Goal: Task Accomplishment & Management: Manage account settings

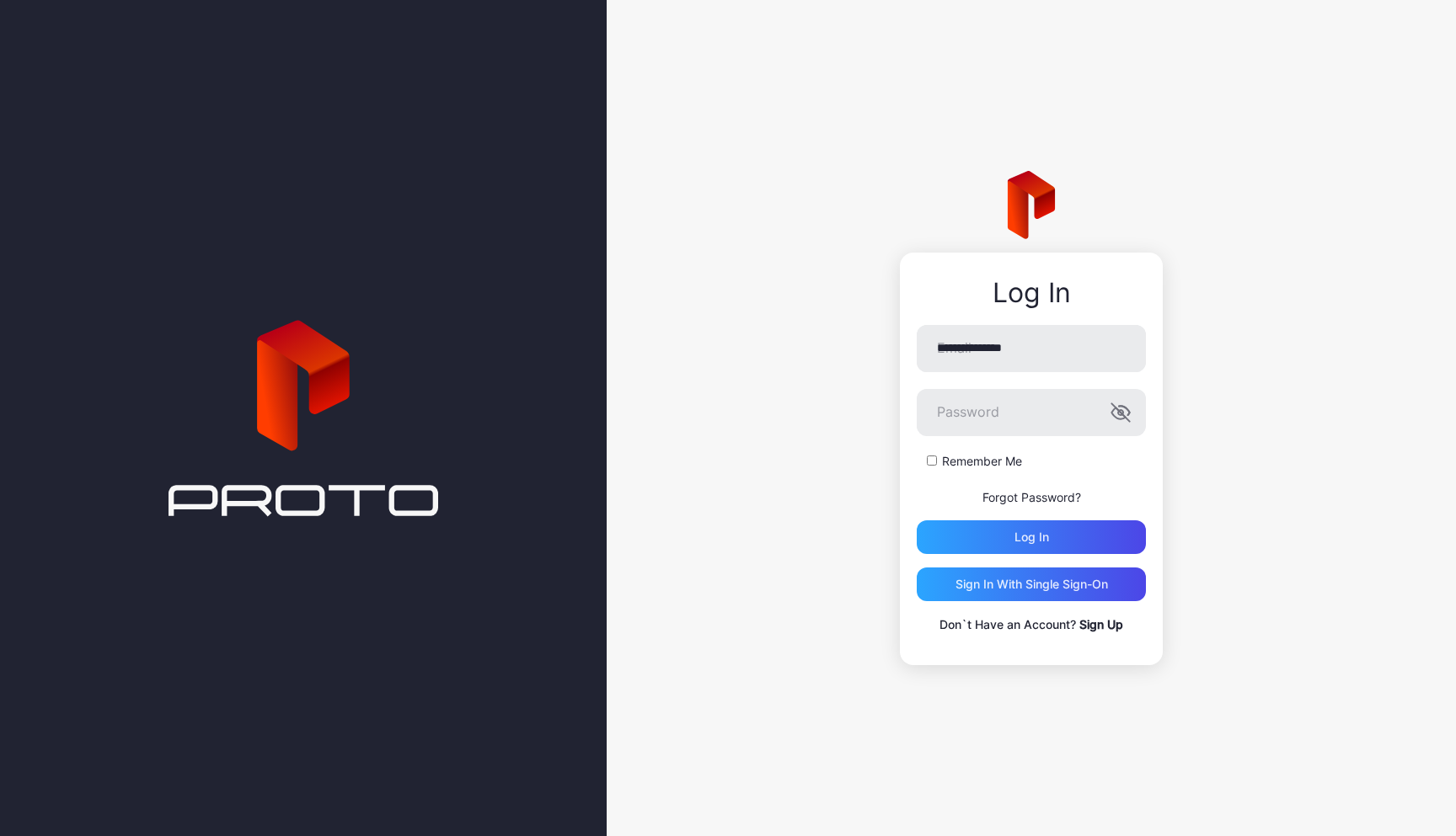
type input "**********"
click at [1031, 537] on button "Log in" at bounding box center [1031, 537] width 229 height 33
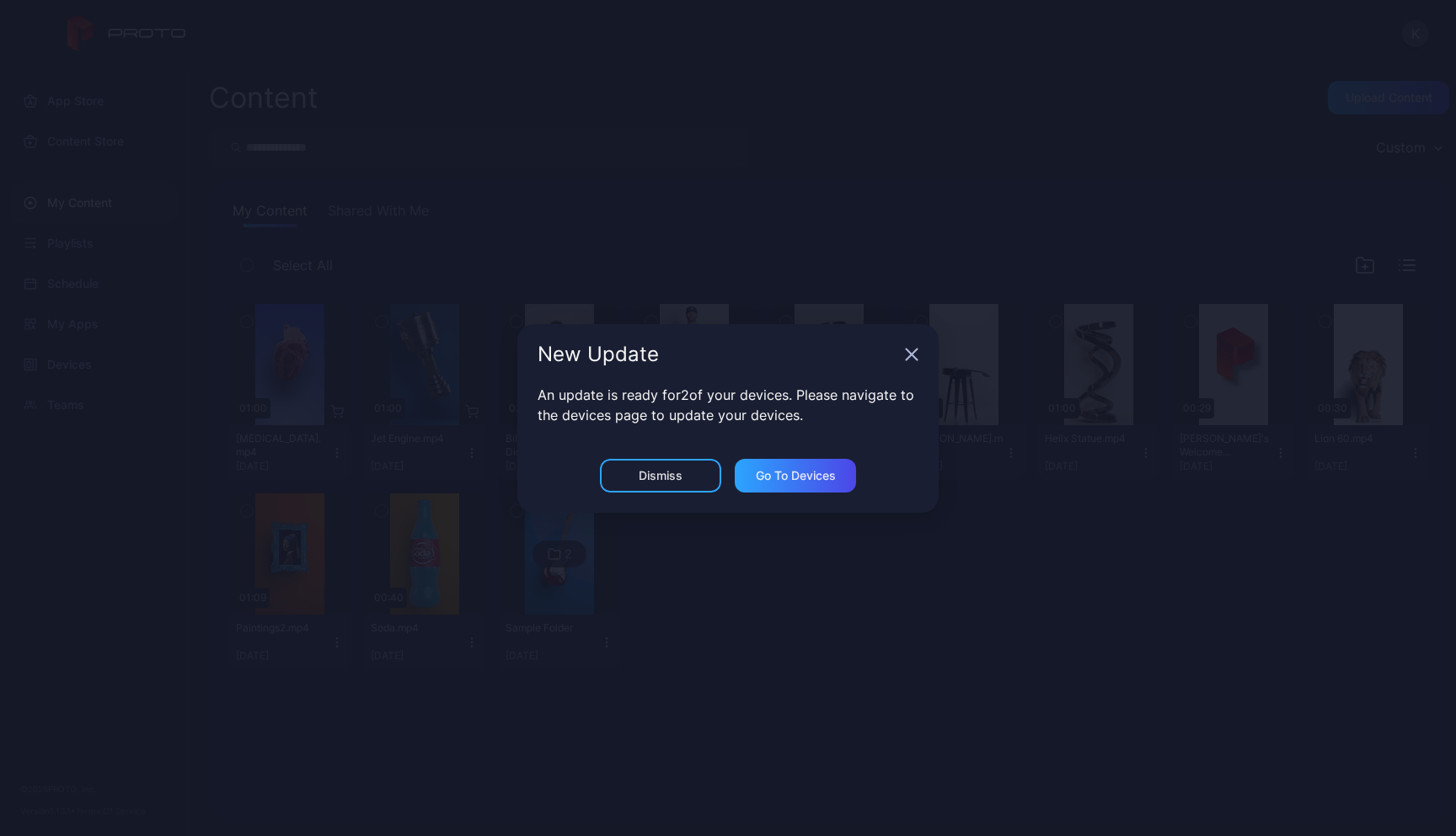
click at [913, 352] on icon "button" at bounding box center [912, 354] width 11 height 11
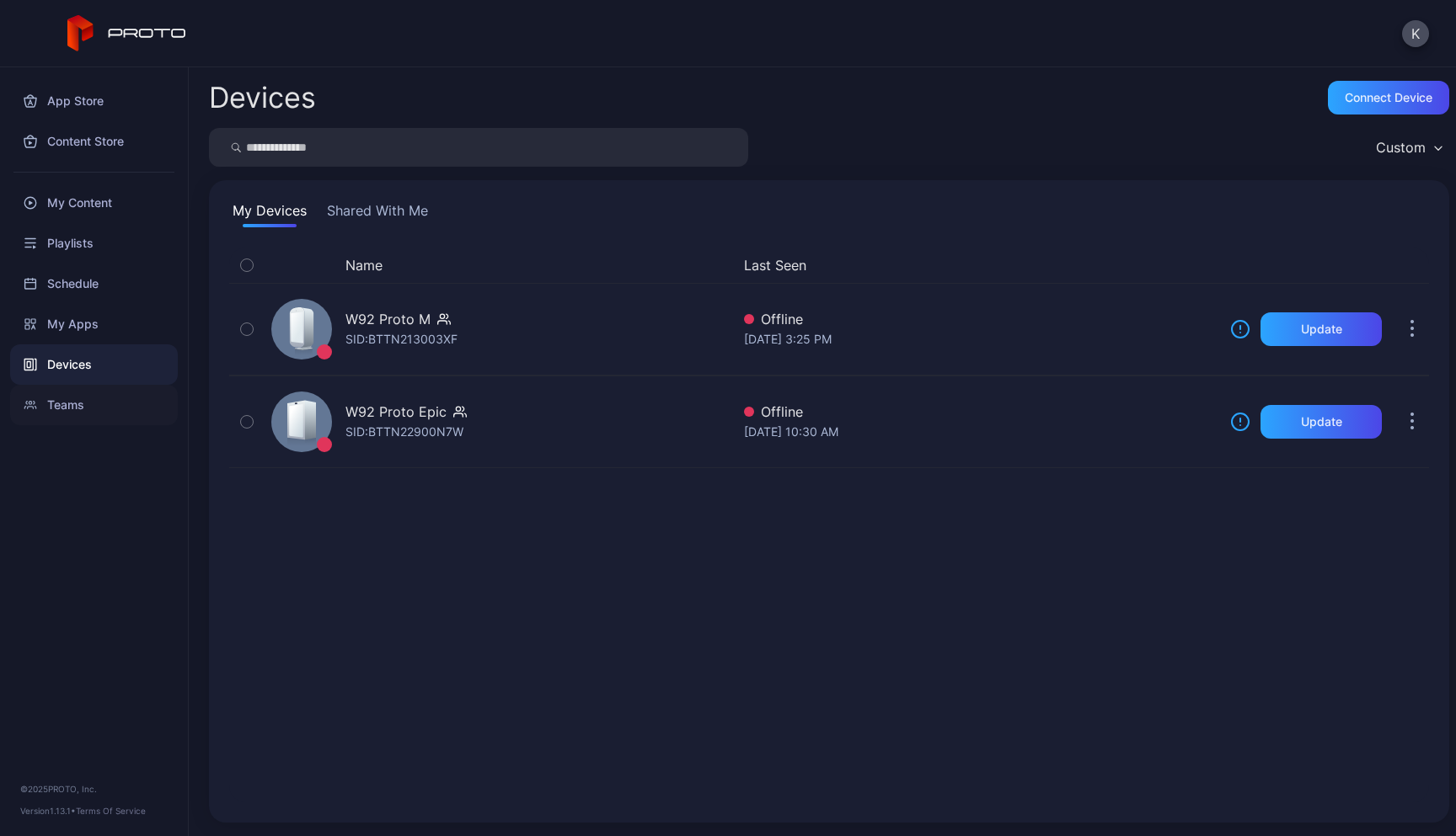
click at [83, 403] on div "Teams" at bounding box center [93, 406] width 167 height 41
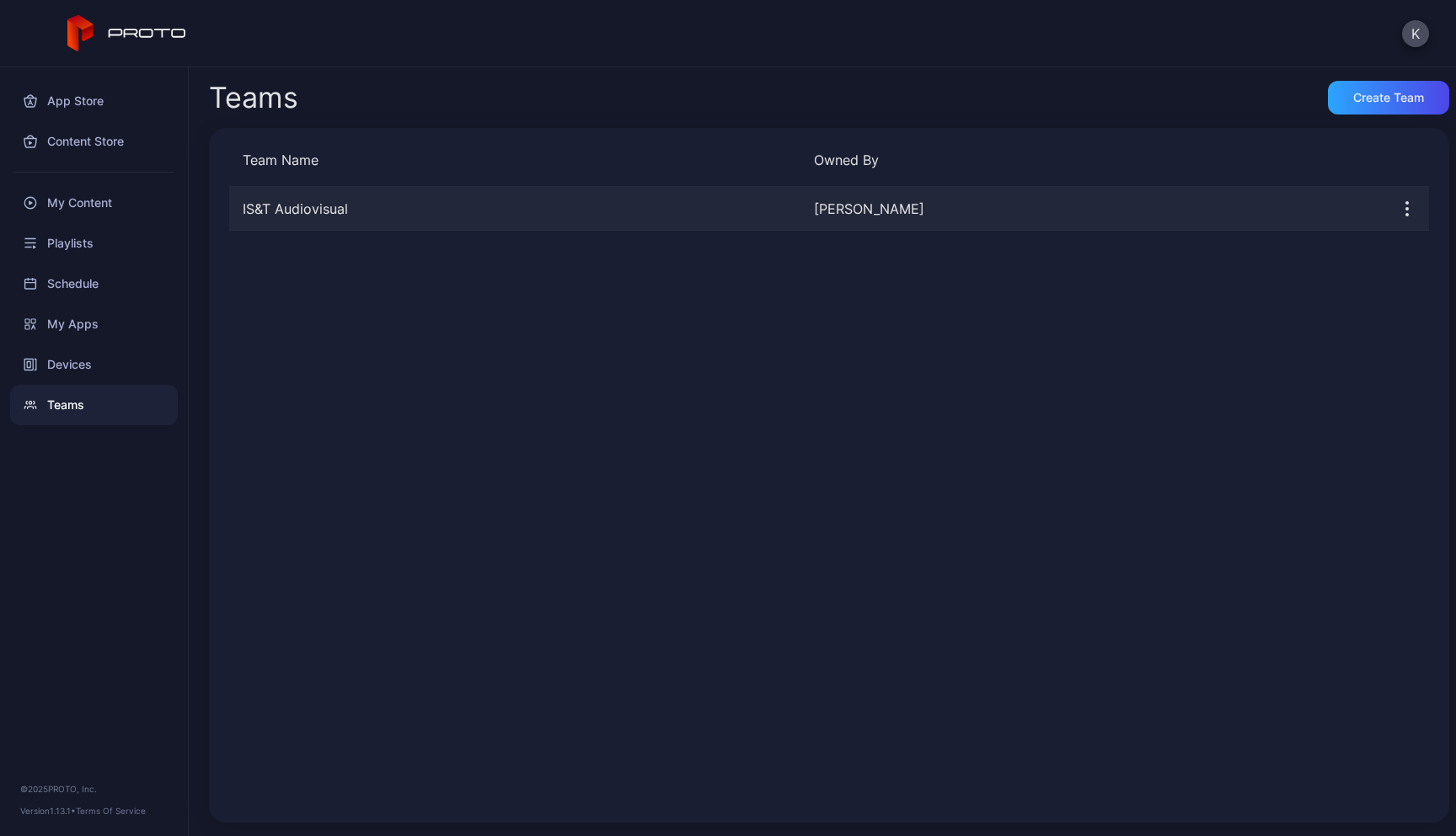
click at [1397, 213] on icon "button" at bounding box center [1407, 209] width 20 height 20
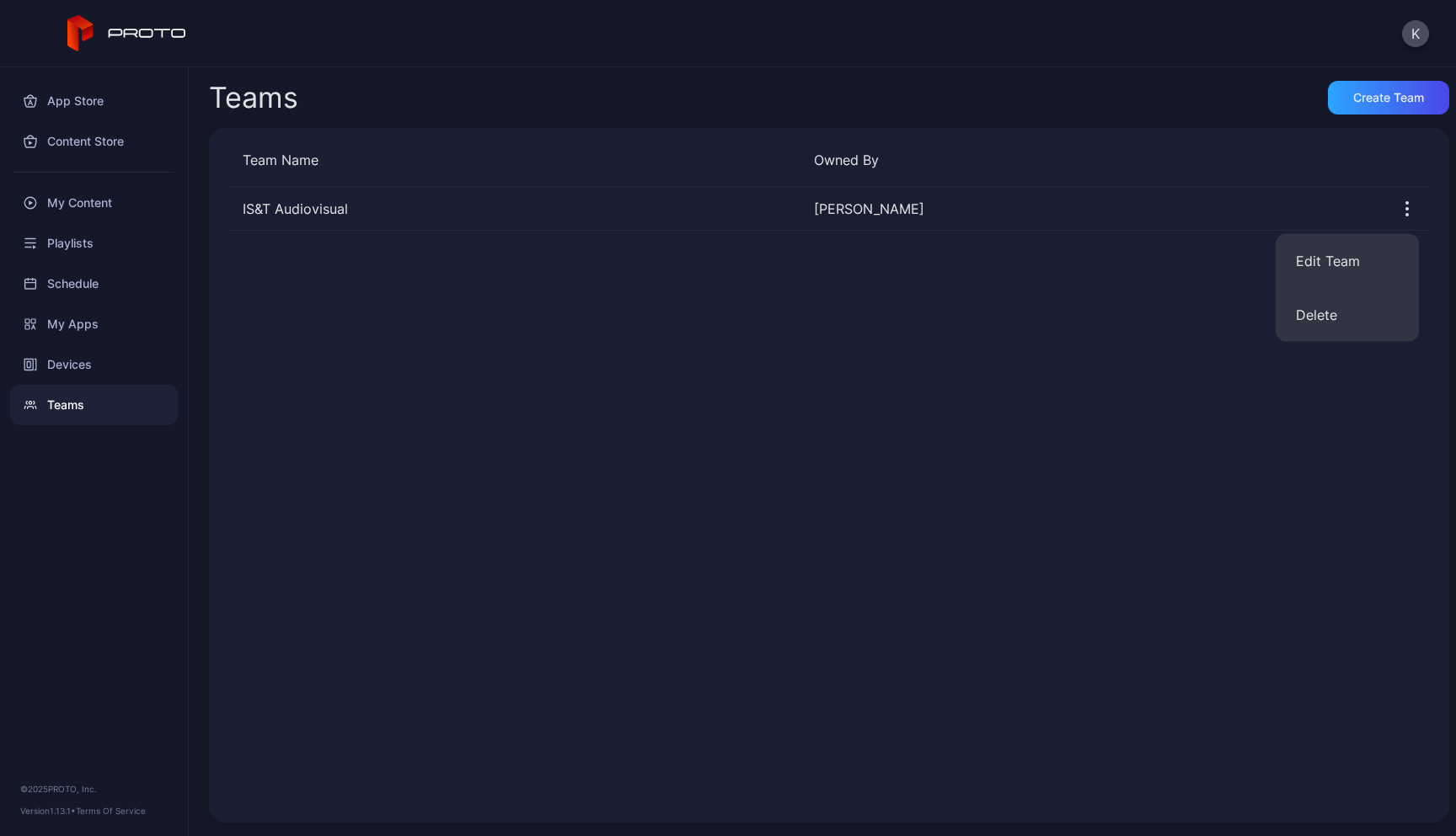
click at [1102, 379] on div "IS&T Audiovisual [PERSON_NAME]" at bounding box center [829, 494] width 1199 height 615
click at [1418, 37] on button "K" at bounding box center [1414, 33] width 27 height 27
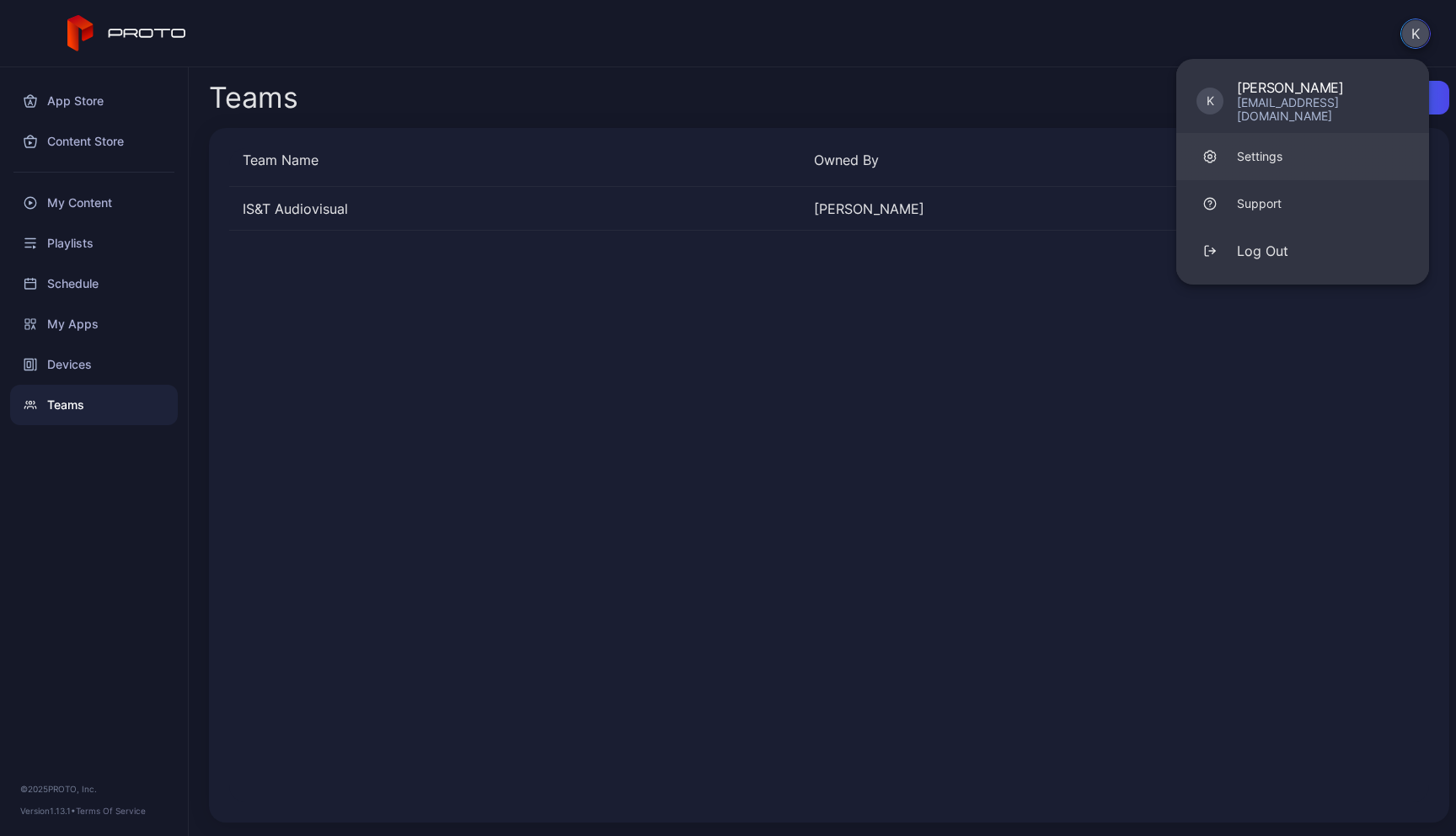
click at [1263, 148] on div "Settings" at bounding box center [1258, 156] width 45 height 17
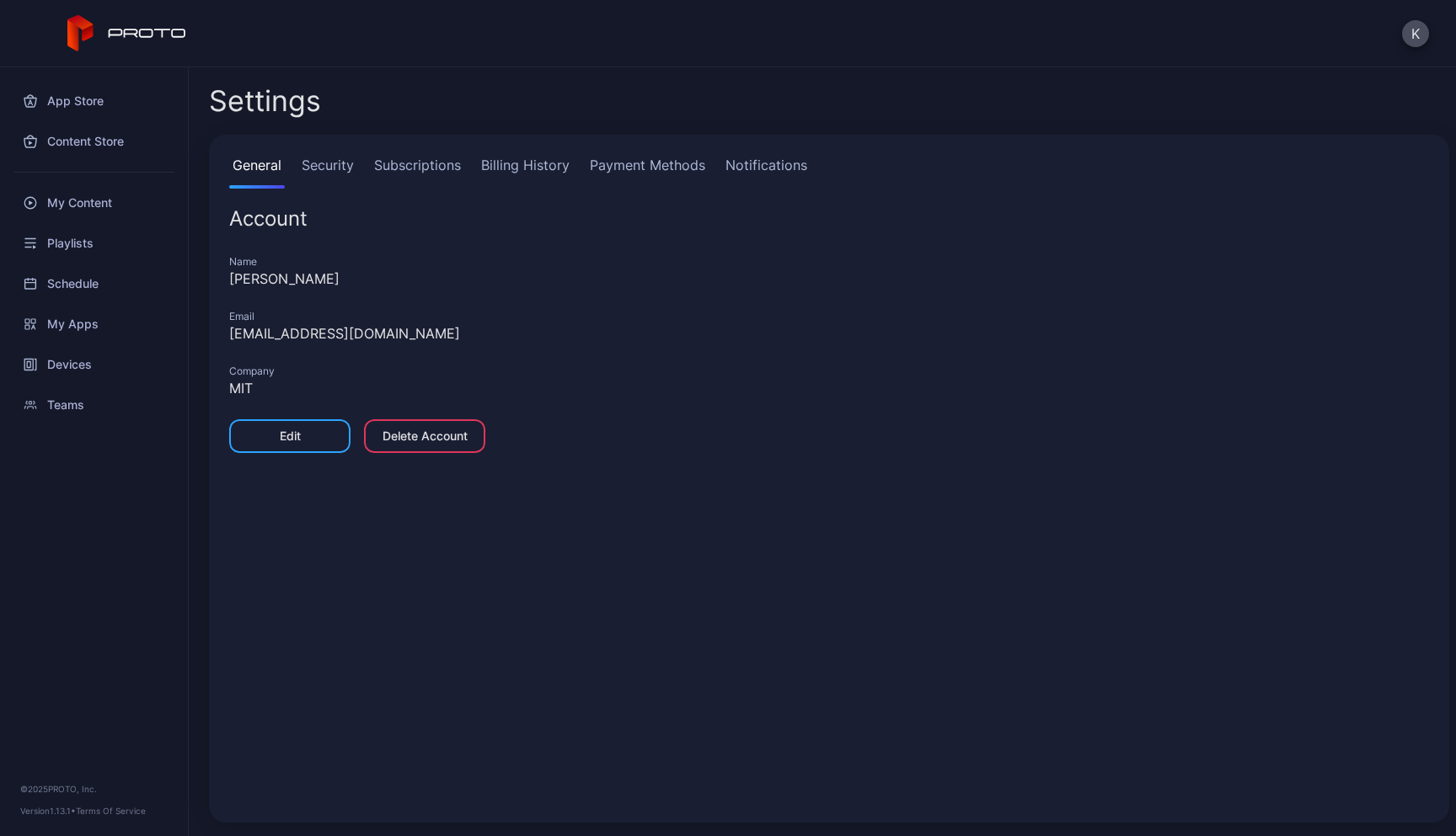
click at [321, 173] on link "Security" at bounding box center [328, 172] width 59 height 33
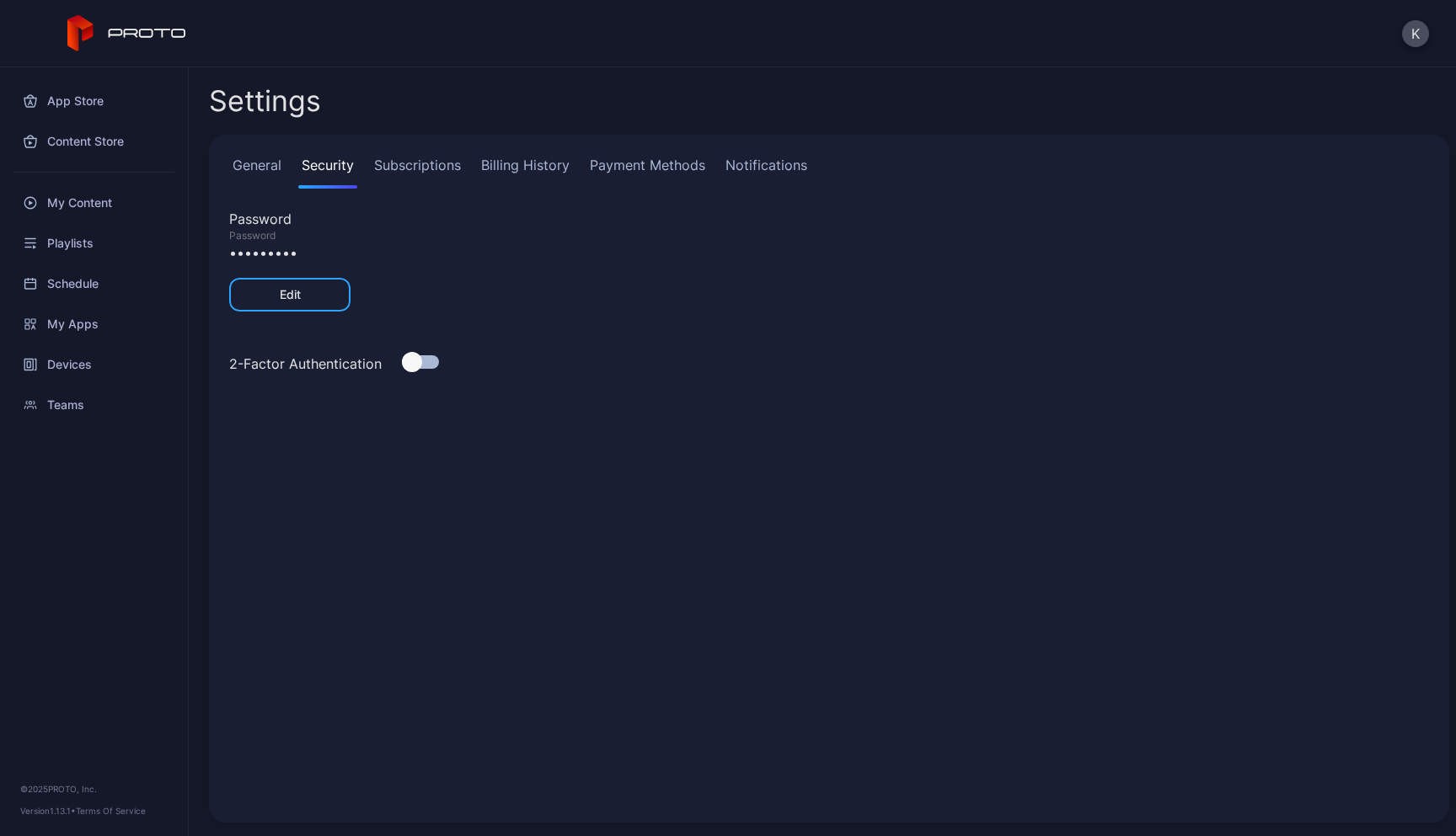
click at [388, 173] on link "Subscriptions" at bounding box center [417, 172] width 93 height 33
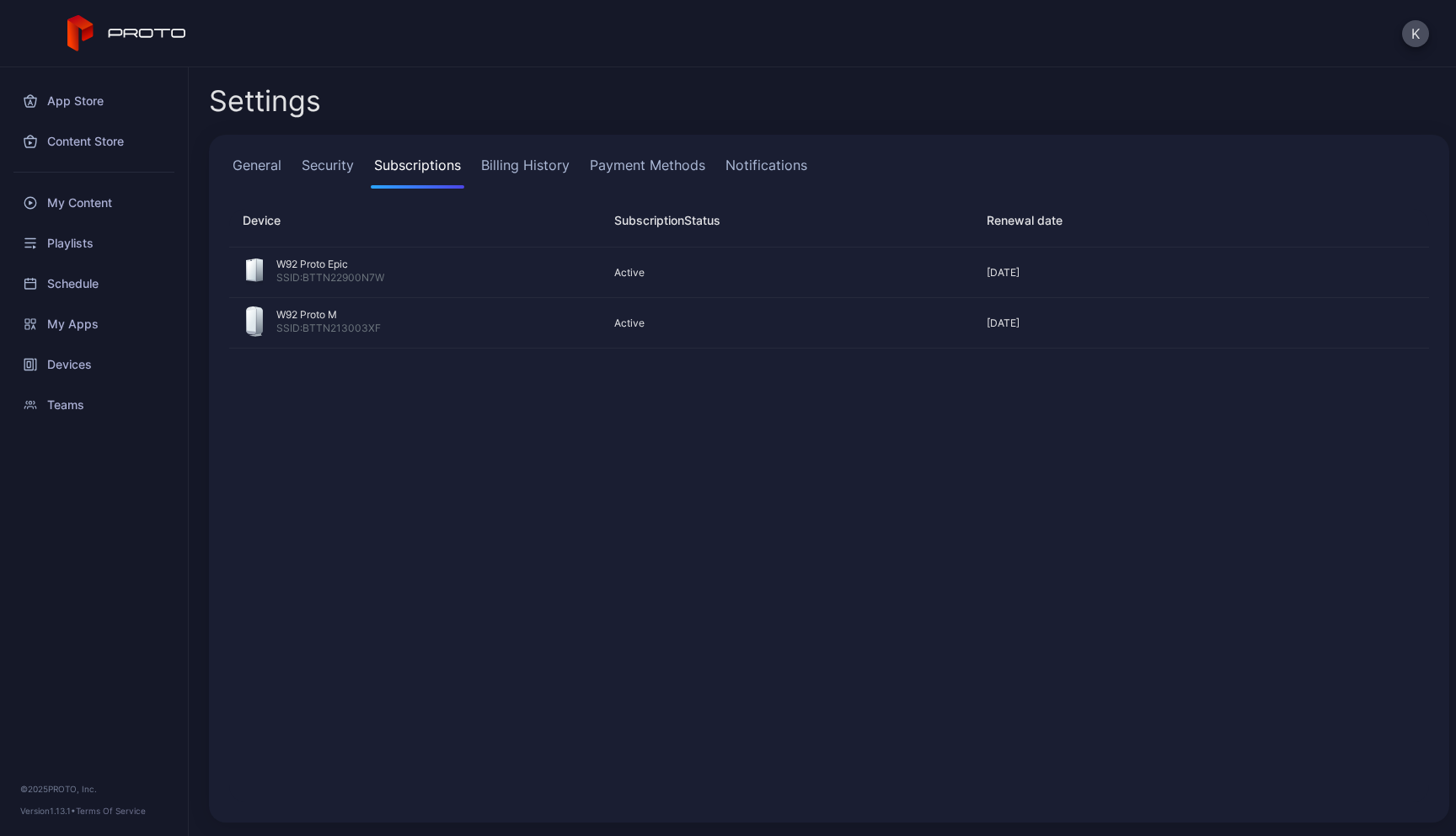
click at [305, 178] on link "Security" at bounding box center [328, 172] width 59 height 33
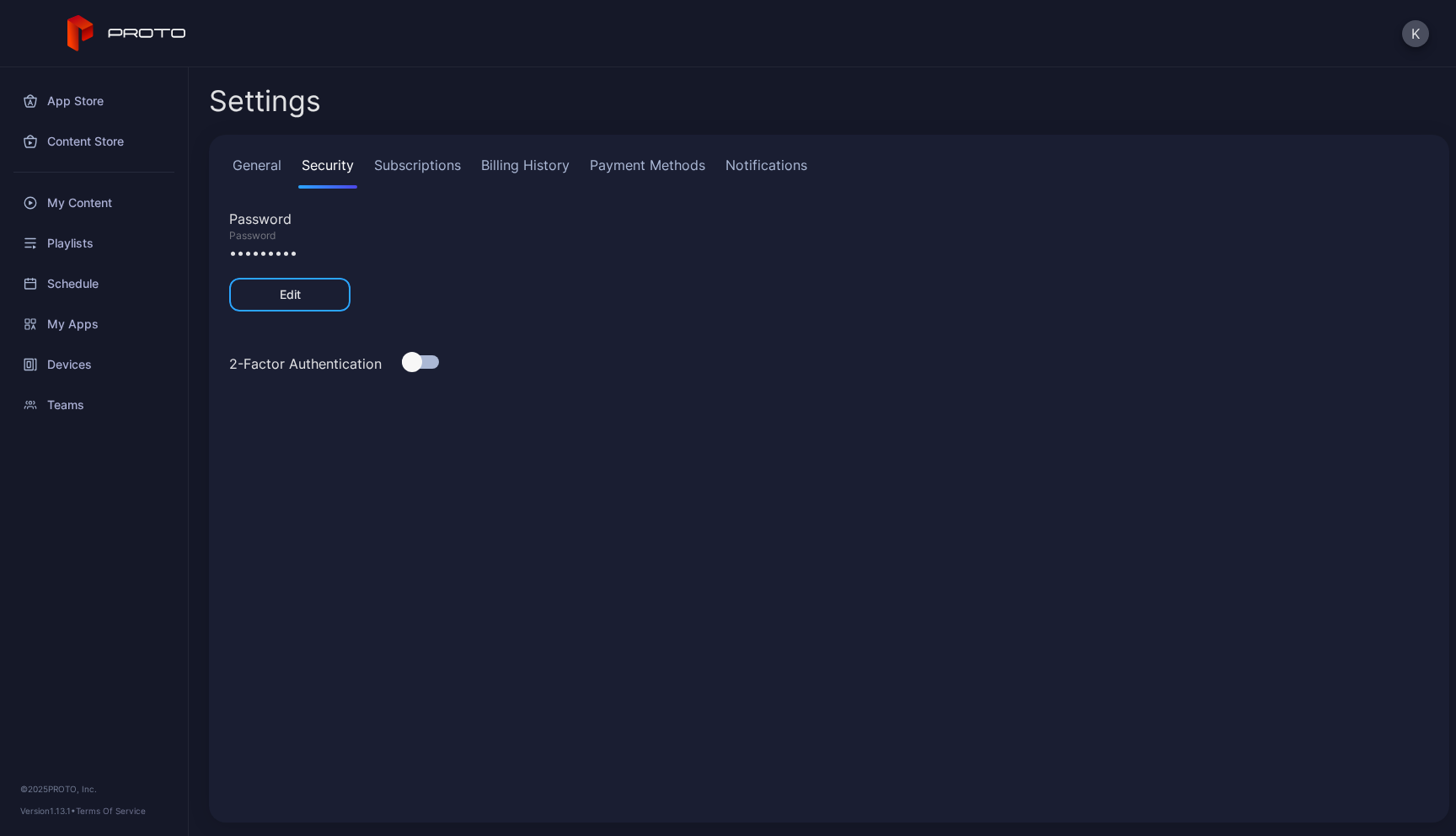
click at [271, 230] on div "Password" at bounding box center [829, 236] width 1199 height 14
click at [271, 253] on div "•••••••••" at bounding box center [829, 253] width 1199 height 20
click at [517, 161] on link "Billing History" at bounding box center [525, 172] width 95 height 33
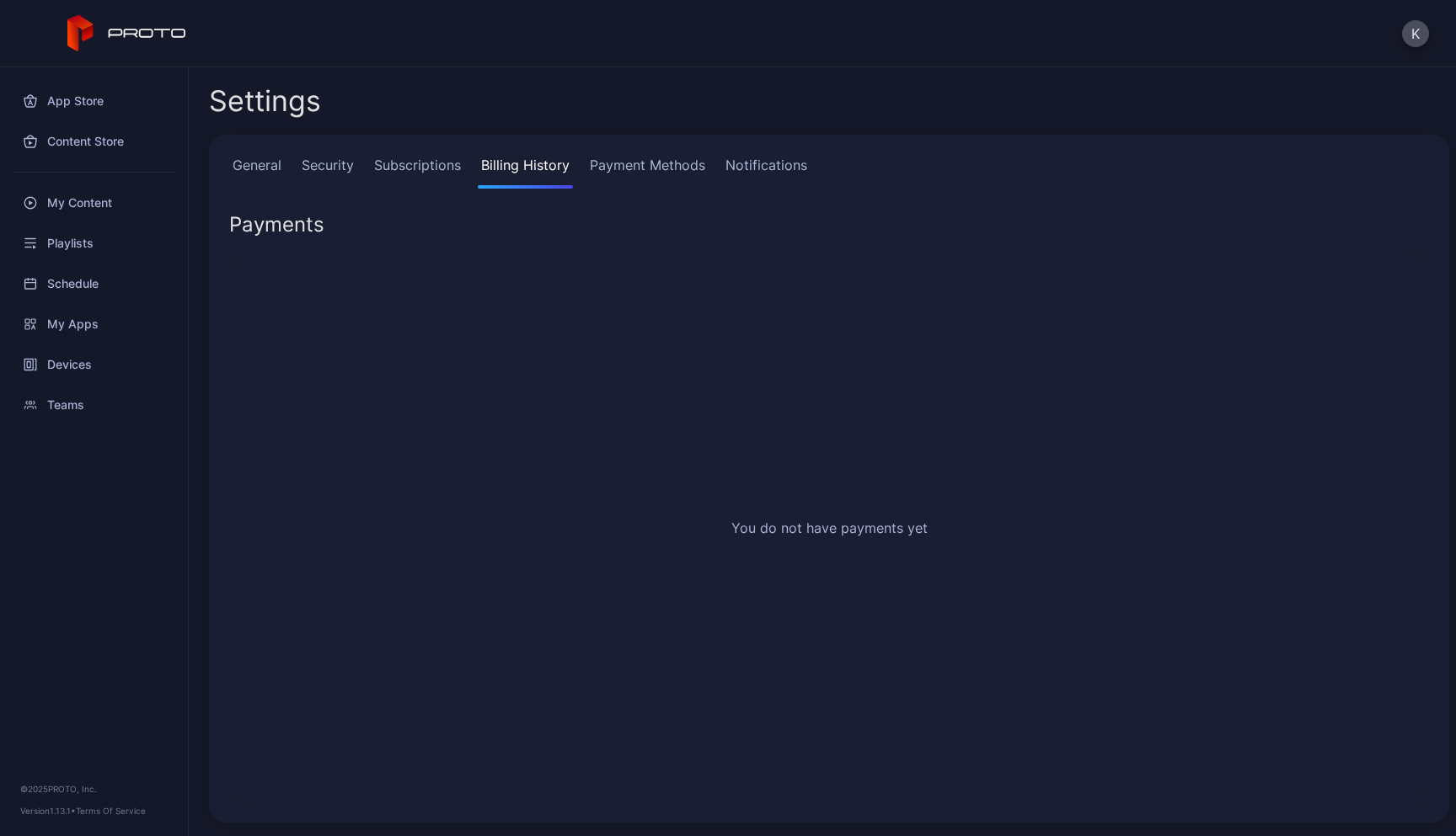
click at [607, 157] on link "Payment Methods" at bounding box center [648, 172] width 122 height 33
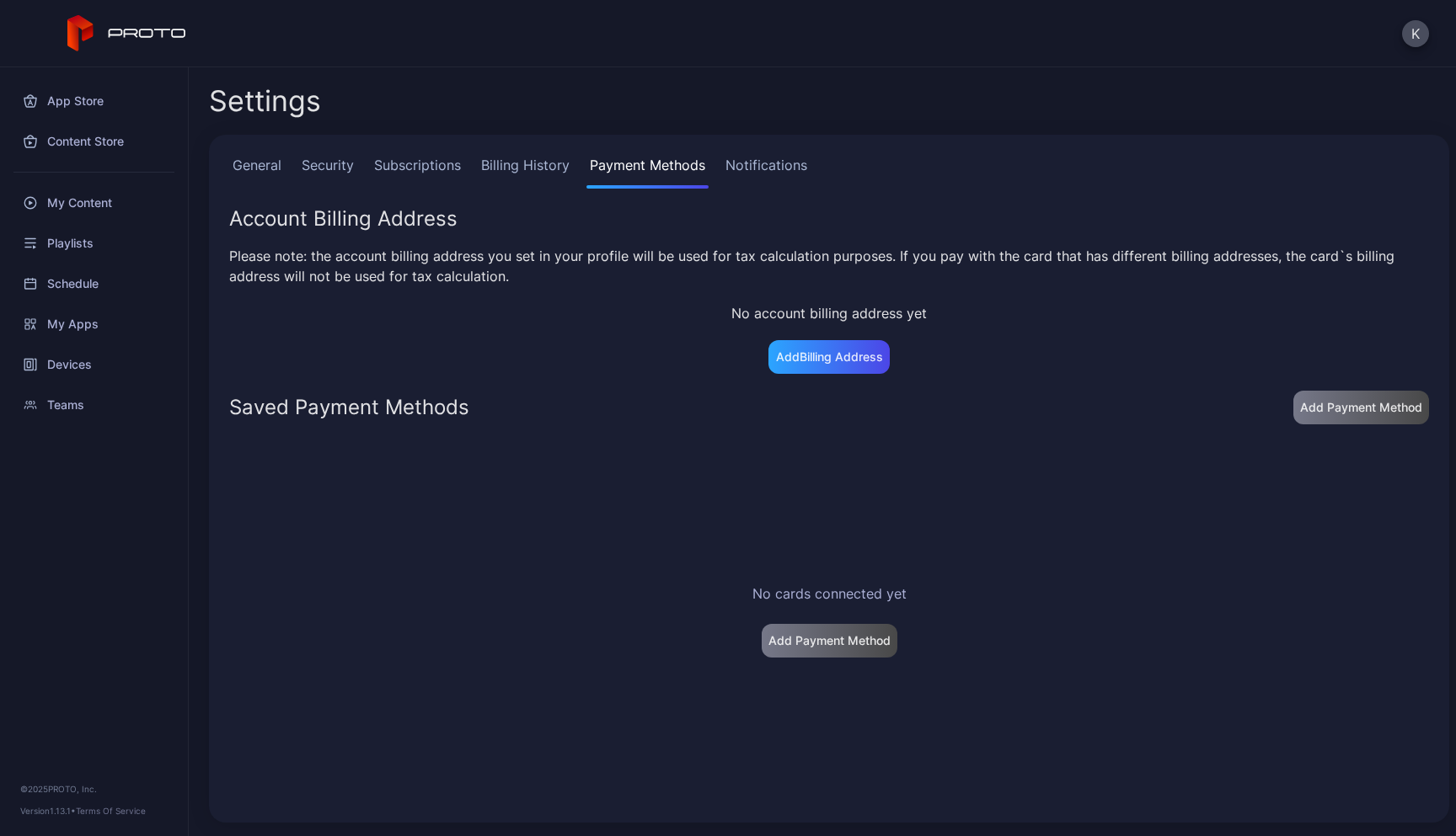
click at [252, 167] on link "General" at bounding box center [257, 172] width 55 height 33
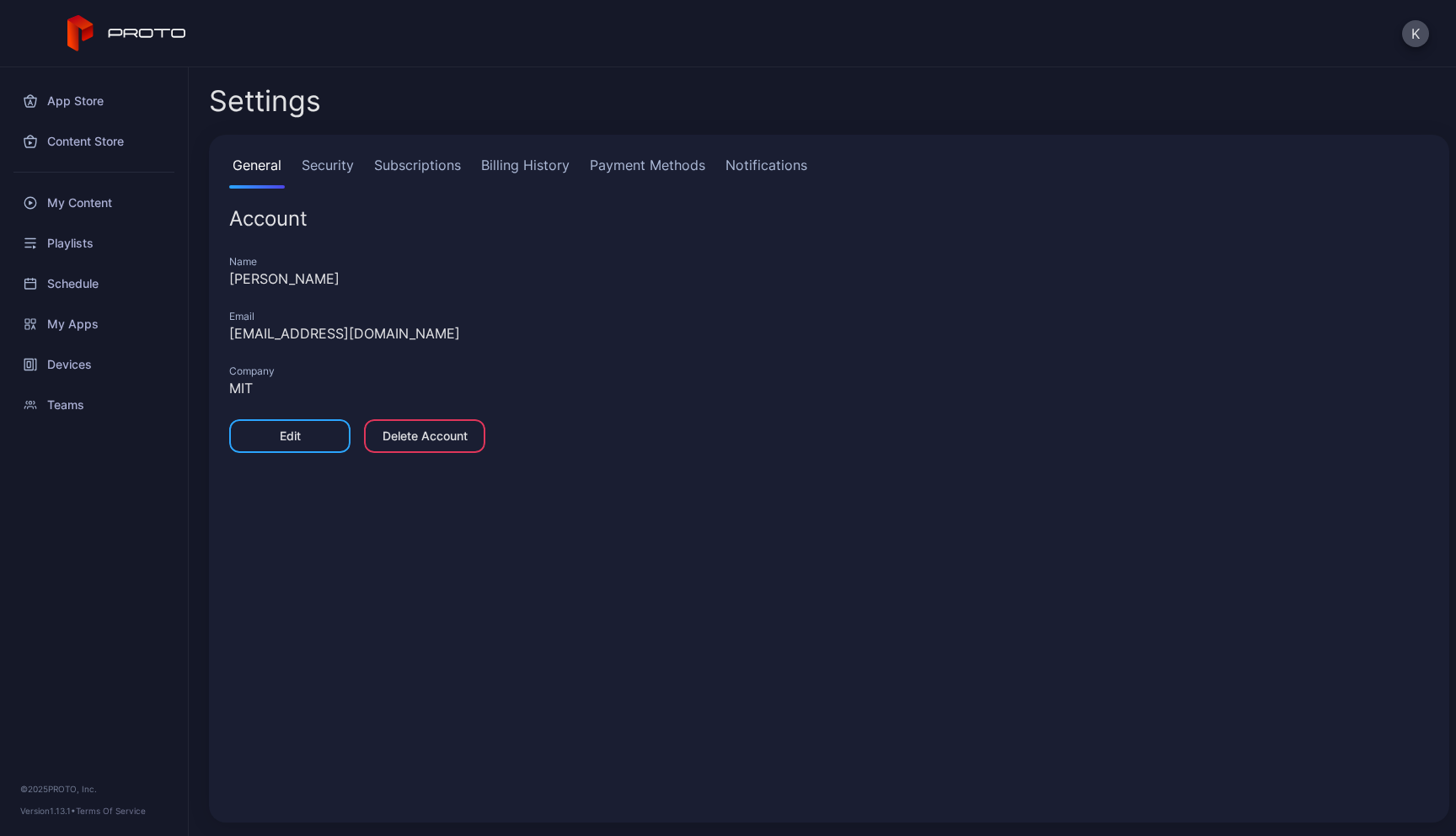
click at [296, 443] on div "Edit" at bounding box center [289, 436] width 121 height 33
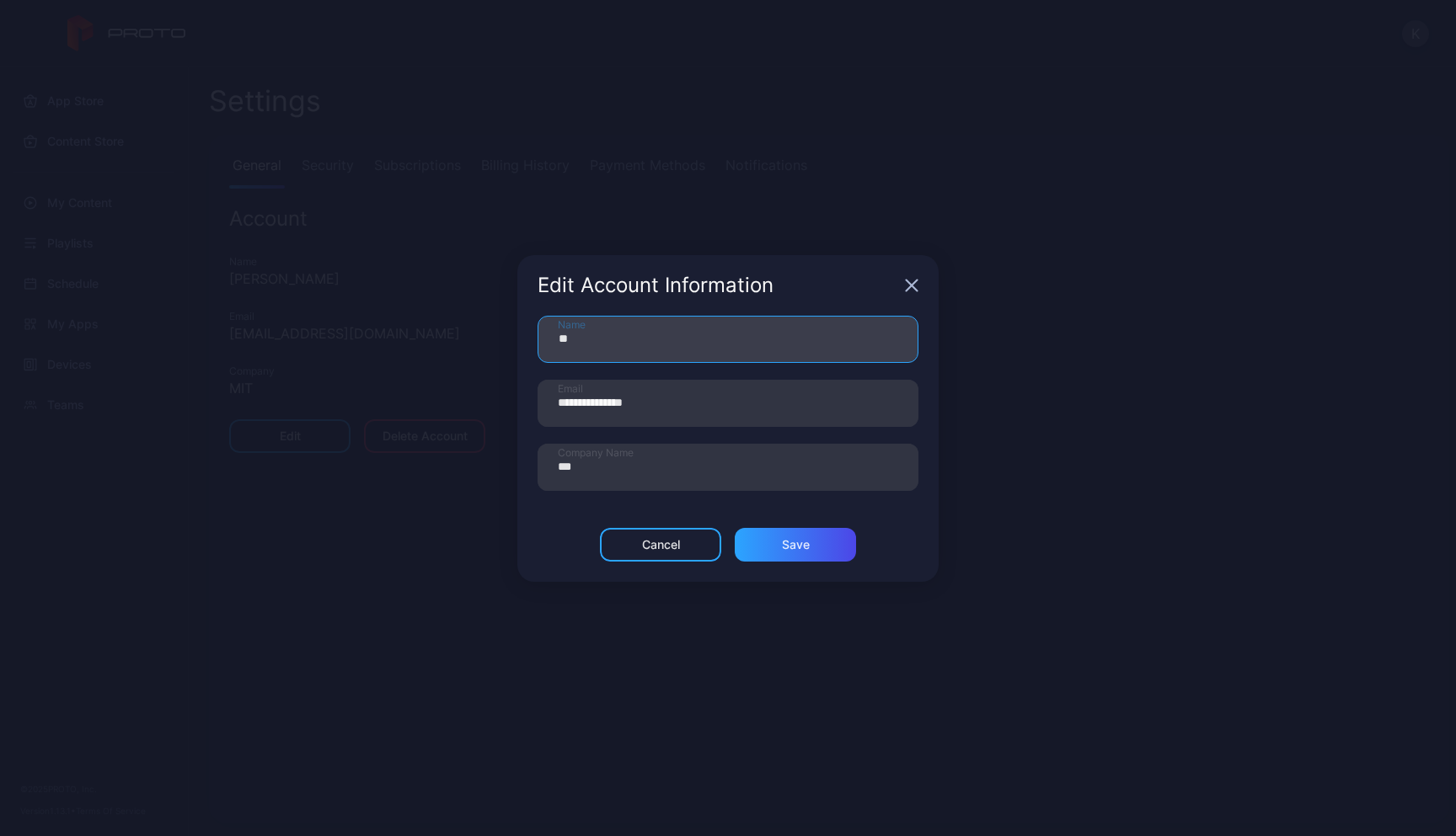
type input "*"
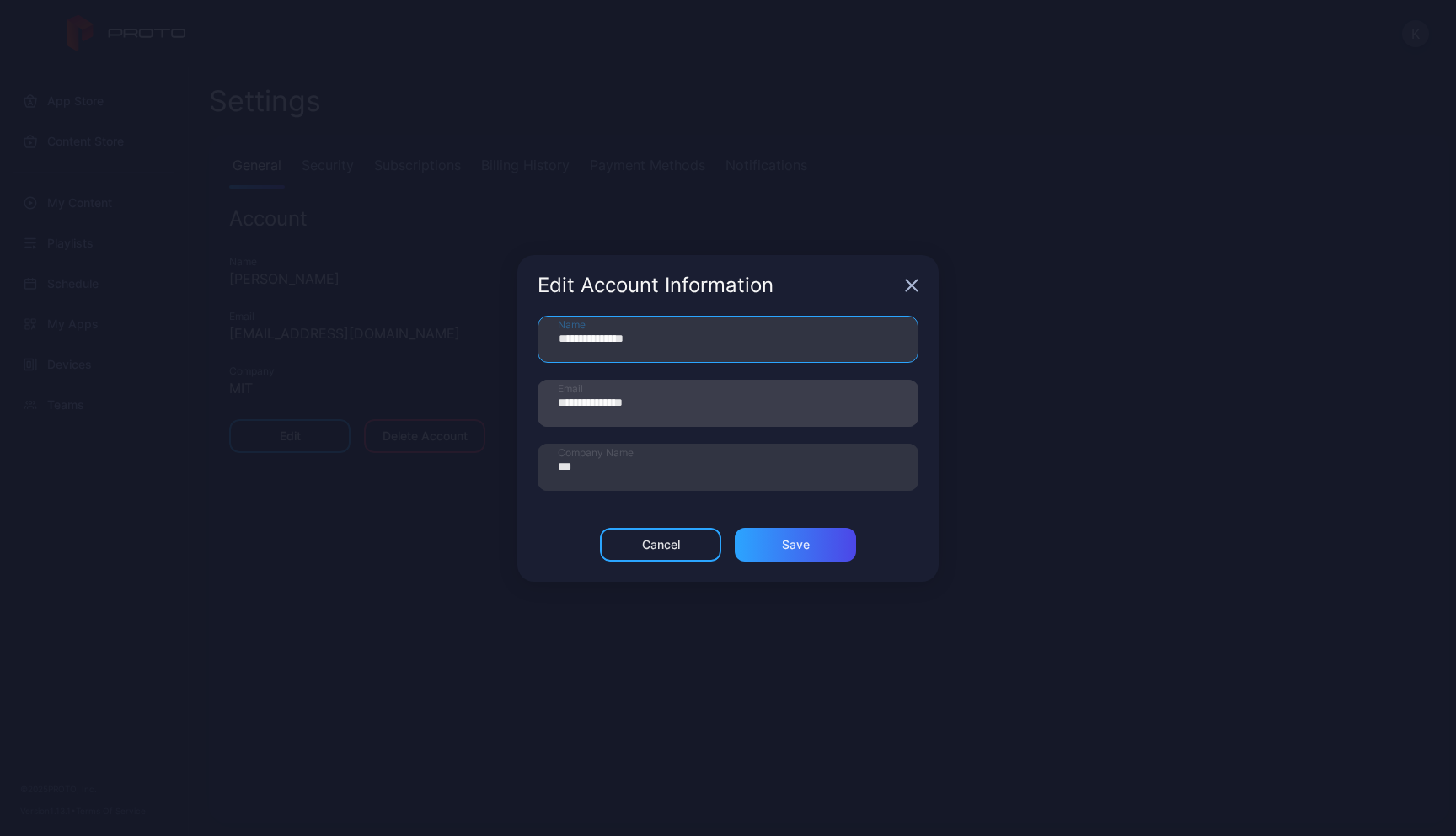
type input "**********"
type input "*"
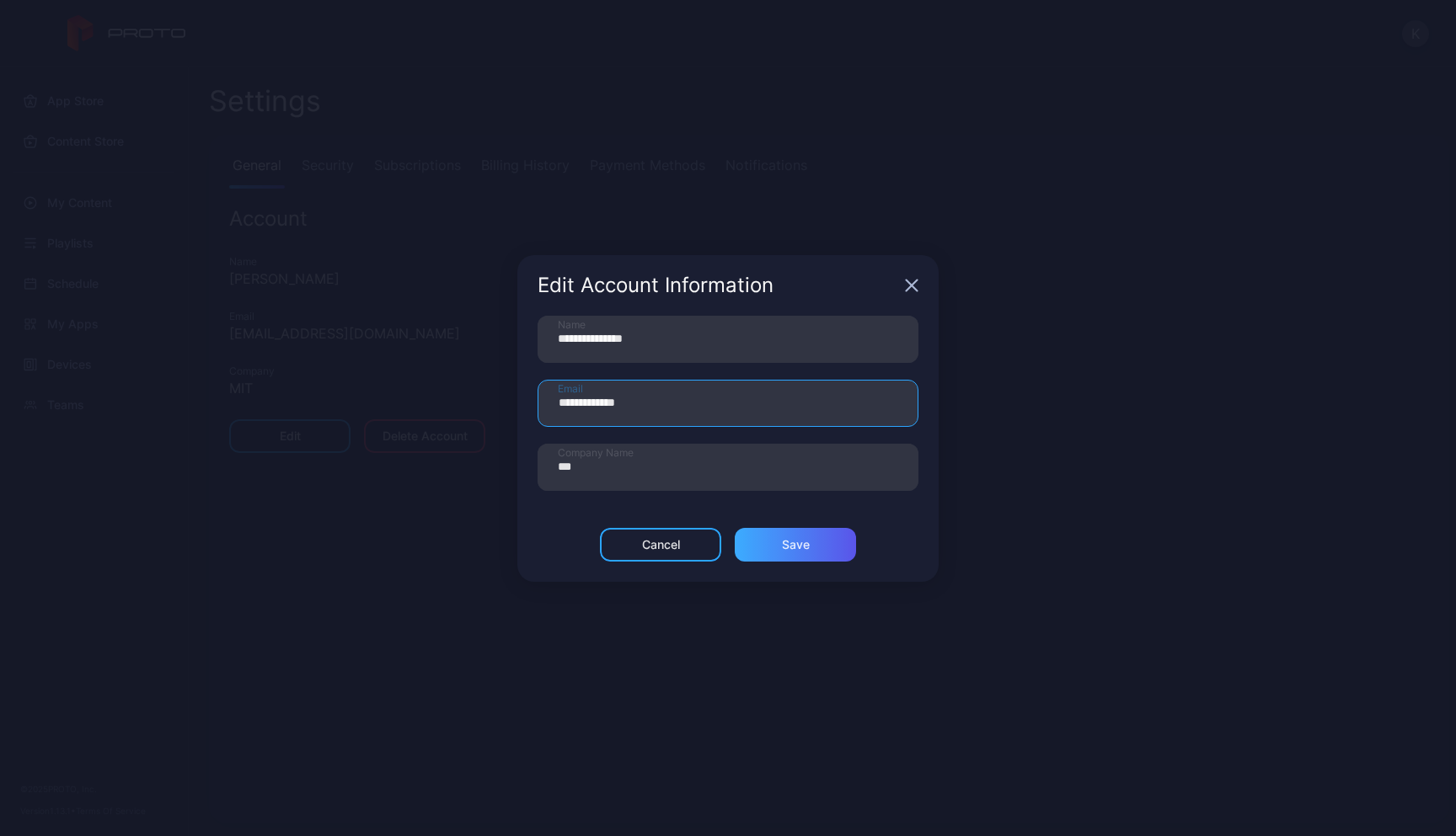
type input "**********"
click at [807, 546] on div "Save" at bounding box center [795, 545] width 28 height 14
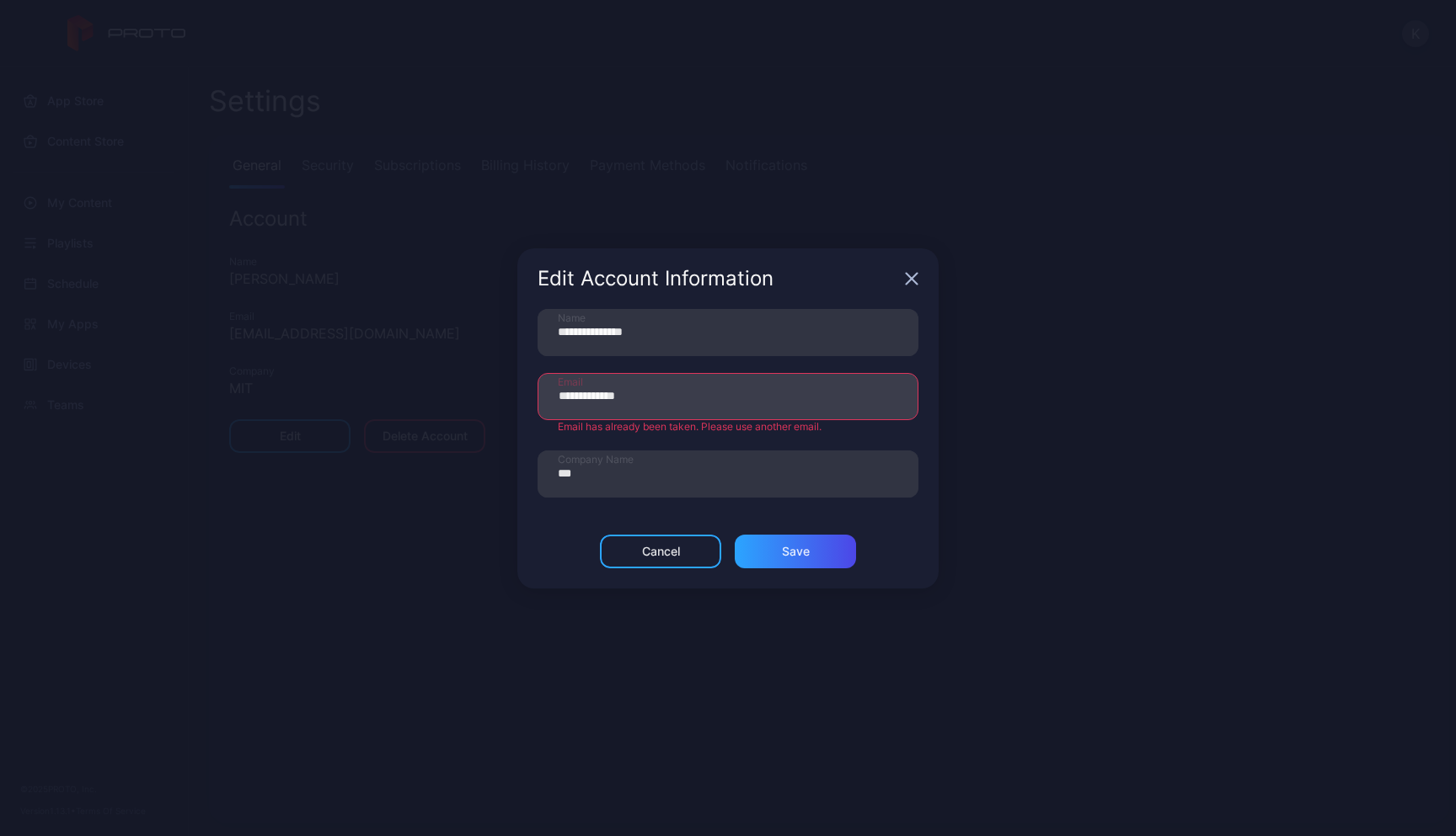
click at [696, 393] on input "**********" at bounding box center [728, 396] width 381 height 47
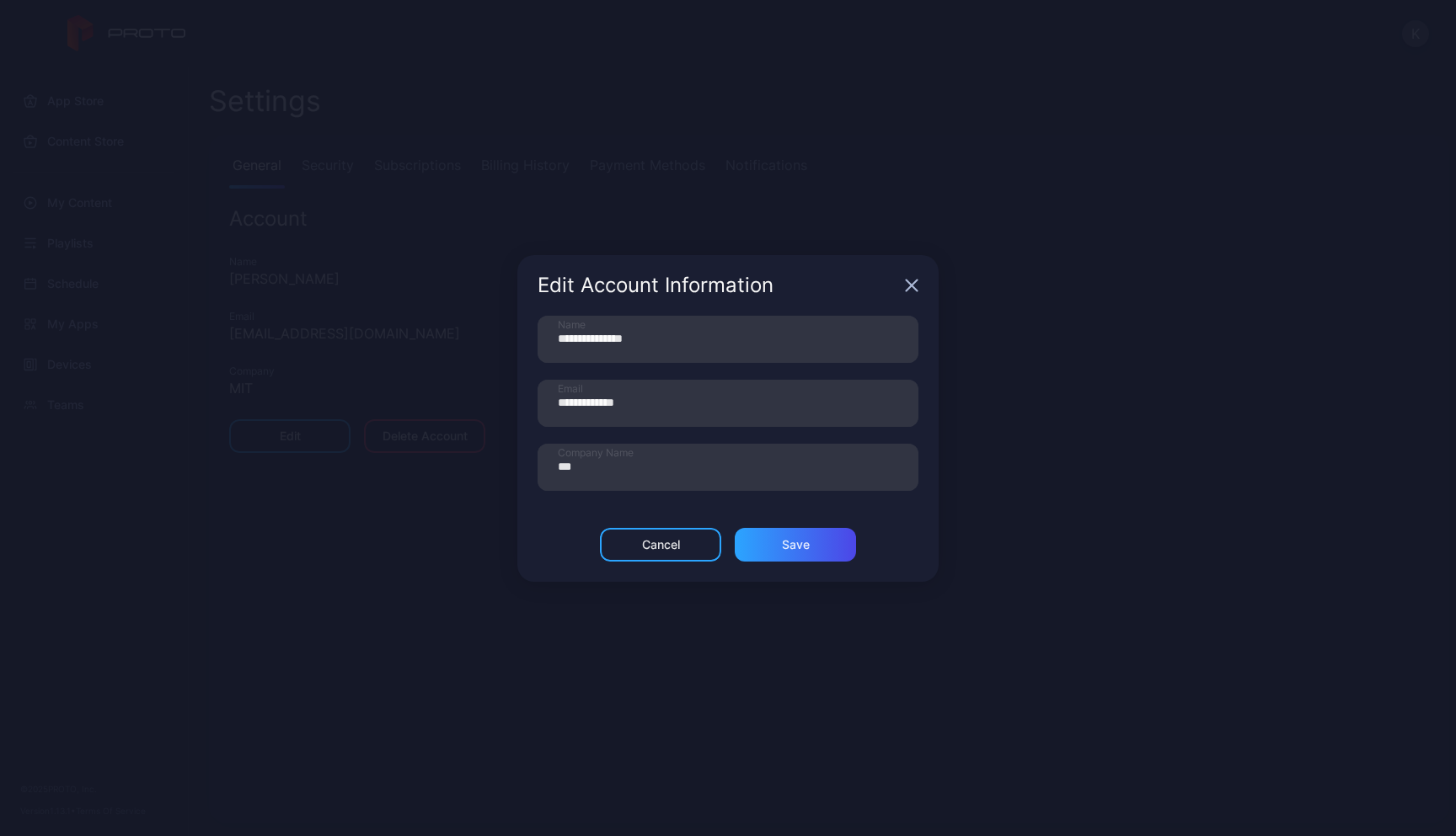
click at [908, 280] on icon "button" at bounding box center [911, 285] width 14 height 14
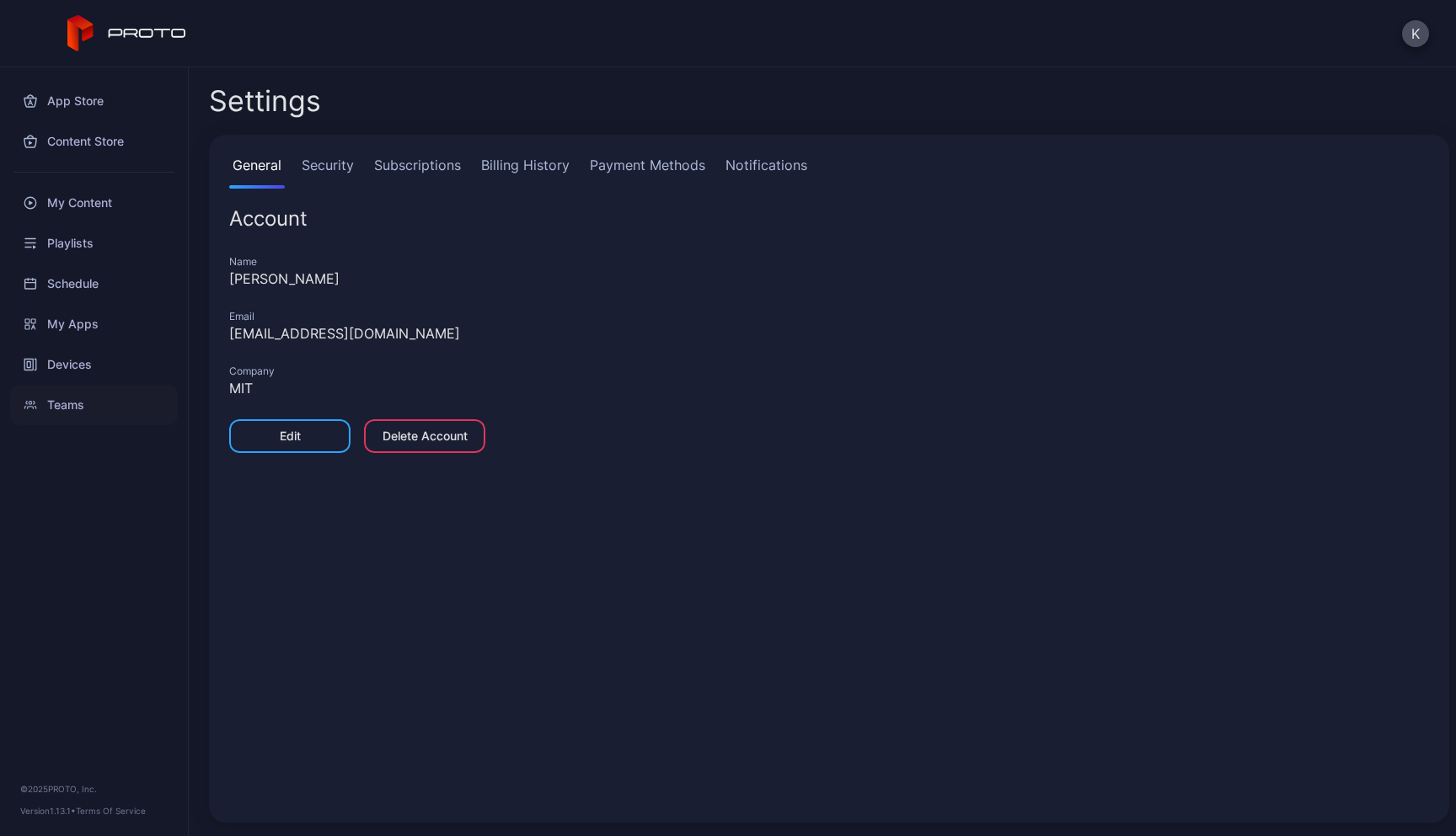
click at [104, 406] on div "Teams" at bounding box center [93, 406] width 167 height 41
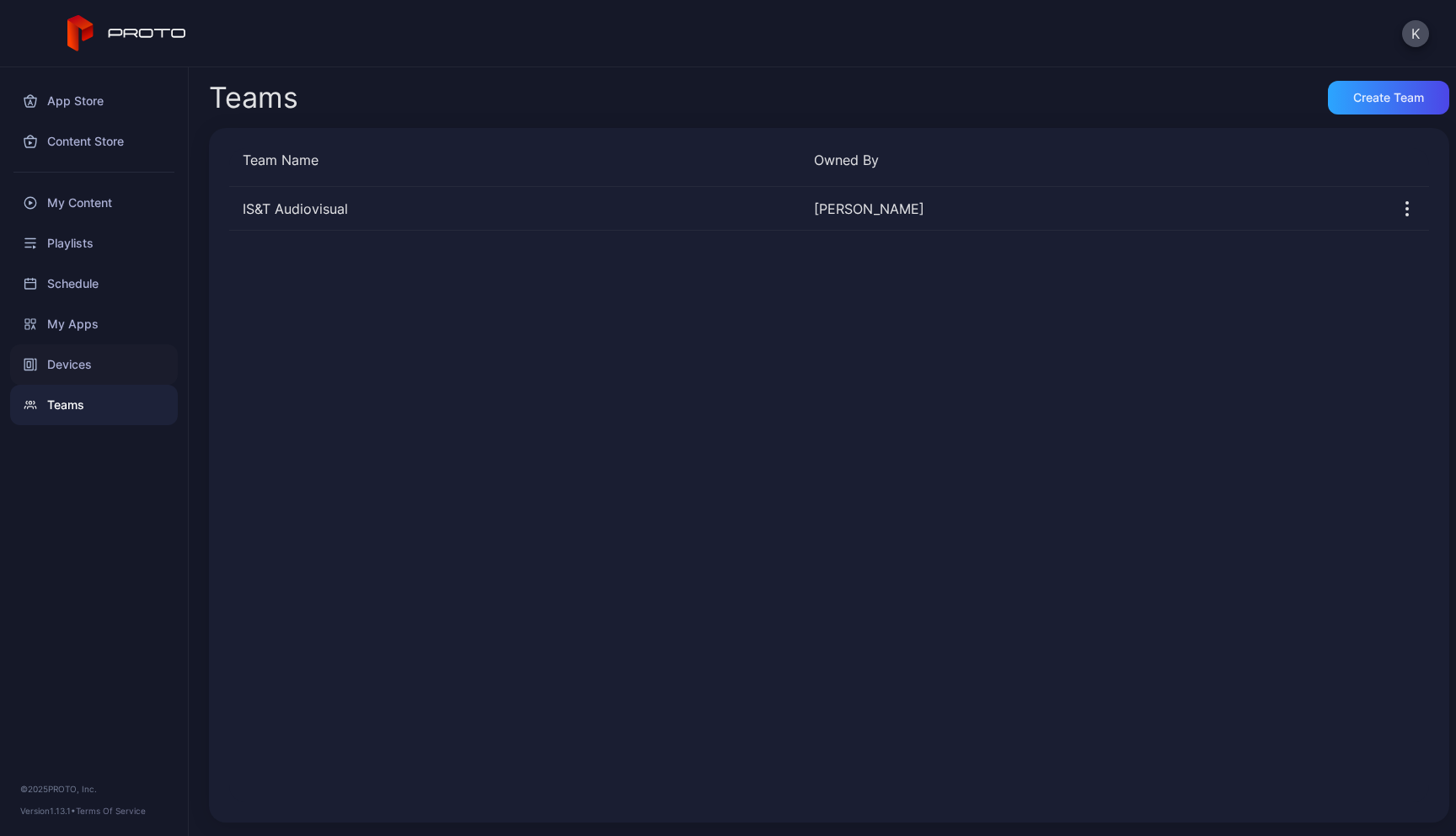
click at [110, 374] on div "Devices" at bounding box center [93, 365] width 167 height 41
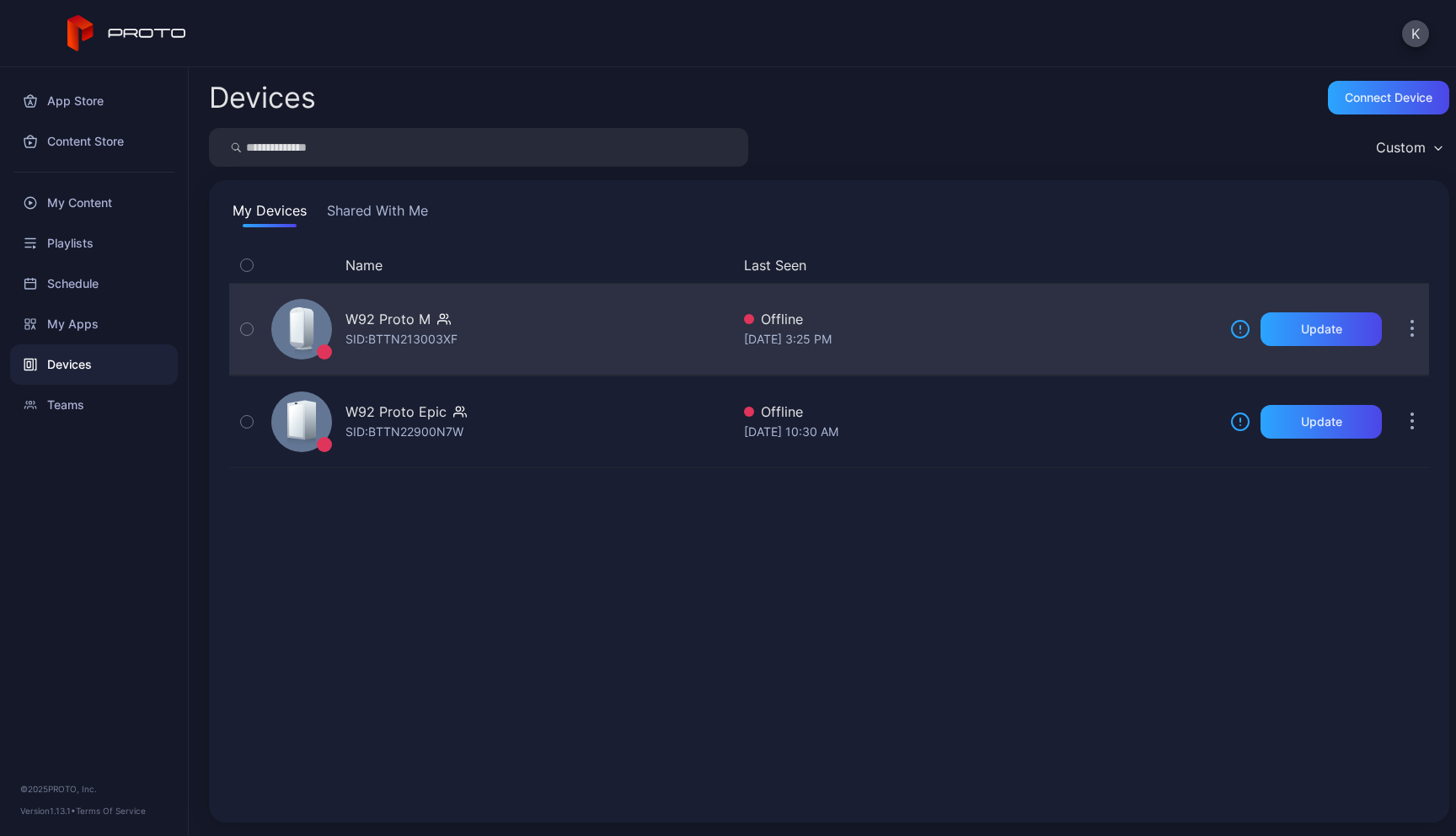
click at [1410, 334] on icon "button" at bounding box center [1412, 329] width 5 height 19
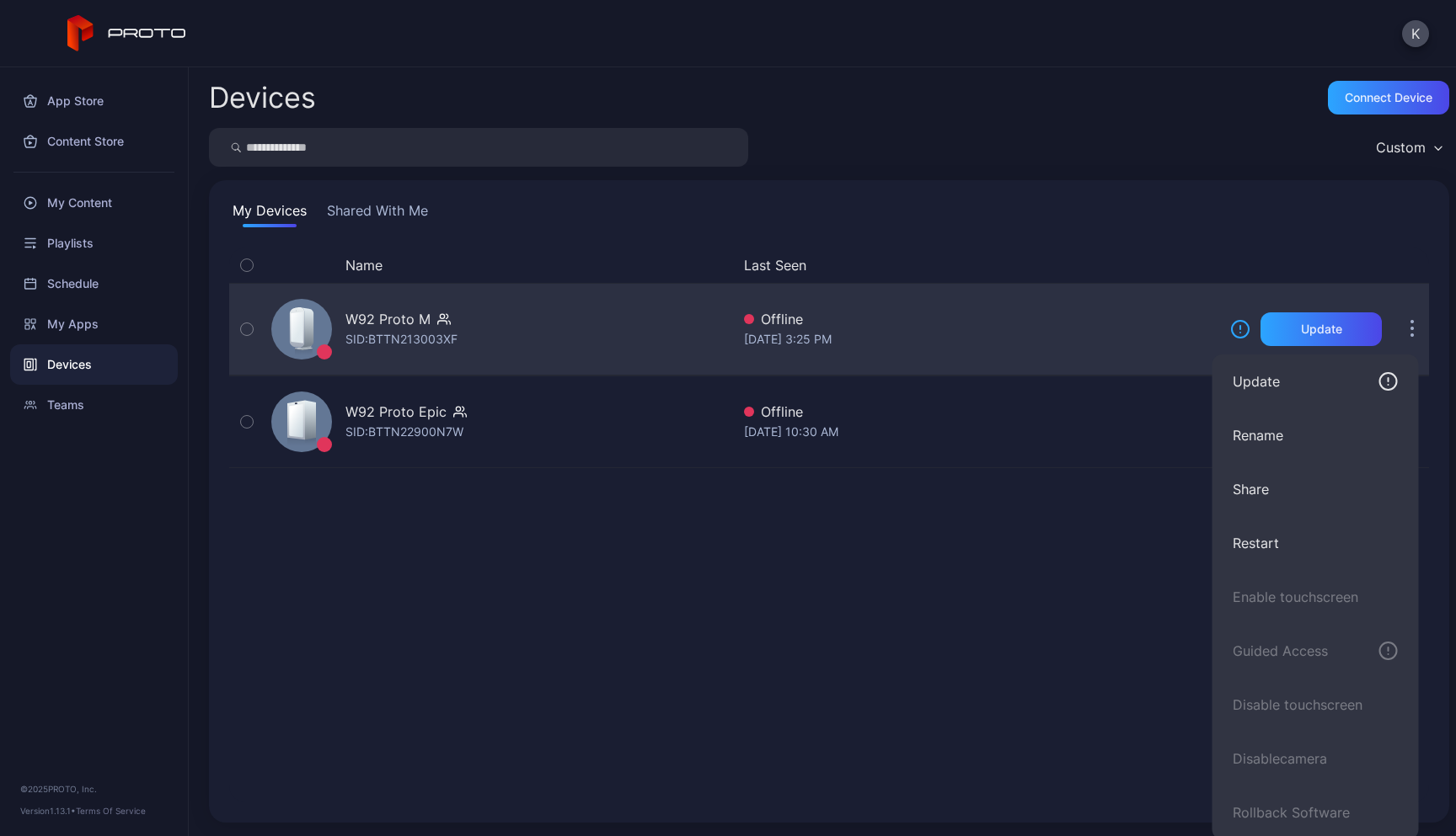
click at [1410, 333] on icon "button" at bounding box center [1412, 329] width 5 height 19
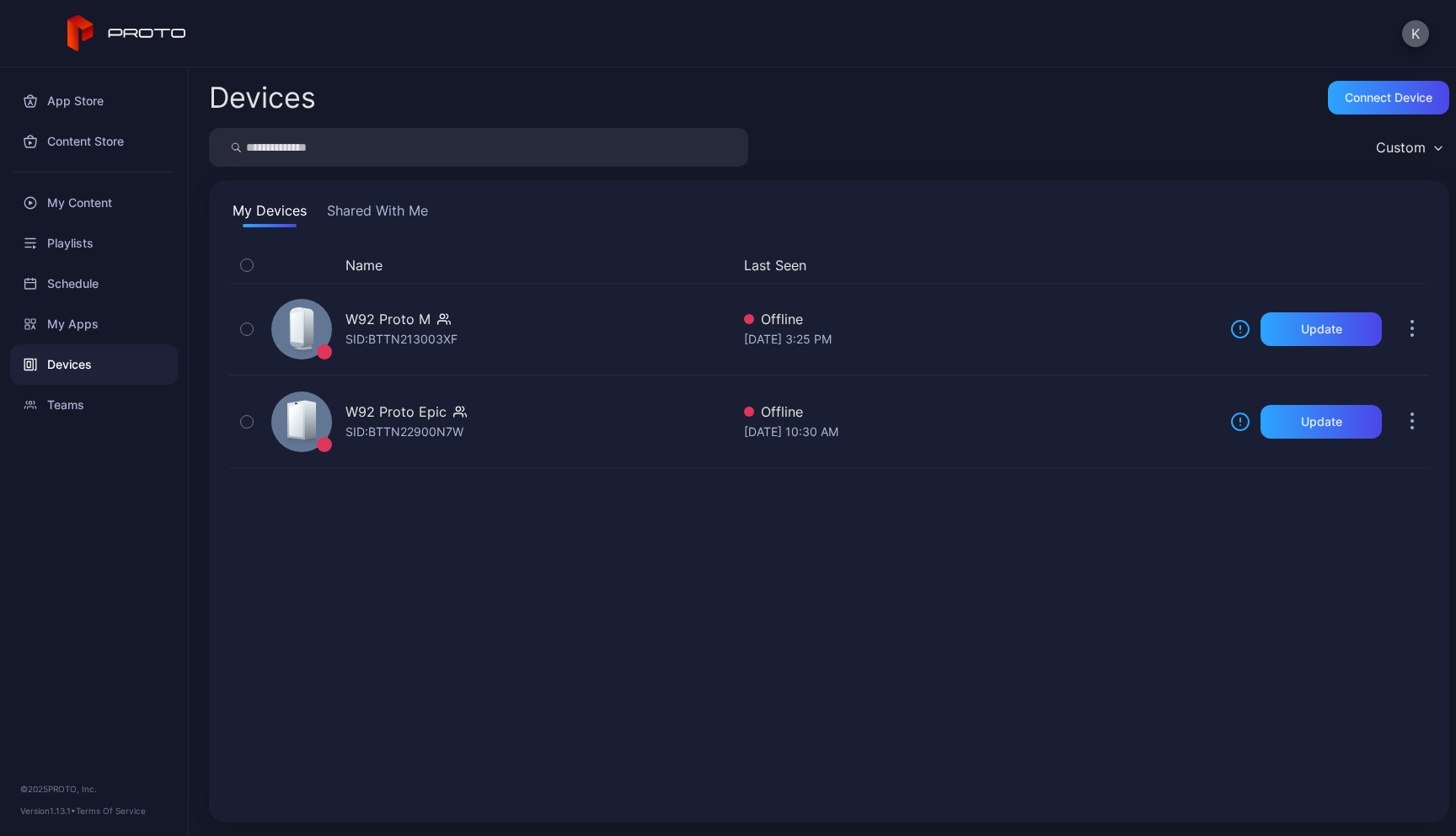
click at [1413, 26] on button "K" at bounding box center [1414, 33] width 27 height 27
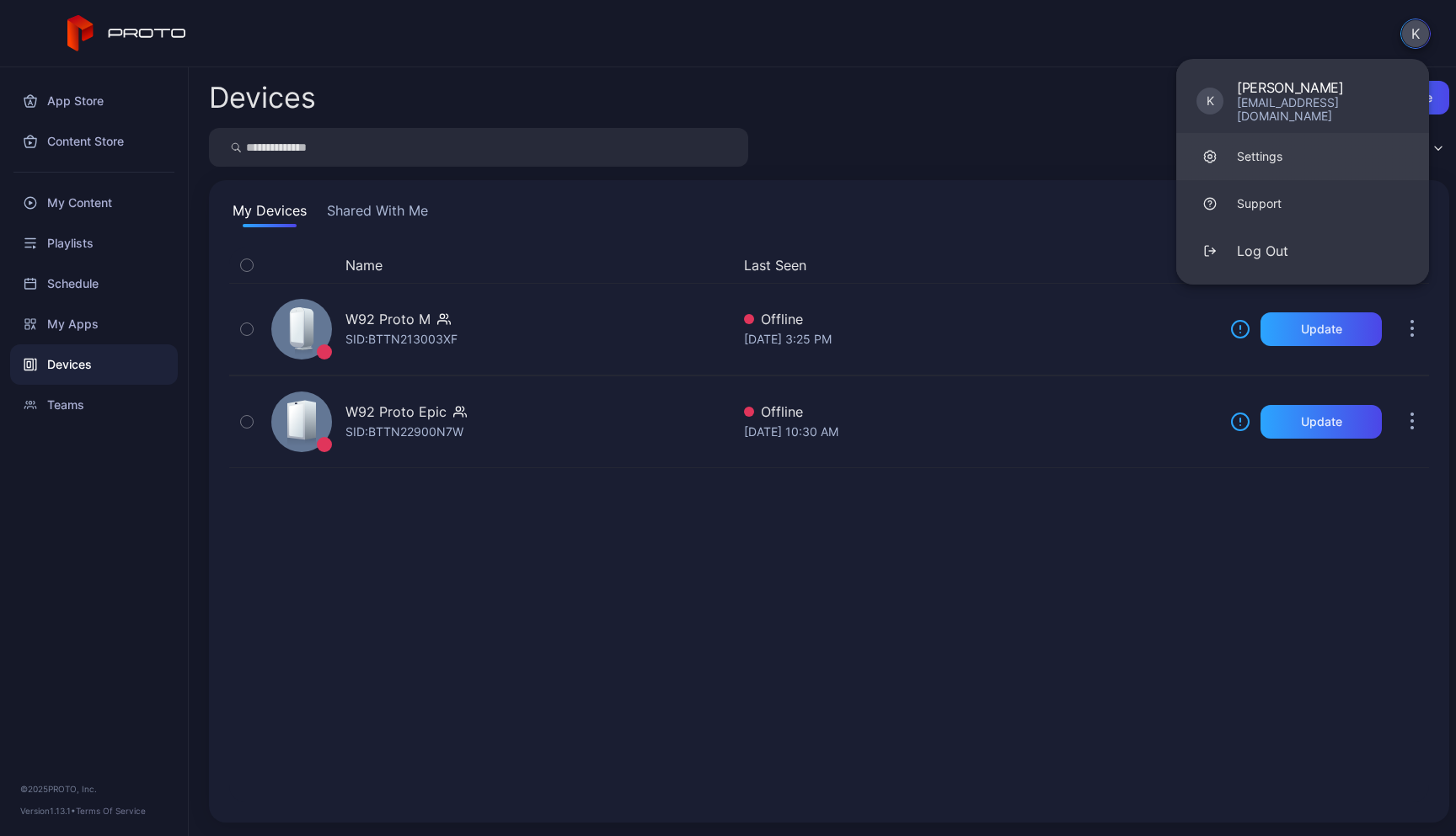
click at [1255, 148] on div "Settings" at bounding box center [1258, 156] width 45 height 17
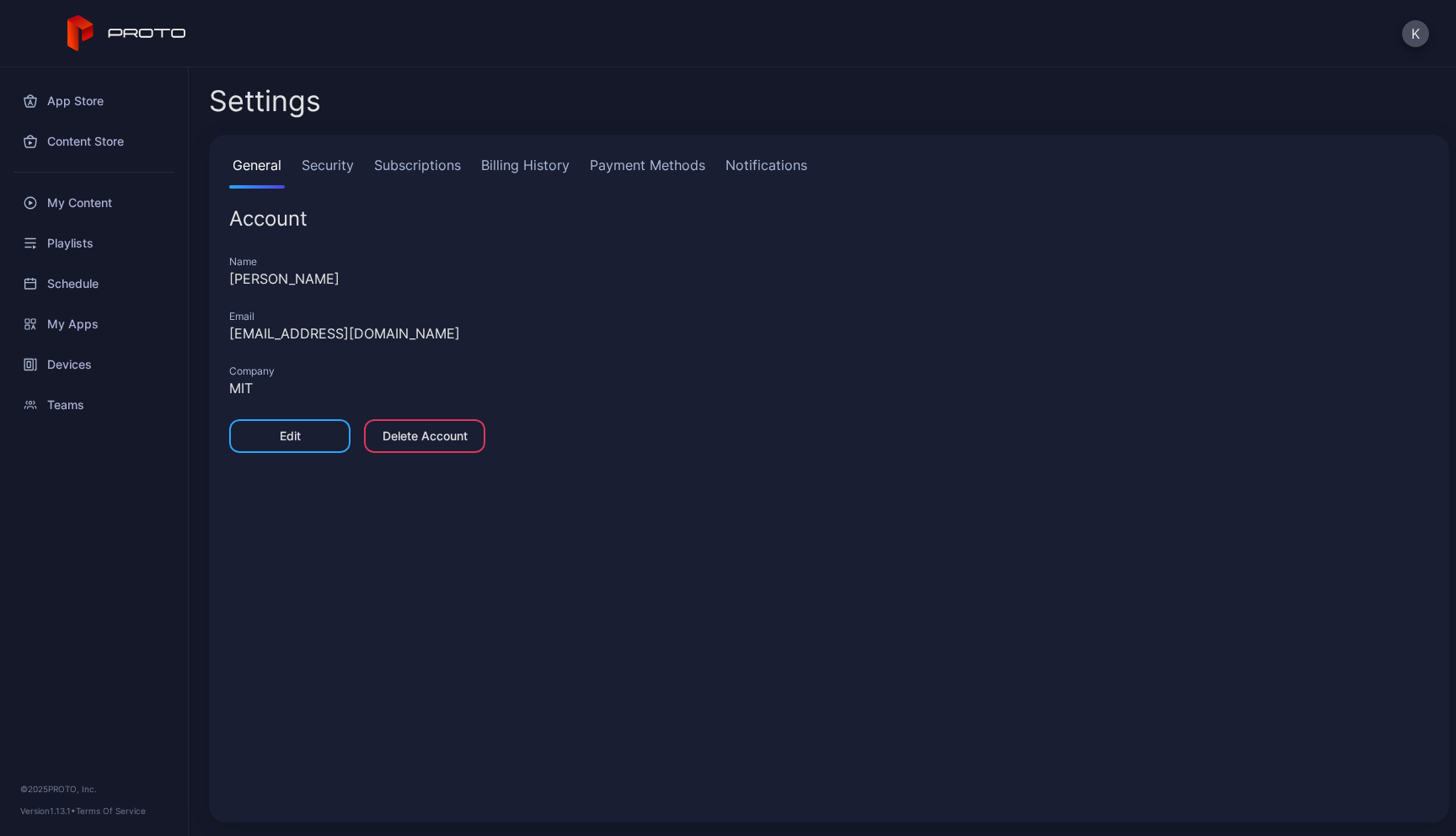
click at [748, 165] on link "Notifications" at bounding box center [766, 172] width 89 height 33
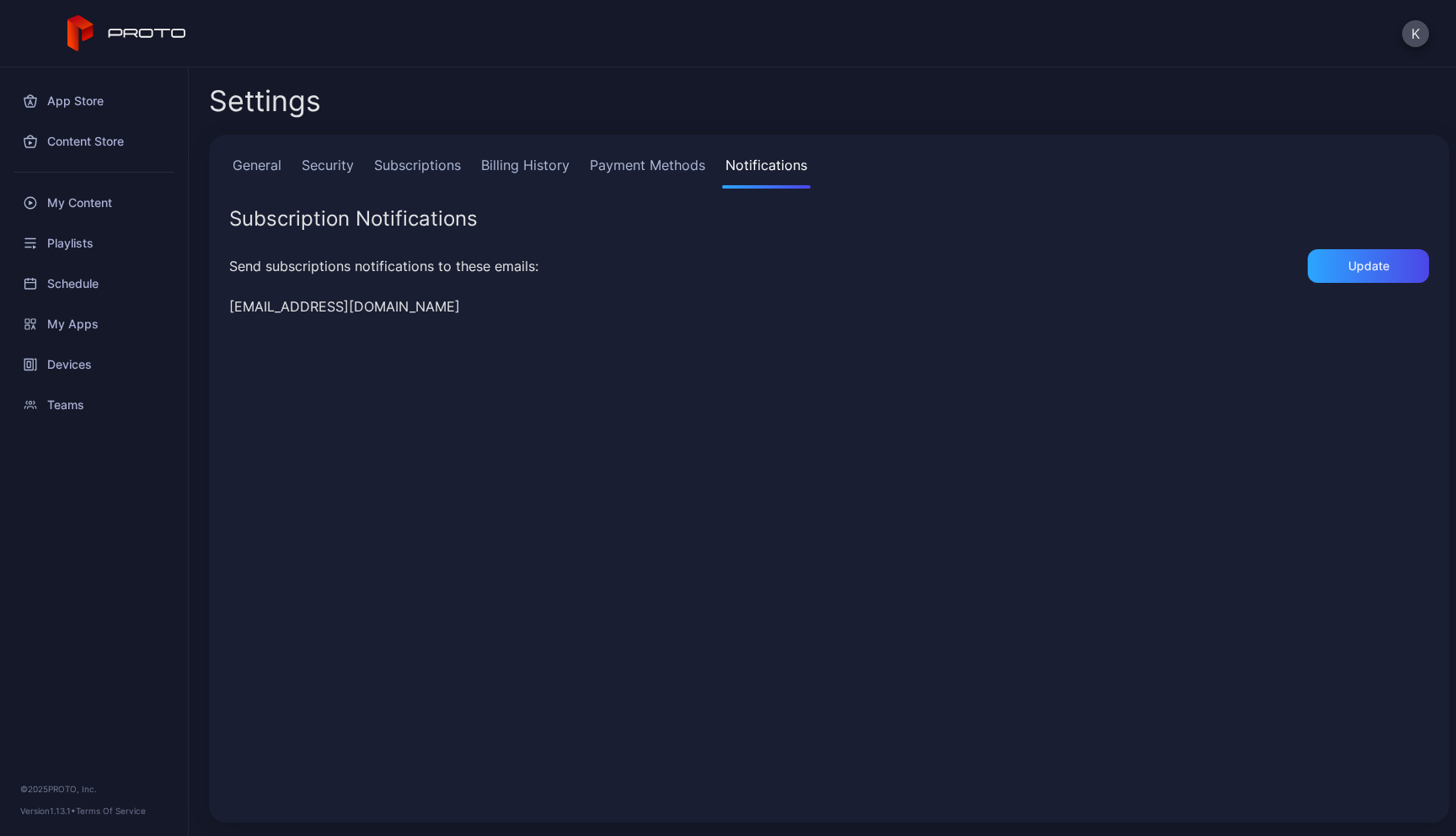
click at [668, 170] on link "Payment Methods" at bounding box center [648, 172] width 122 height 33
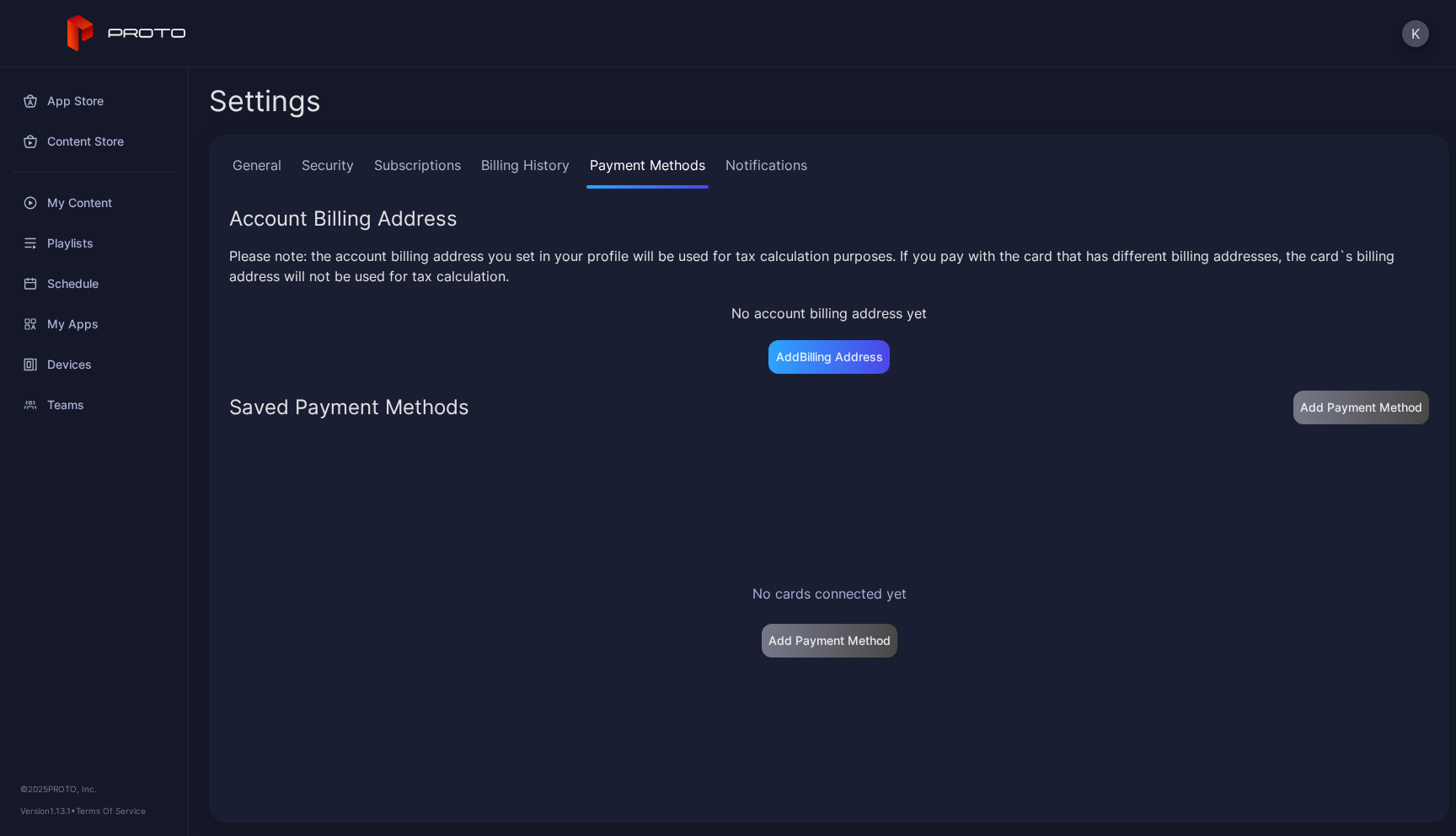
click at [534, 177] on link "Billing History" at bounding box center [525, 172] width 95 height 33
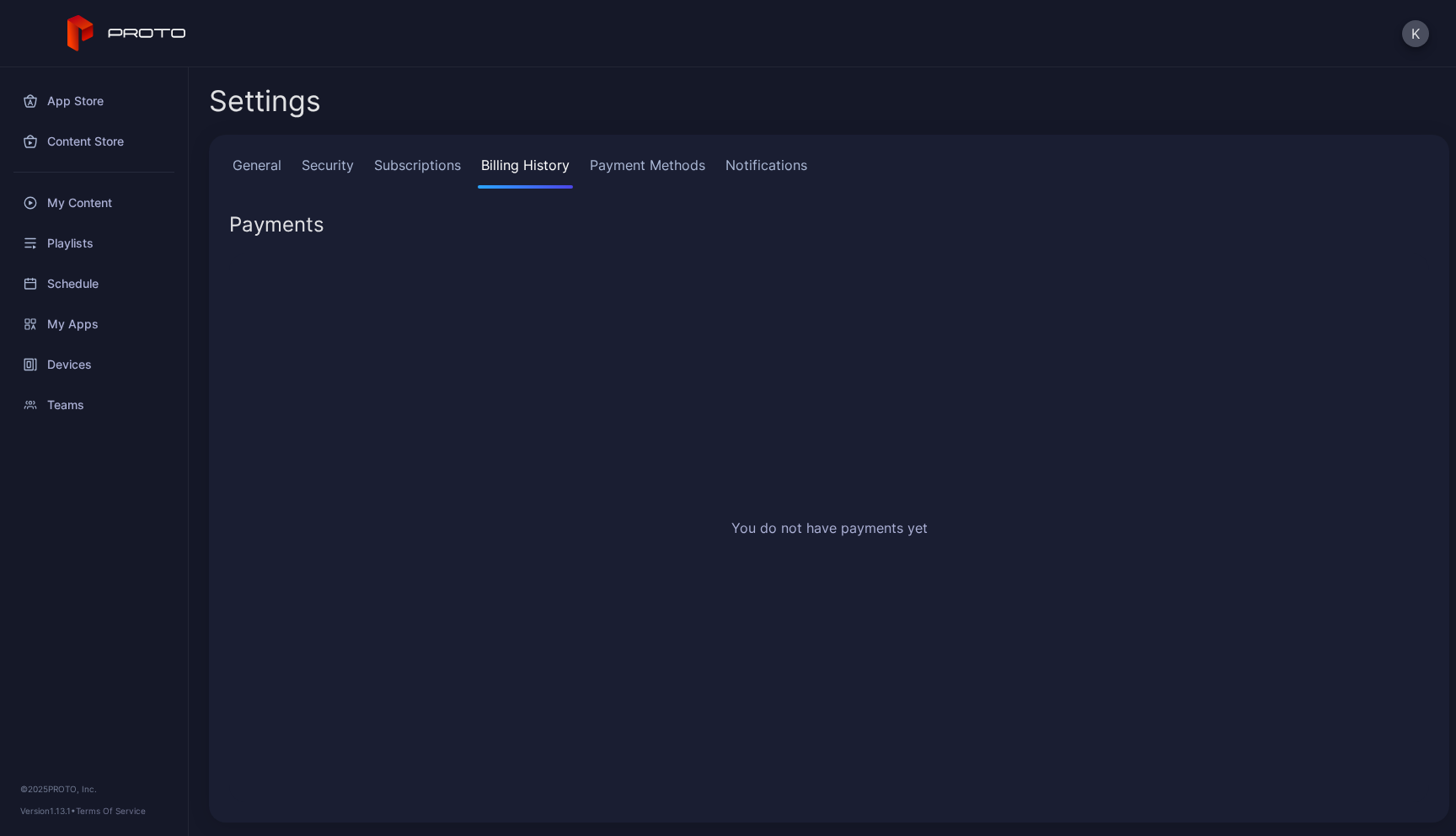
click at [443, 170] on link "Subscriptions" at bounding box center [417, 172] width 93 height 33
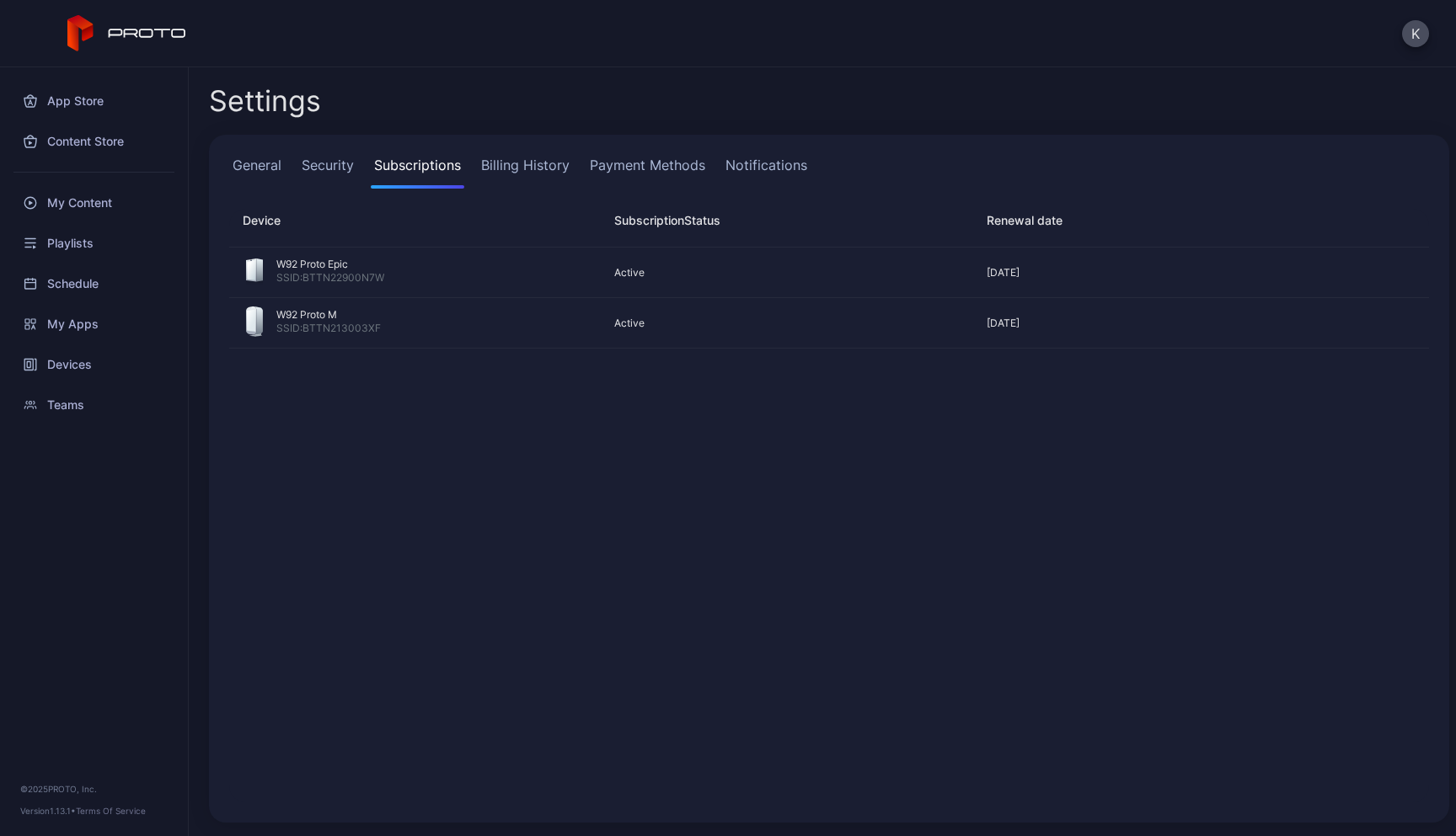
click at [337, 167] on link "Security" at bounding box center [328, 172] width 59 height 33
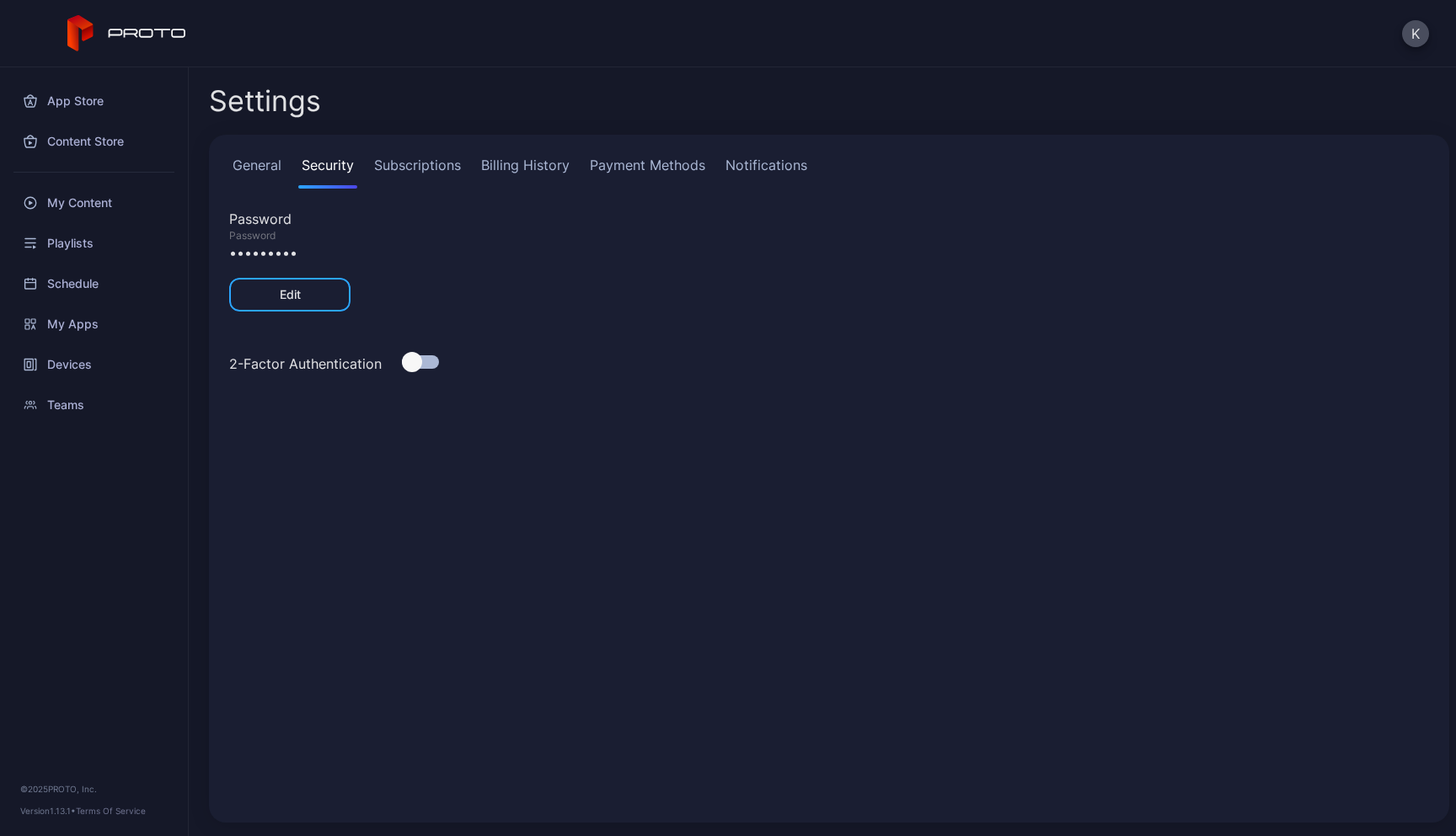
click at [267, 171] on link "General" at bounding box center [257, 172] width 55 height 33
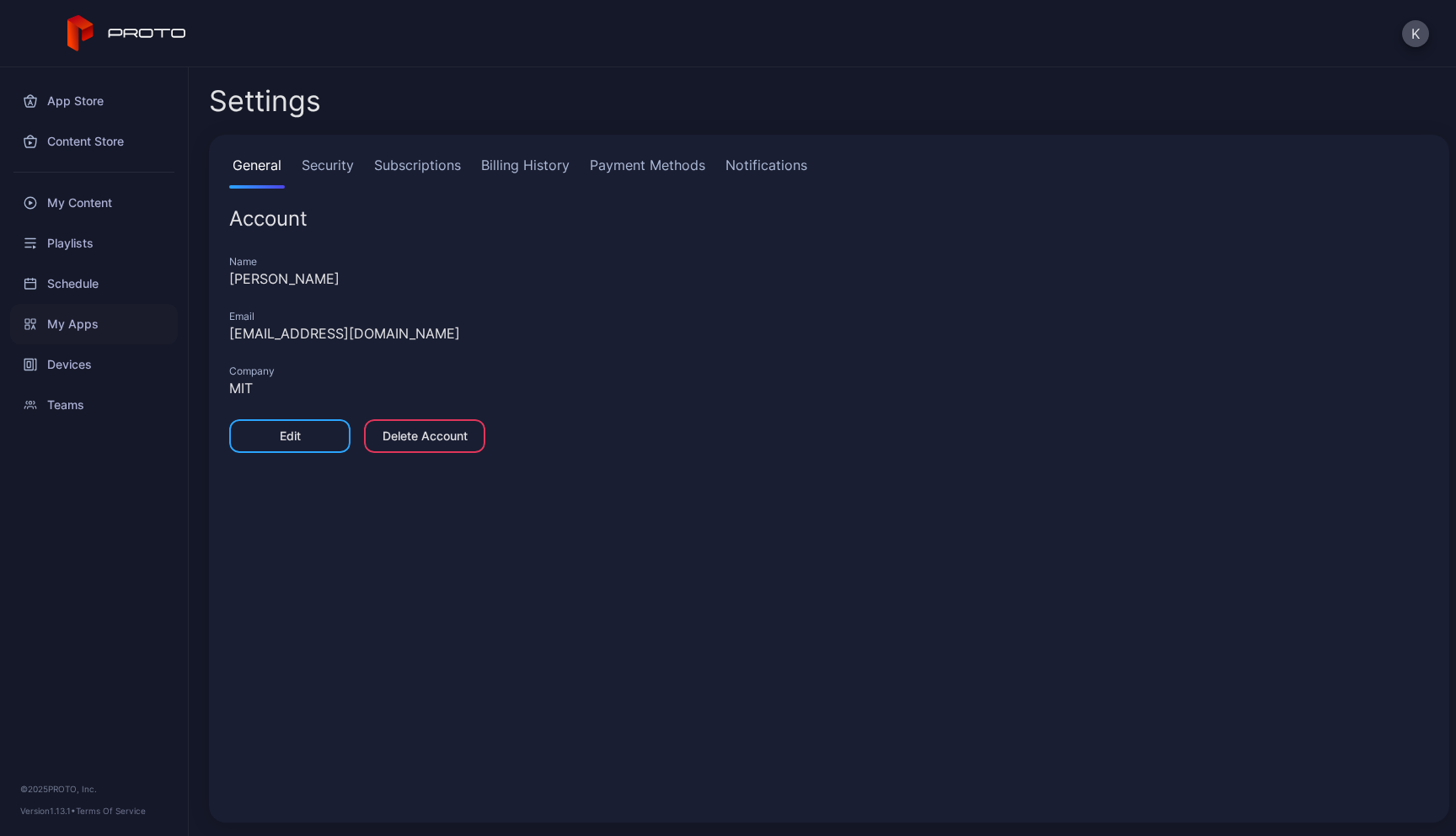
click at [82, 317] on div "My Apps" at bounding box center [93, 324] width 167 height 41
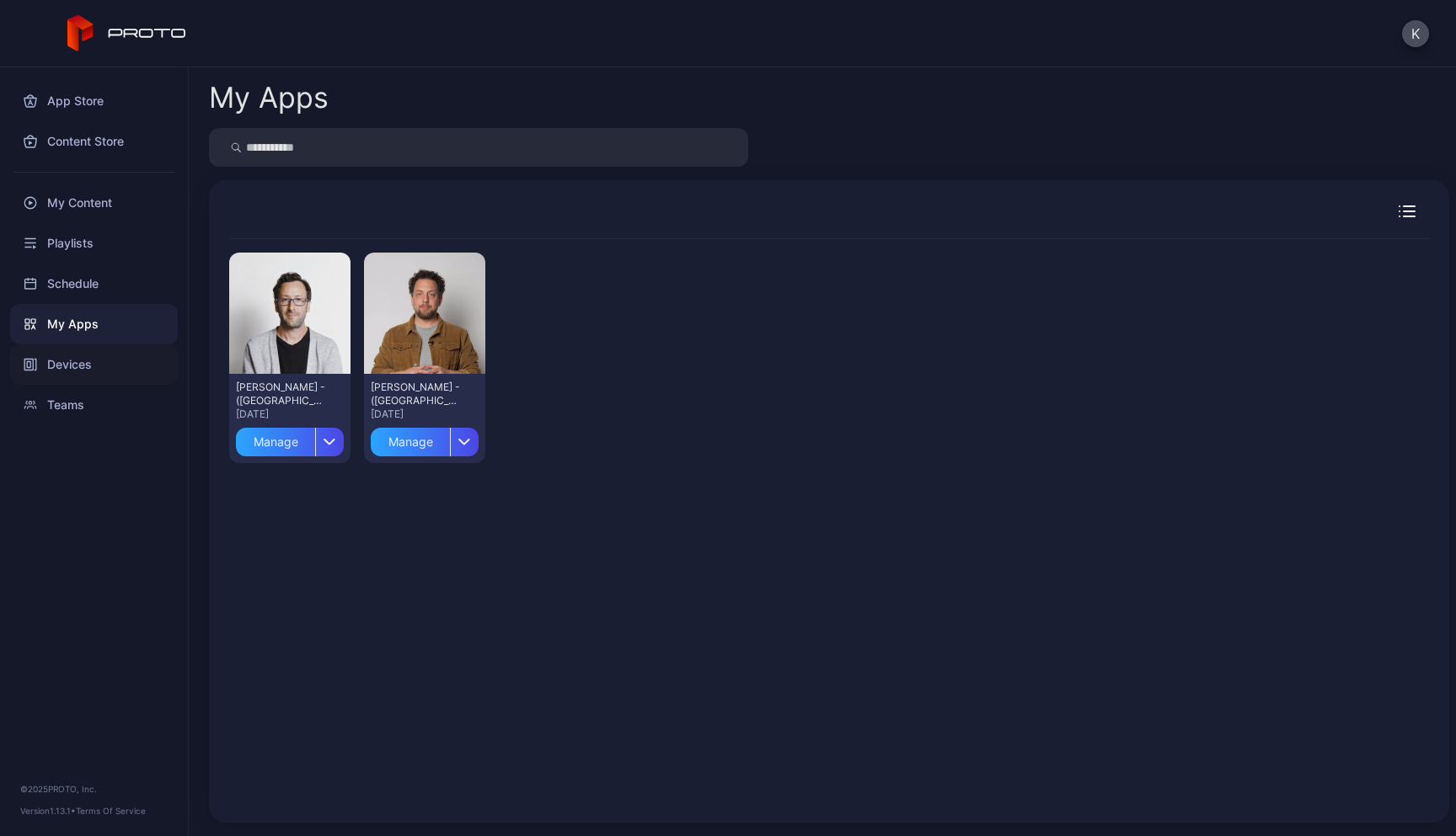
click at [100, 357] on div "Devices" at bounding box center [93, 365] width 167 height 41
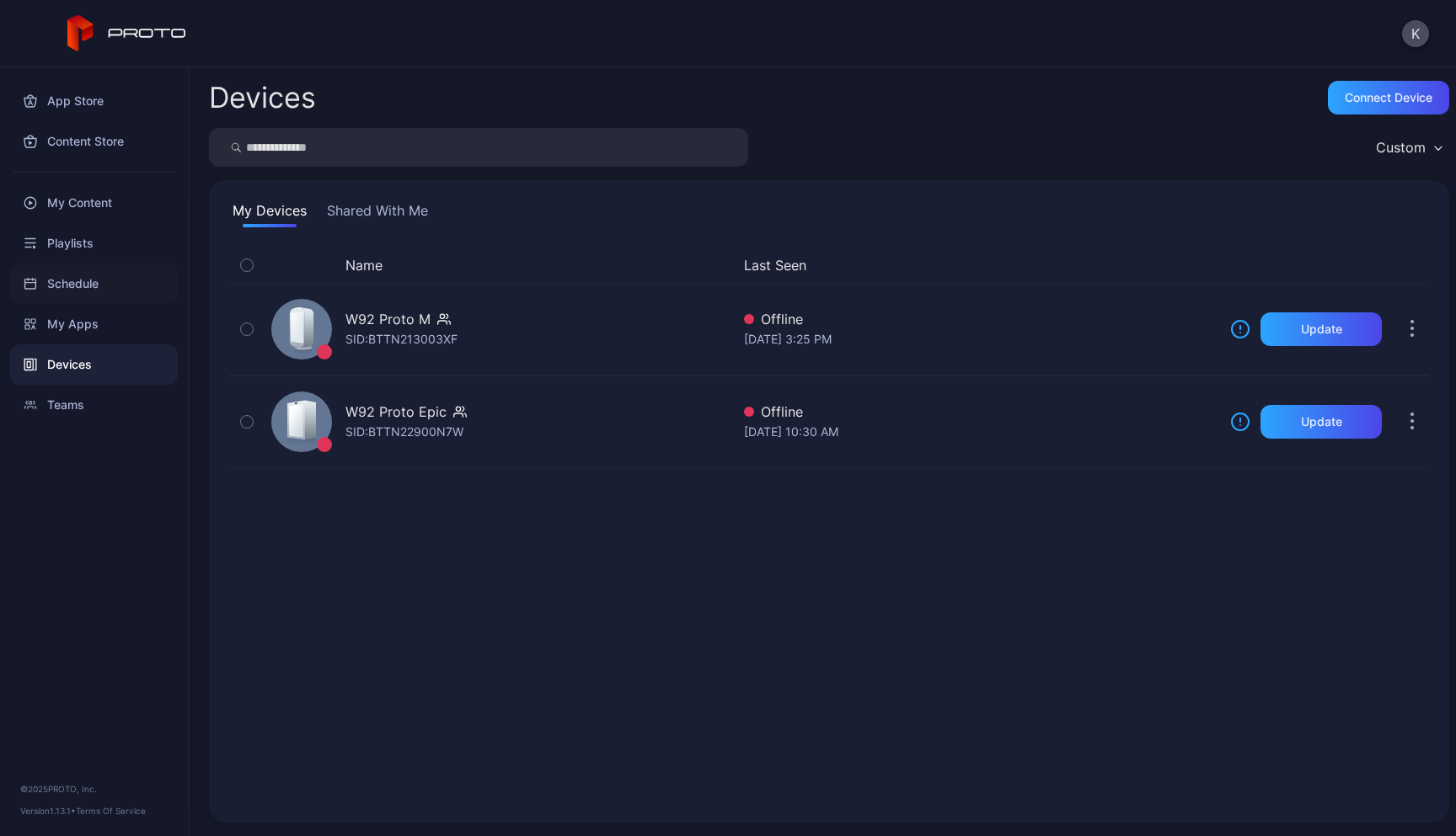
click at [95, 295] on div "Schedule" at bounding box center [93, 284] width 167 height 41
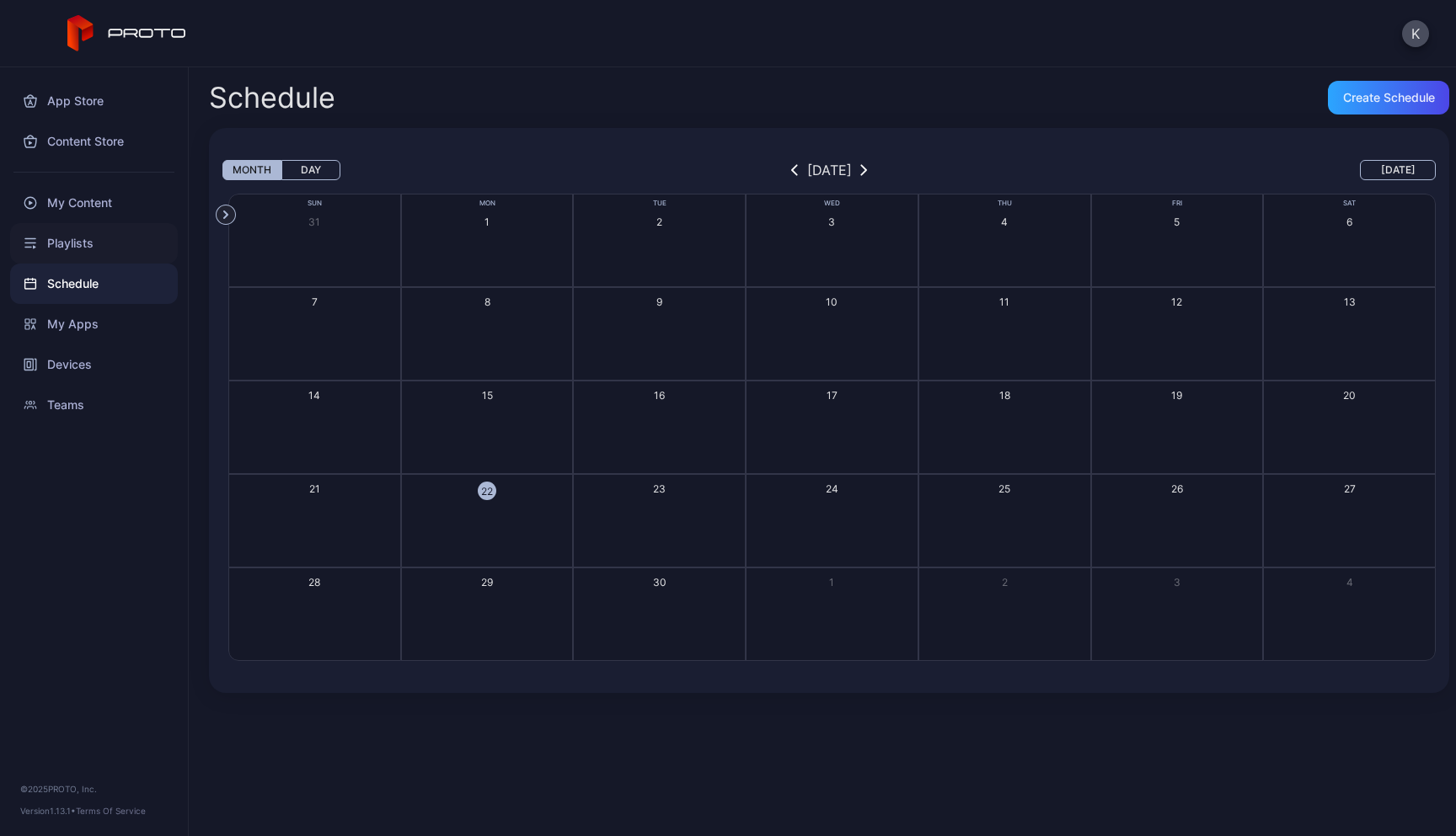
click at [88, 243] on div "Playlists" at bounding box center [93, 244] width 167 height 41
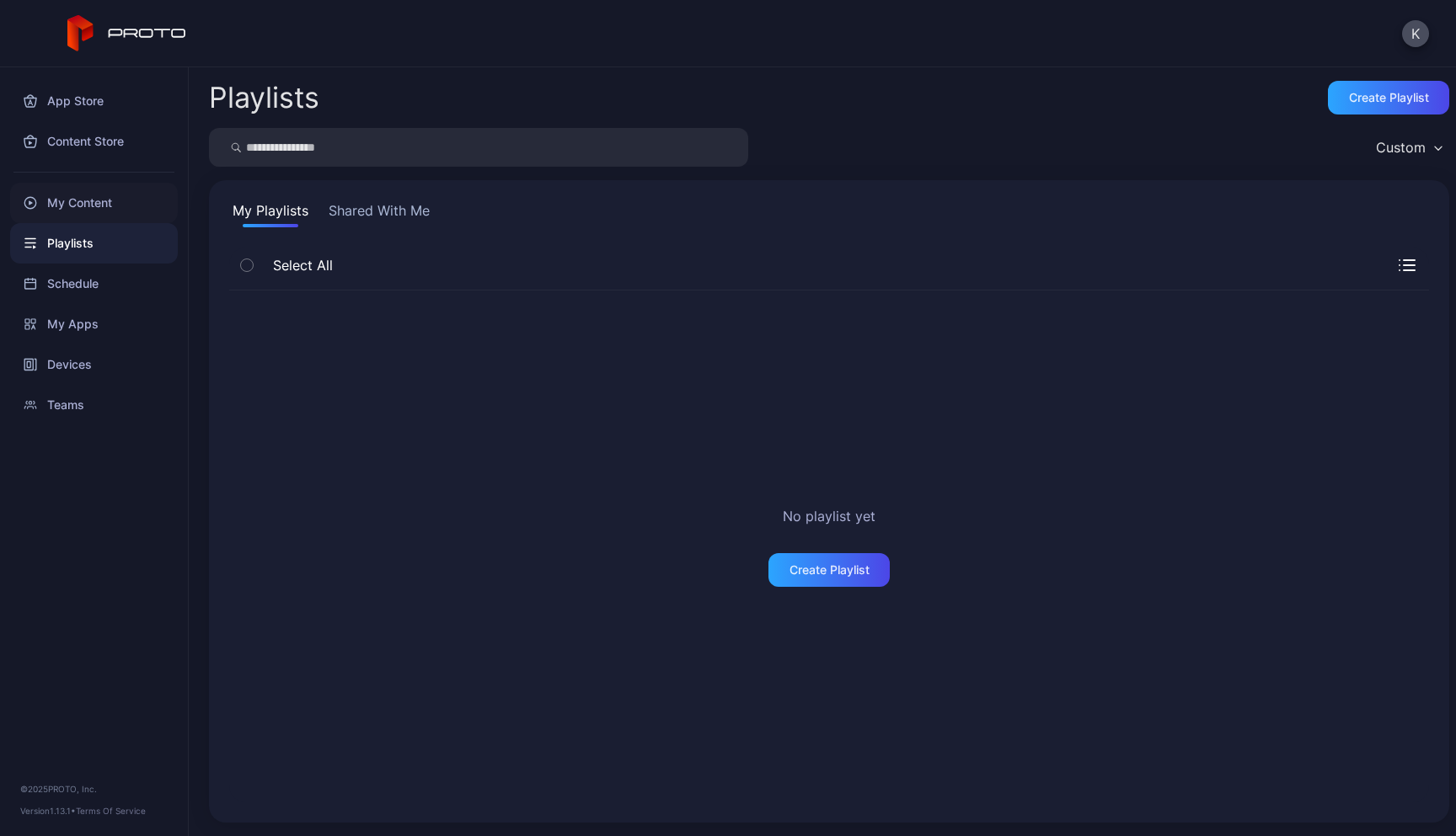
click at [88, 208] on div "My Content" at bounding box center [93, 203] width 167 height 41
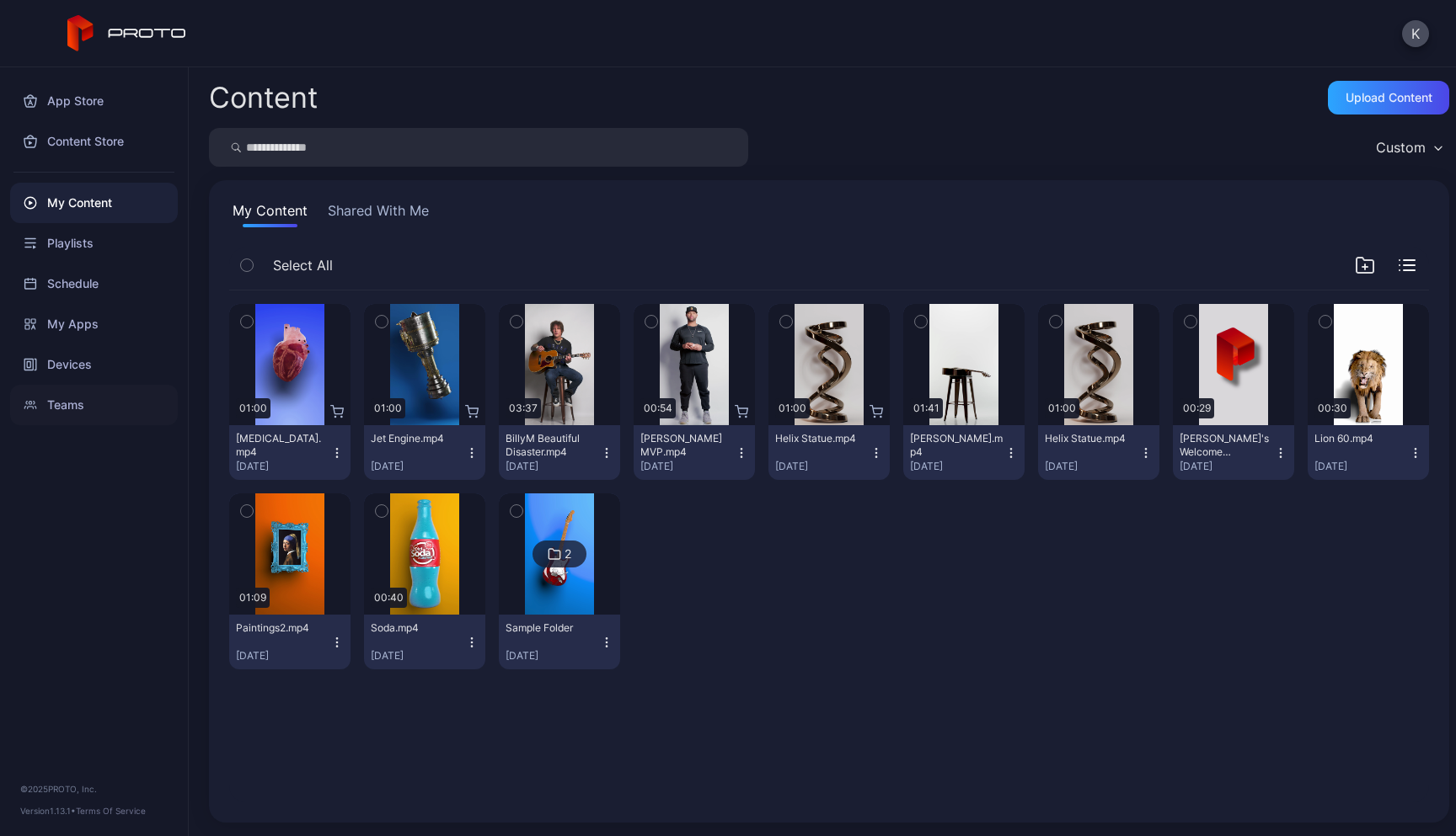
click at [90, 400] on div "Teams" at bounding box center [93, 406] width 167 height 41
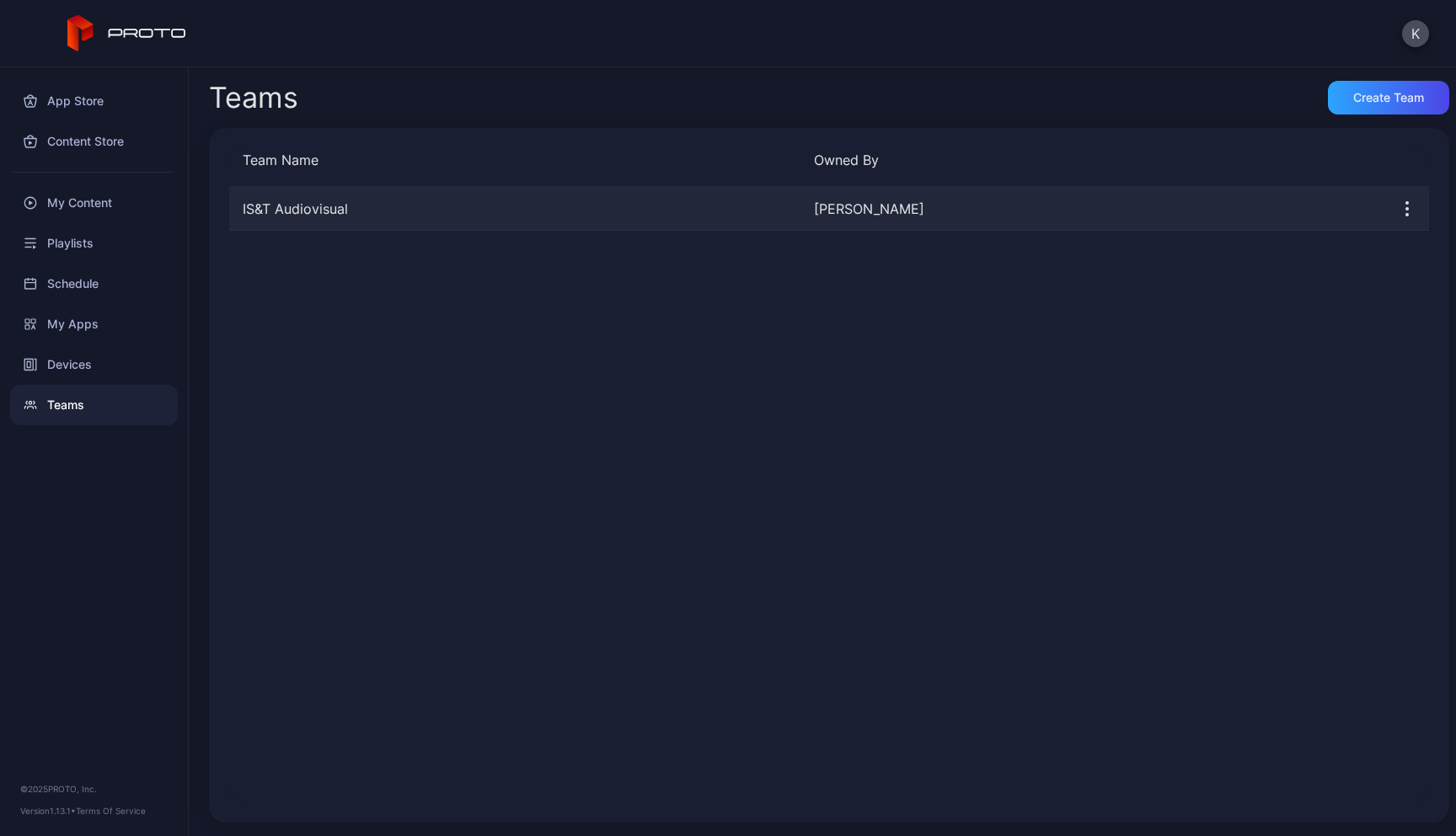
click at [758, 220] on div "IS&T Audiovisual [PERSON_NAME]" at bounding box center [829, 208] width 1199 height 43
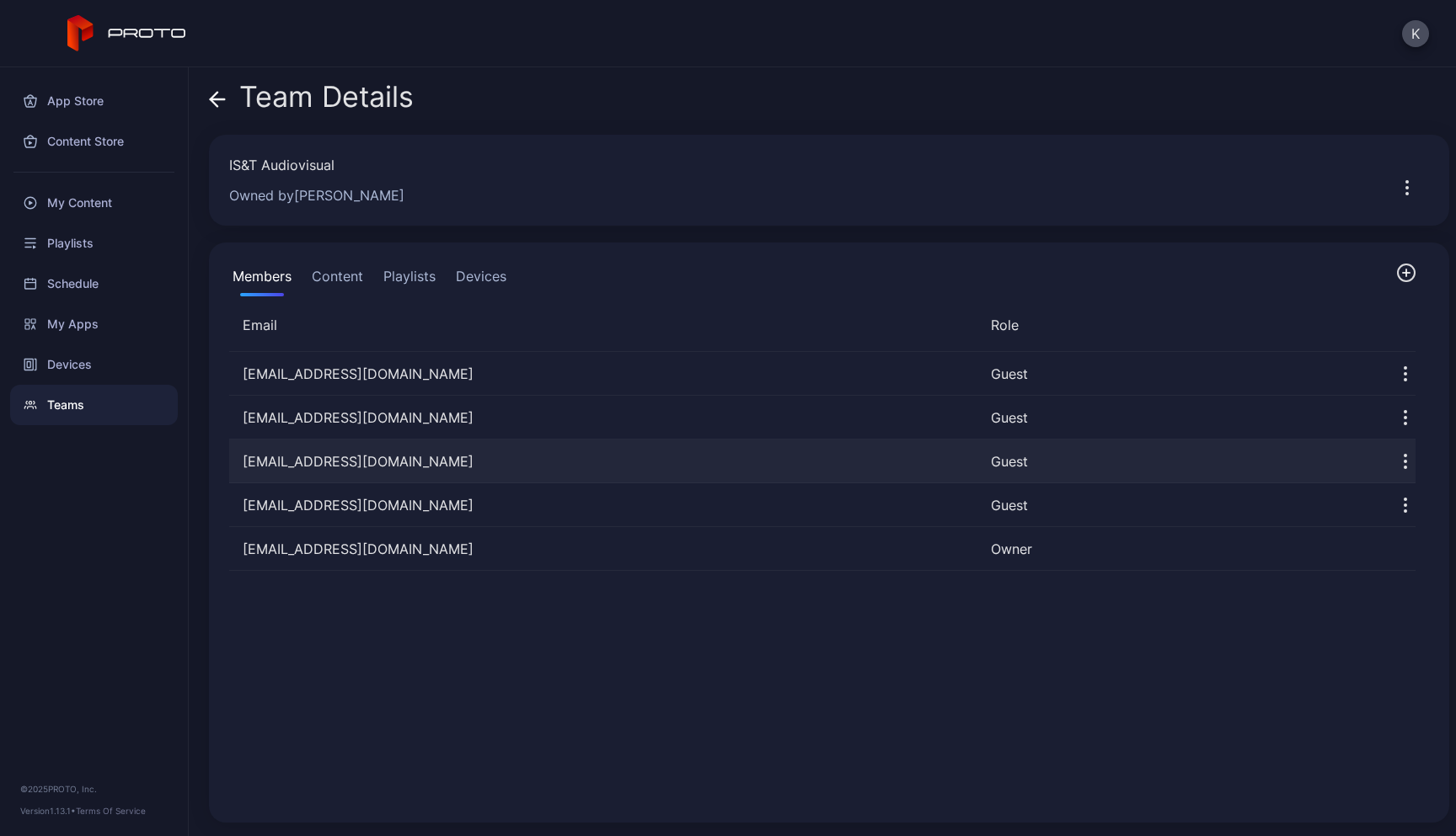
click at [1395, 458] on icon "button" at bounding box center [1405, 462] width 20 height 20
click at [1311, 615] on div "[EMAIL_ADDRESS][DOMAIN_NAME] Guest [PERSON_NAME][EMAIL_ADDRESS][DOMAIN_NAME] Gu…" at bounding box center [821, 577] width 1213 height 478
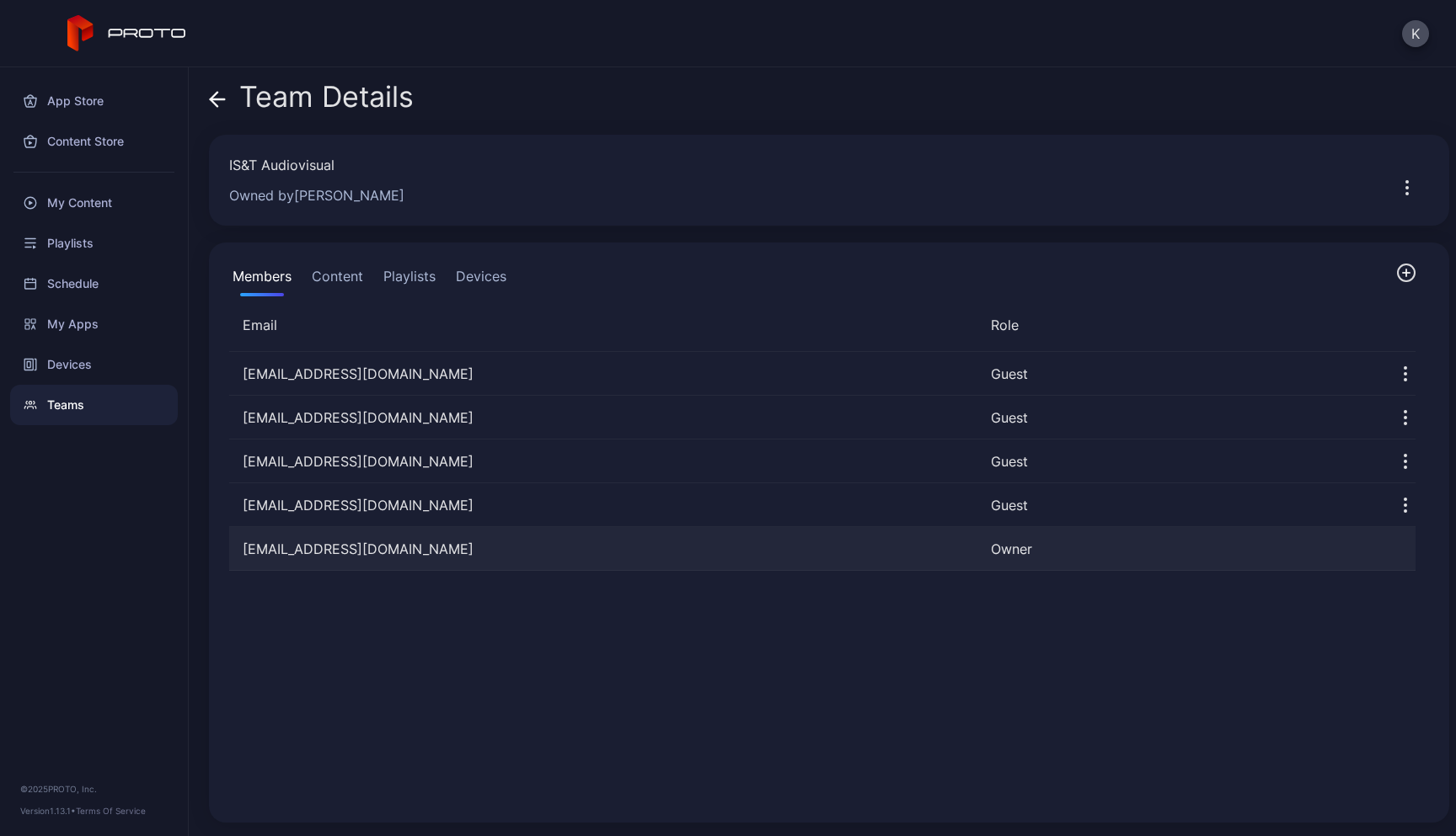
click at [1062, 559] on div "[EMAIL_ADDRESS][DOMAIN_NAME] Owner" at bounding box center [822, 549] width 1186 height 43
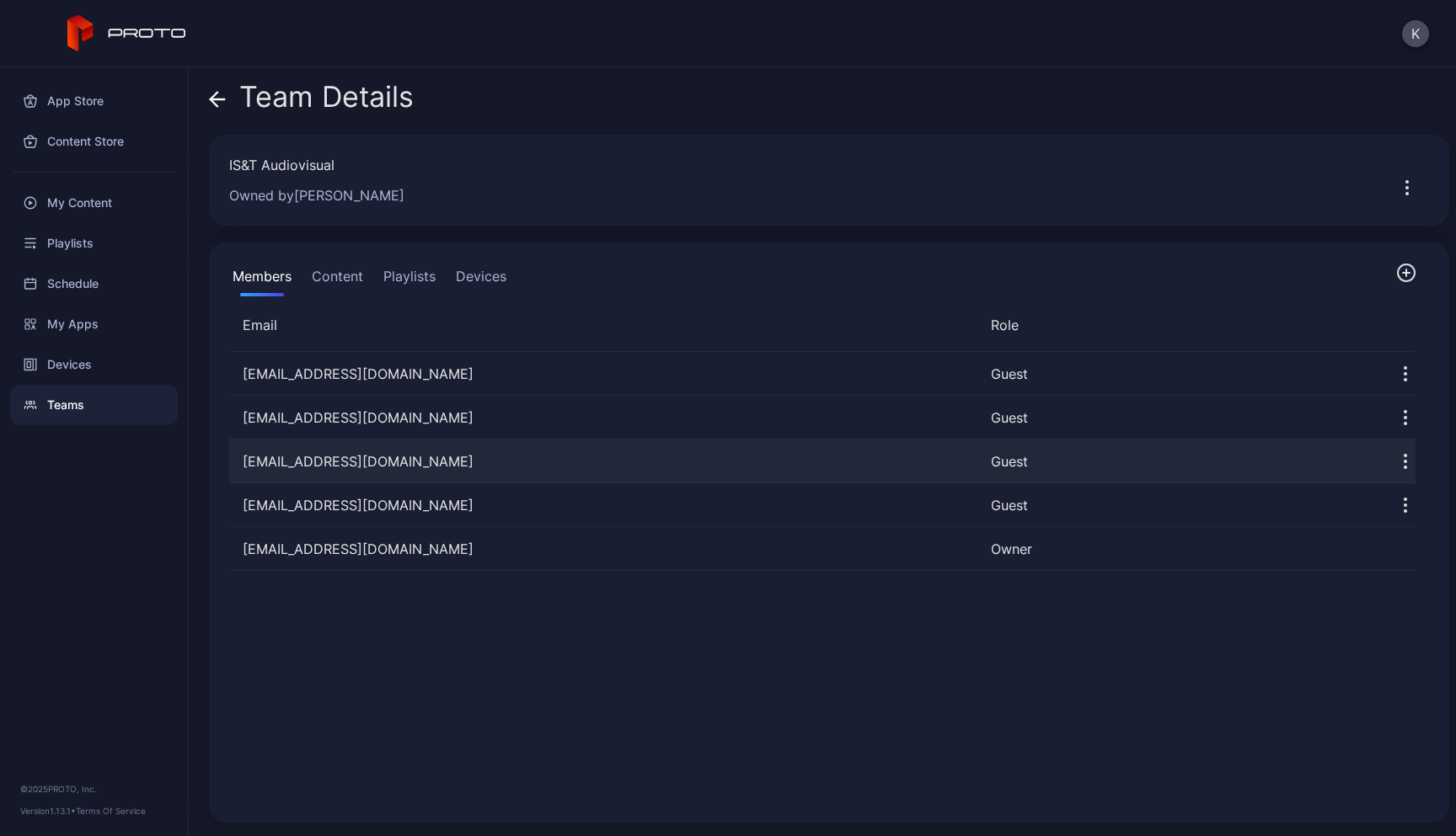
click at [1404, 462] on icon "button" at bounding box center [1405, 462] width 2 height 2
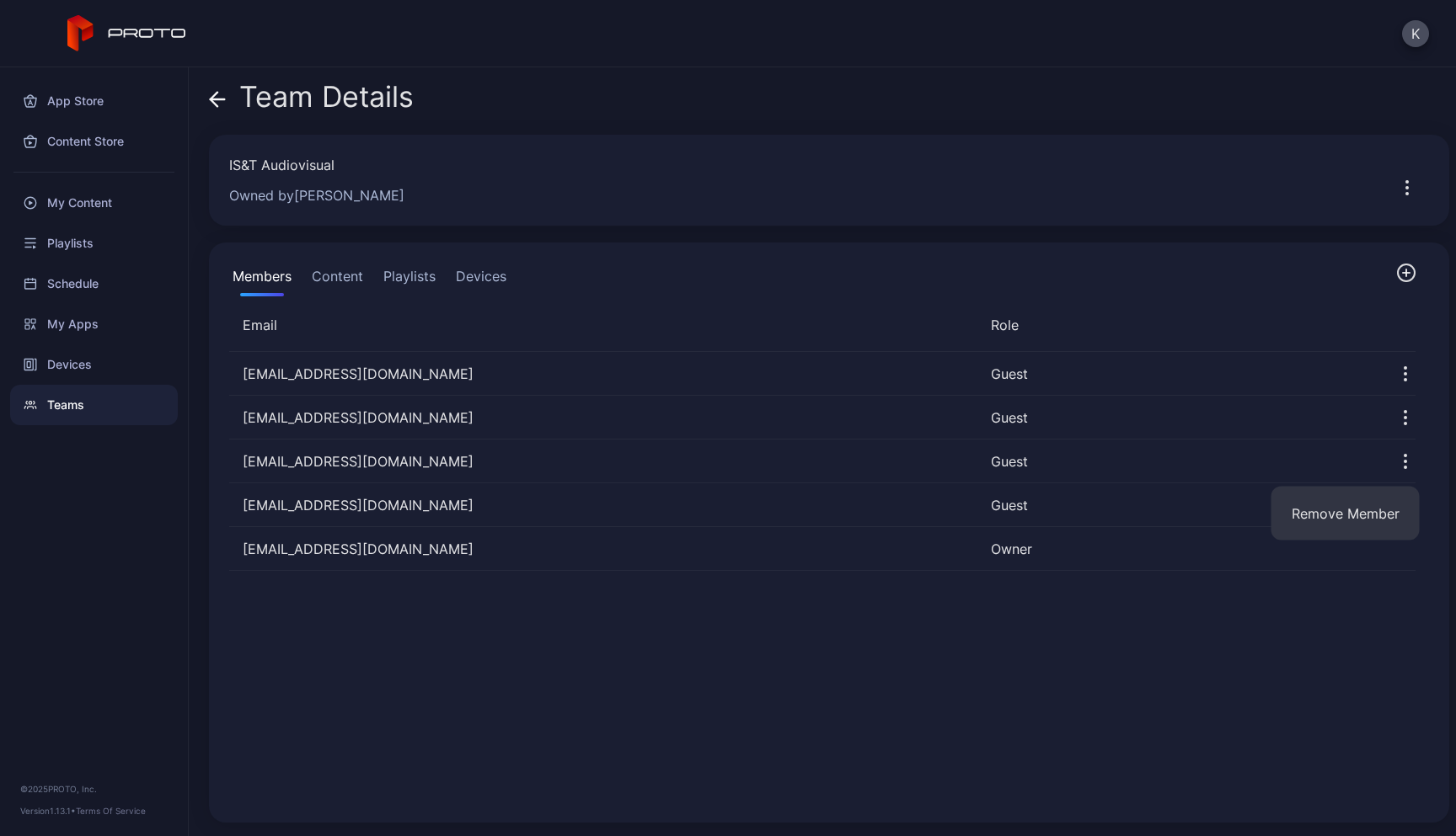
click at [1292, 725] on div "[EMAIL_ADDRESS][DOMAIN_NAME] Guest [PERSON_NAME][EMAIL_ADDRESS][DOMAIN_NAME] Gu…" at bounding box center [821, 577] width 1213 height 478
click at [1397, 189] on icon "button" at bounding box center [1407, 188] width 20 height 20
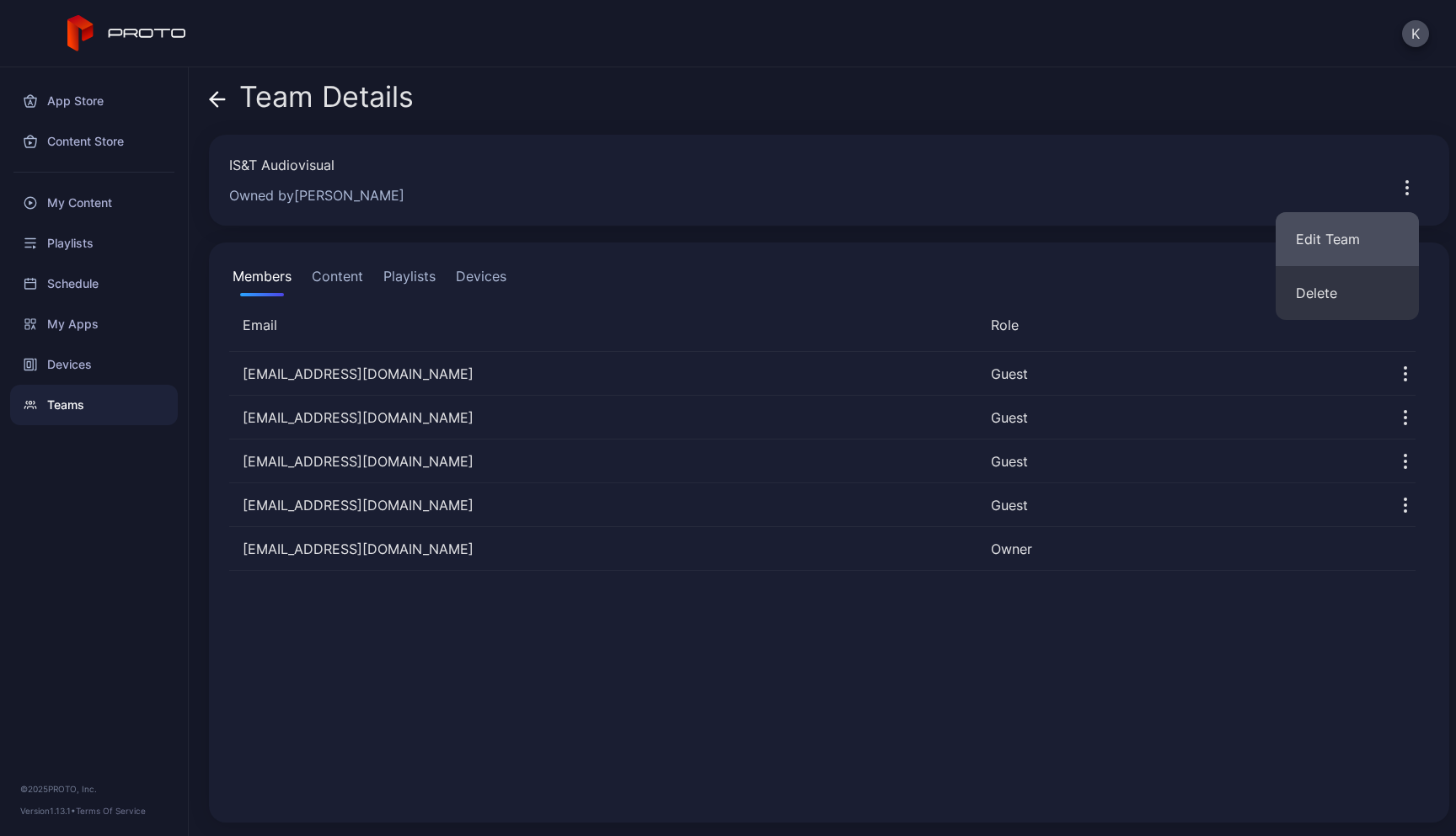
click at [1347, 239] on button "Edit Team" at bounding box center [1346, 239] width 143 height 54
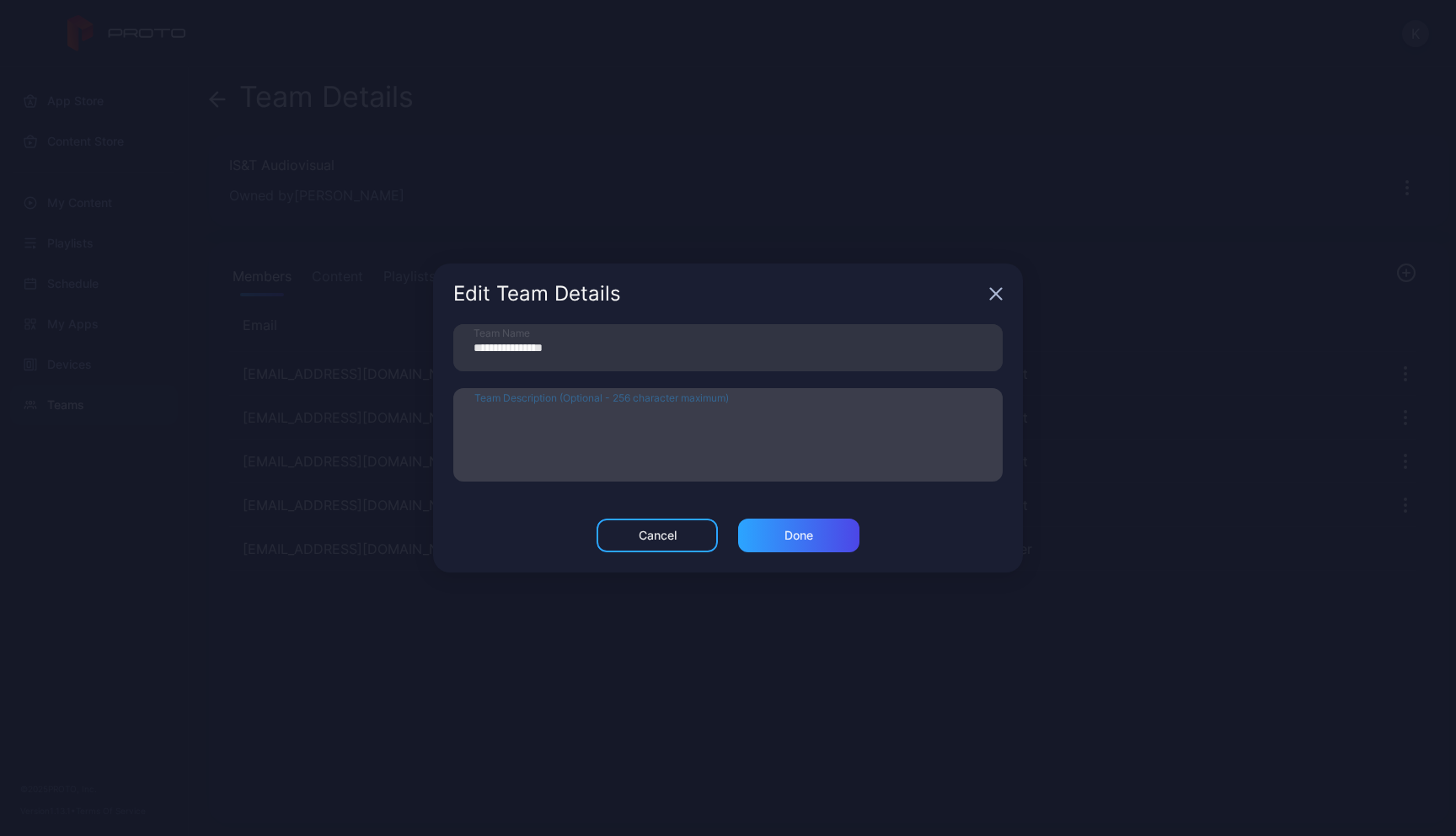
click at [816, 410] on textarea "Team Description (Optional - 256 character maximum)" at bounding box center [727, 434] width 507 height 58
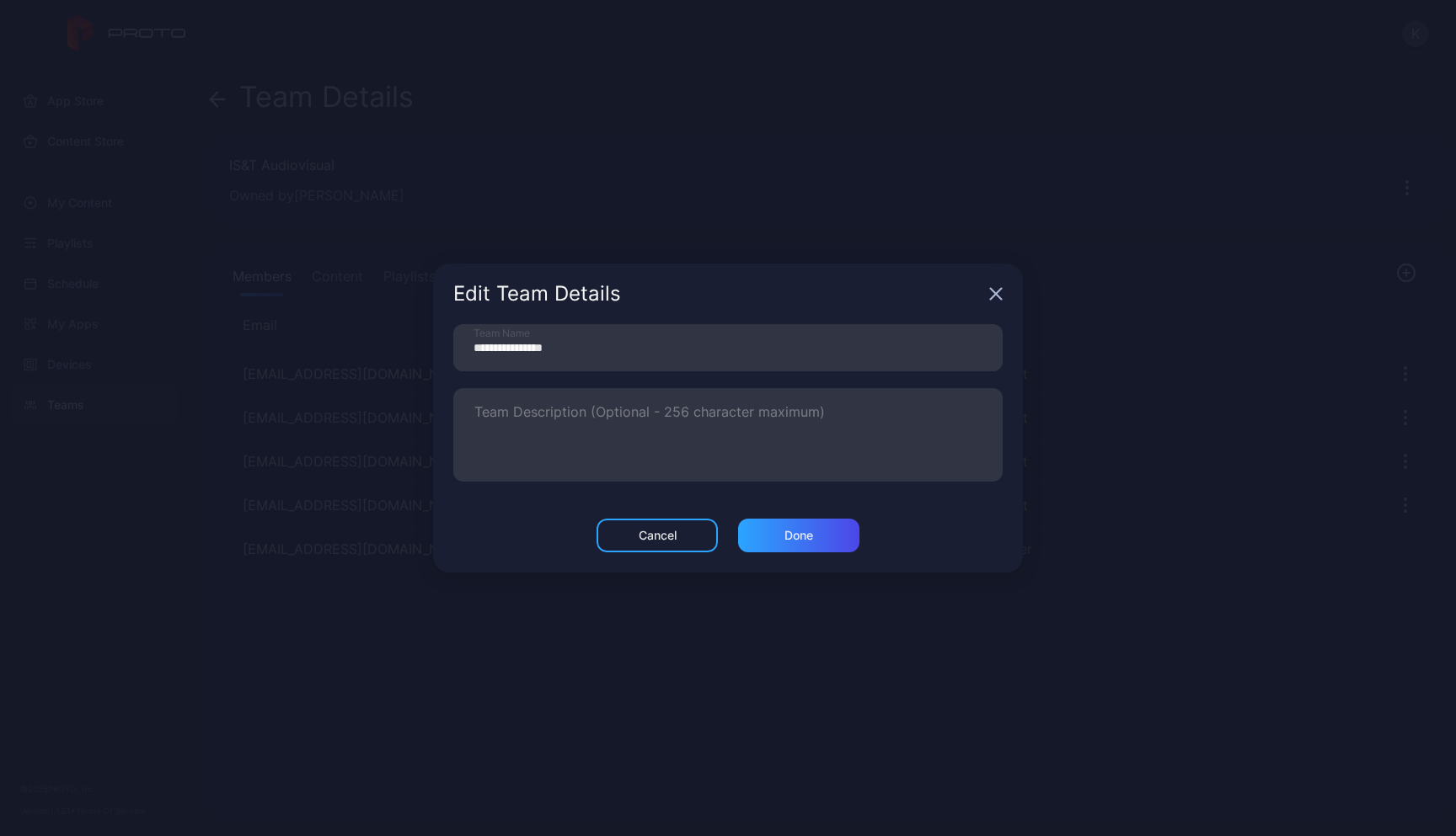
click at [994, 294] on icon "button" at bounding box center [995, 294] width 14 height 14
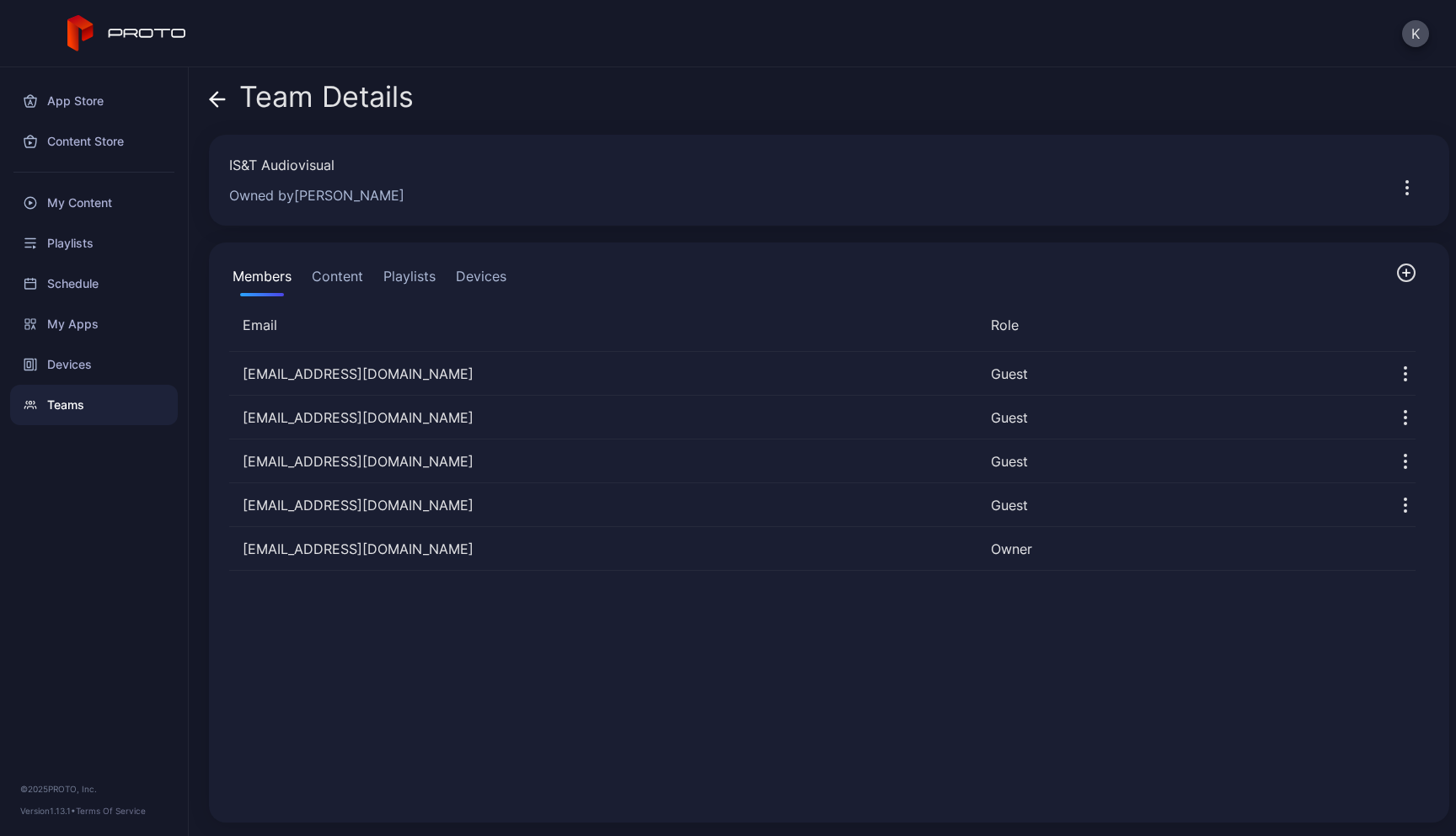
click at [1385, 284] on div "Members Content Playlists Devices" at bounding box center [829, 279] width 1199 height 33
click at [1406, 276] on icon "button" at bounding box center [1406, 273] width 0 height 6
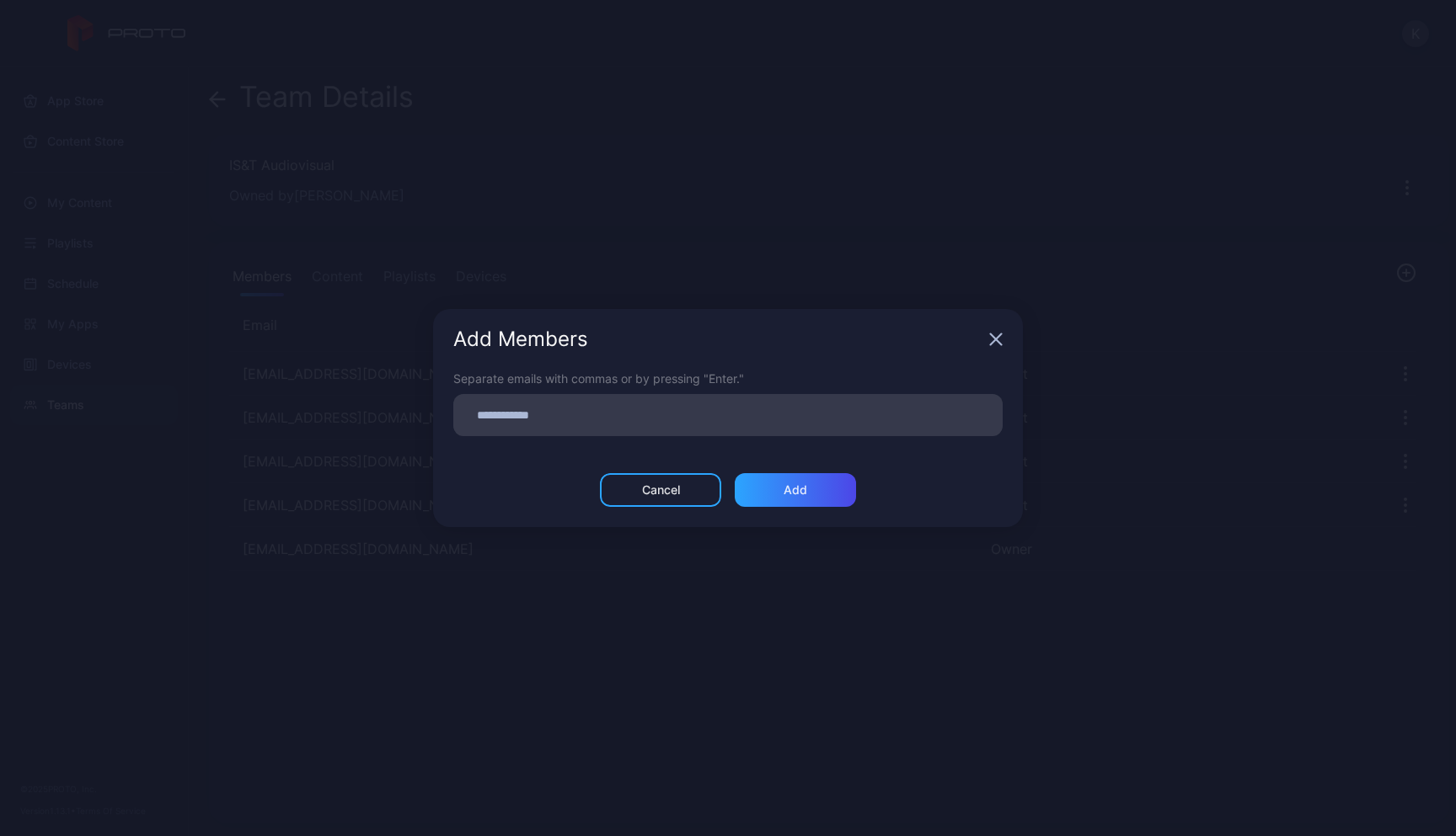
click at [998, 339] on icon "button" at bounding box center [996, 340] width 11 height 11
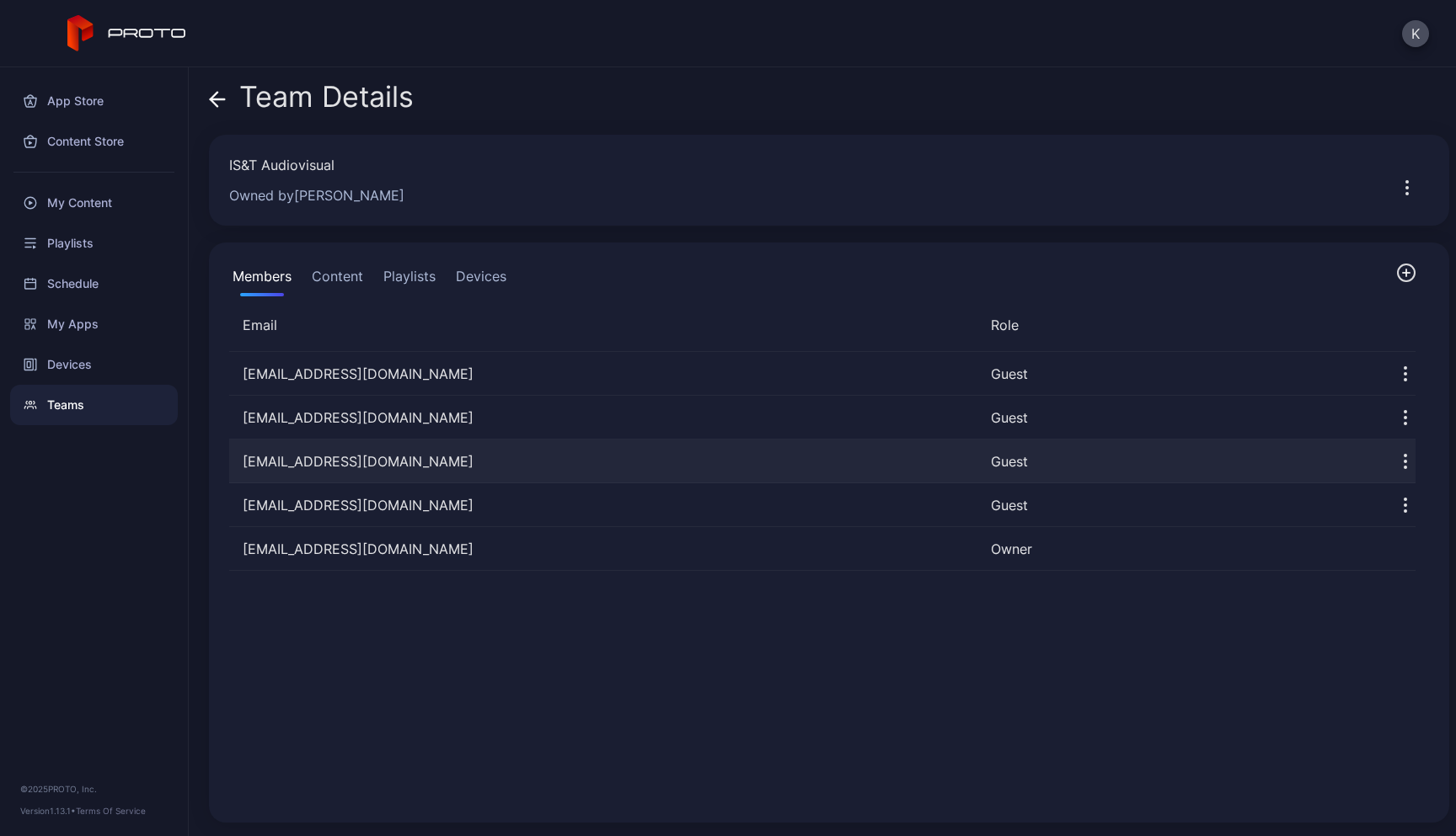
click at [1395, 463] on icon "button" at bounding box center [1405, 462] width 20 height 20
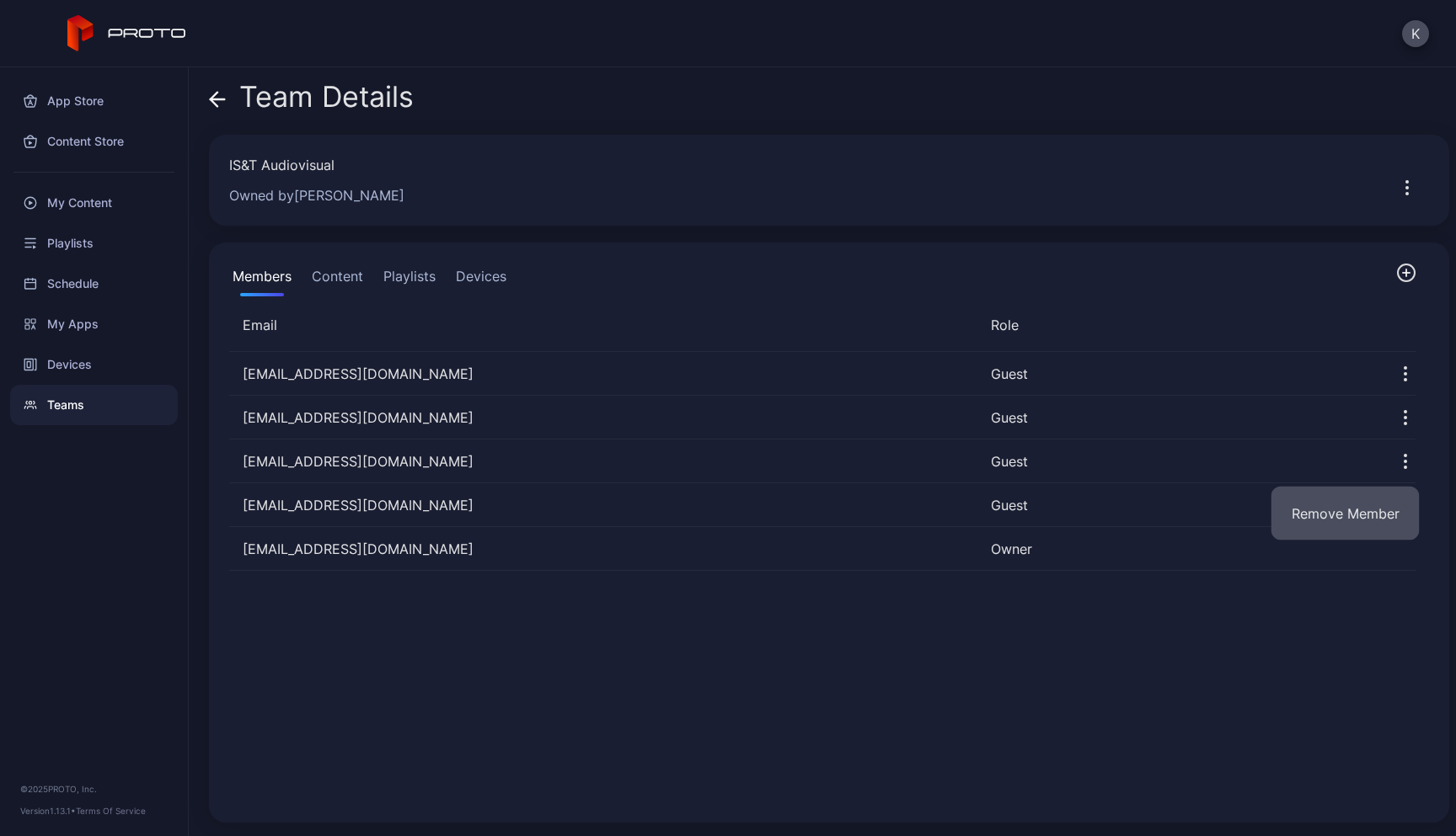
click at [1346, 511] on button "Remove Member" at bounding box center [1345, 514] width 148 height 54
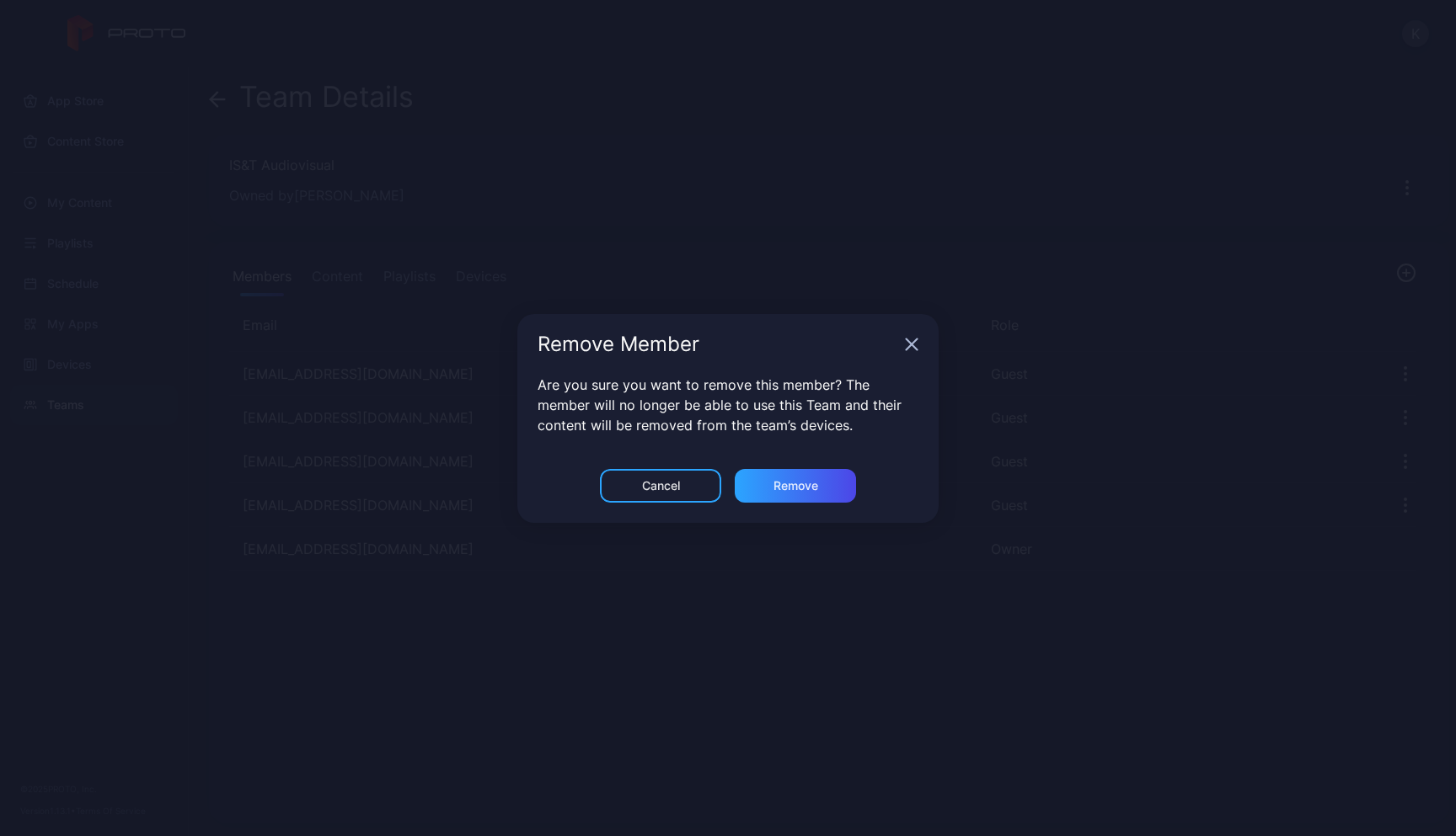
click at [673, 494] on div "Cancel" at bounding box center [660, 486] width 121 height 33
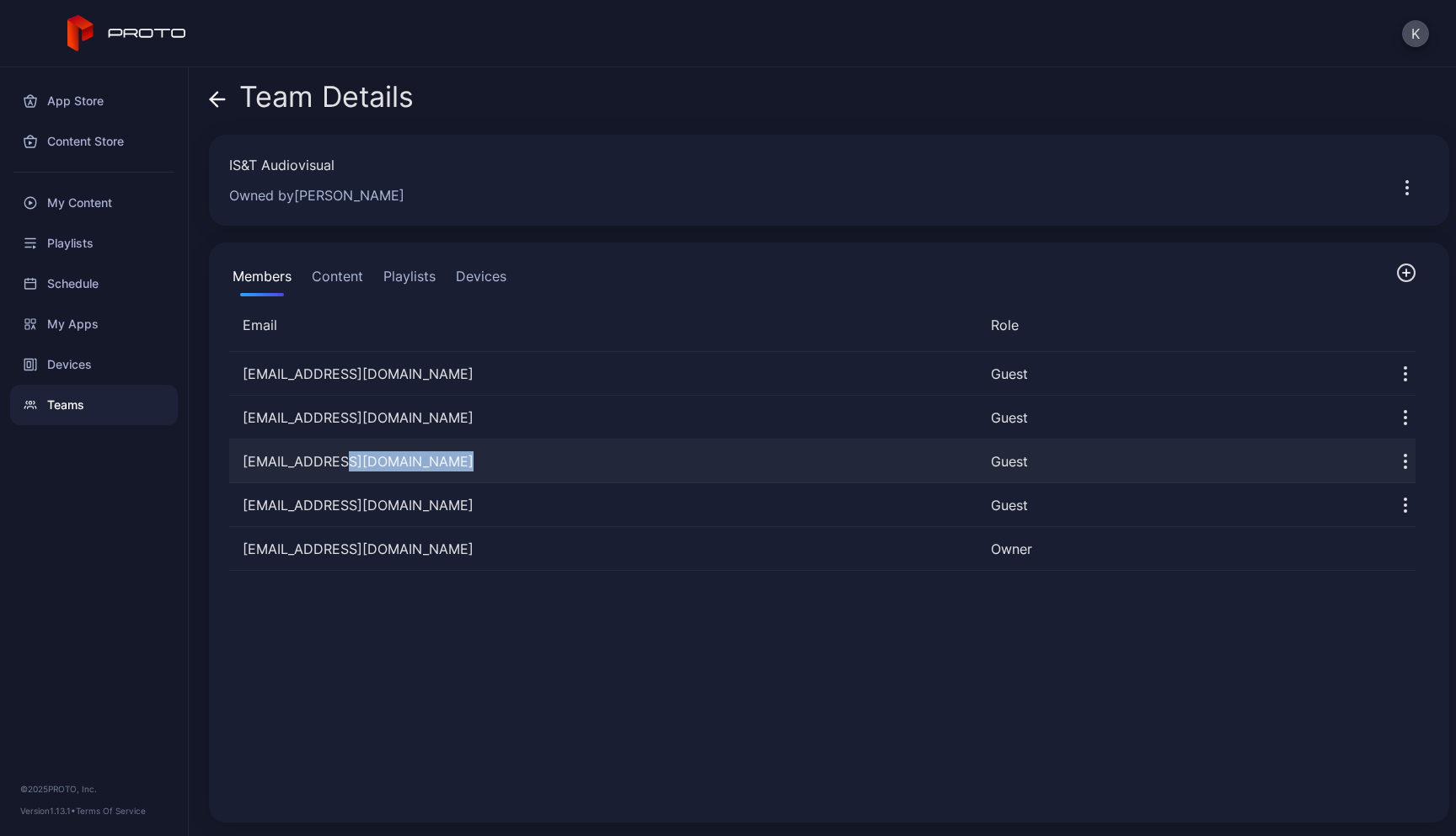
click at [347, 463] on div "[EMAIL_ADDRESS][DOMAIN_NAME]" at bounding box center [603, 462] width 748 height 20
click at [993, 469] on div "Guest" at bounding box center [1174, 462] width 368 height 20
click at [1008, 461] on div "Guest" at bounding box center [1174, 462] width 368 height 20
click at [1046, 461] on div "Guest" at bounding box center [1174, 462] width 368 height 20
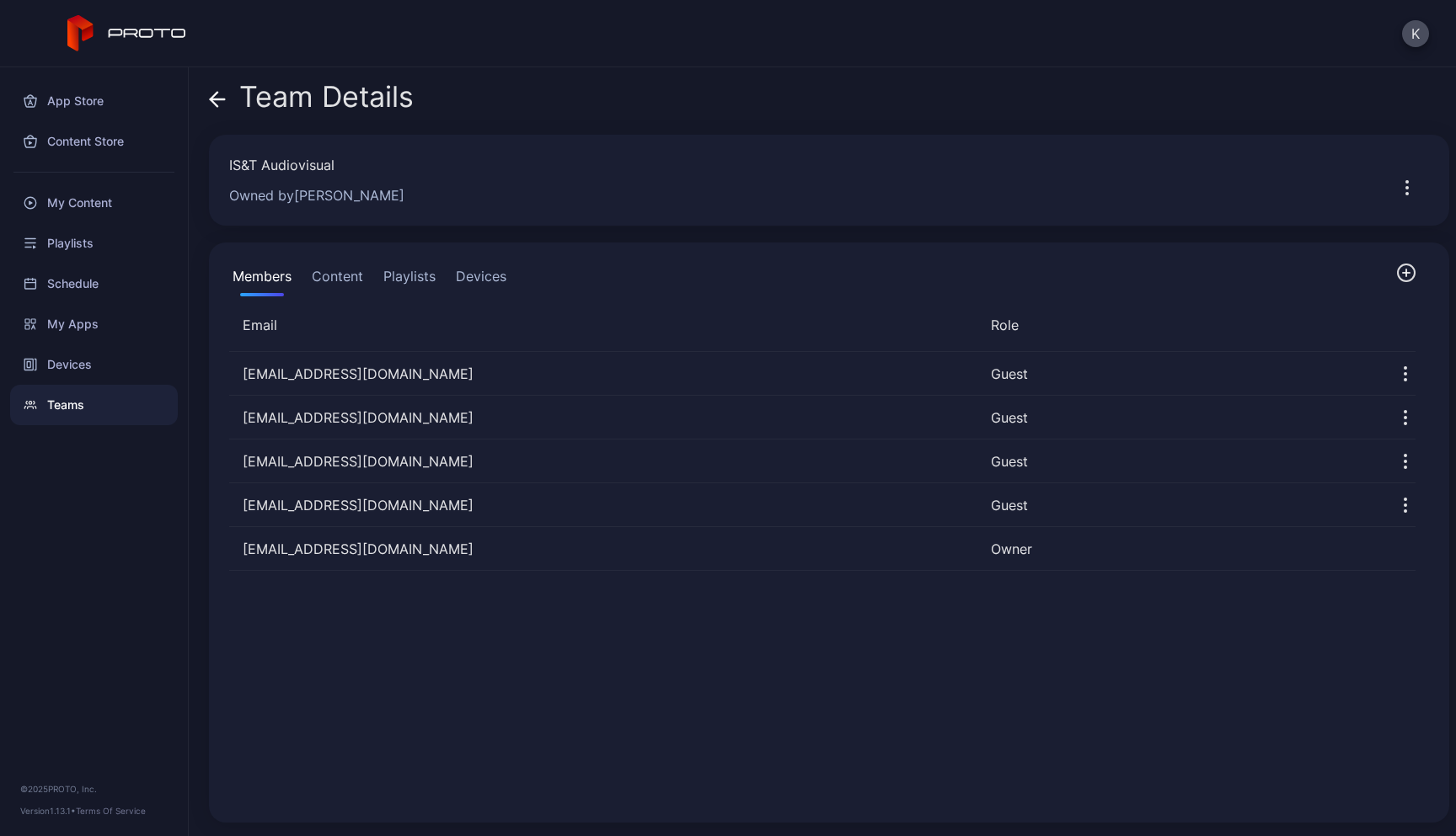
click at [1396, 274] on icon "button" at bounding box center [1406, 273] width 20 height 20
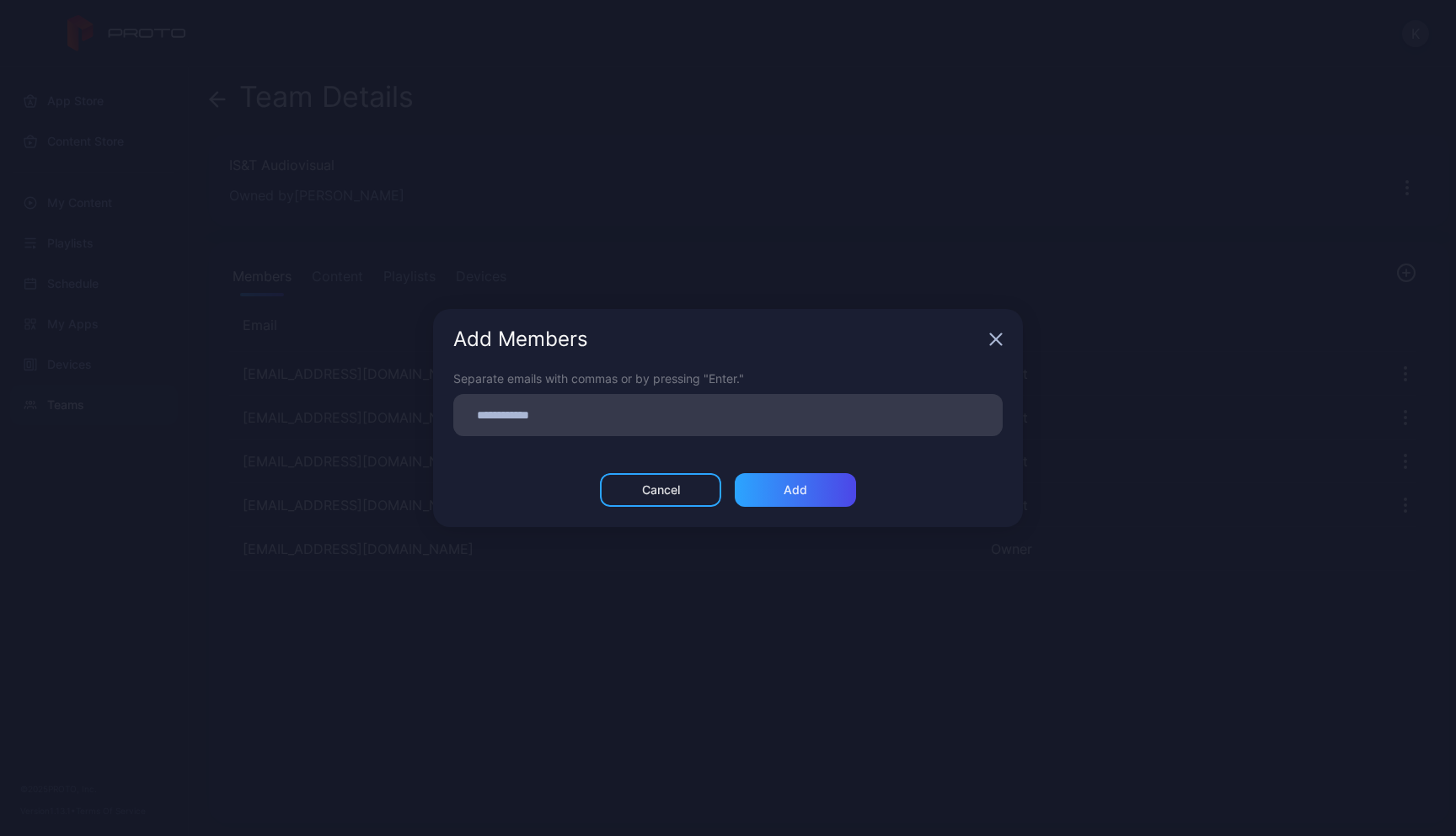
click at [798, 415] on input at bounding box center [727, 416] width 529 height 22
type input "**********"
click at [814, 490] on div "Add" at bounding box center [795, 490] width 121 height 33
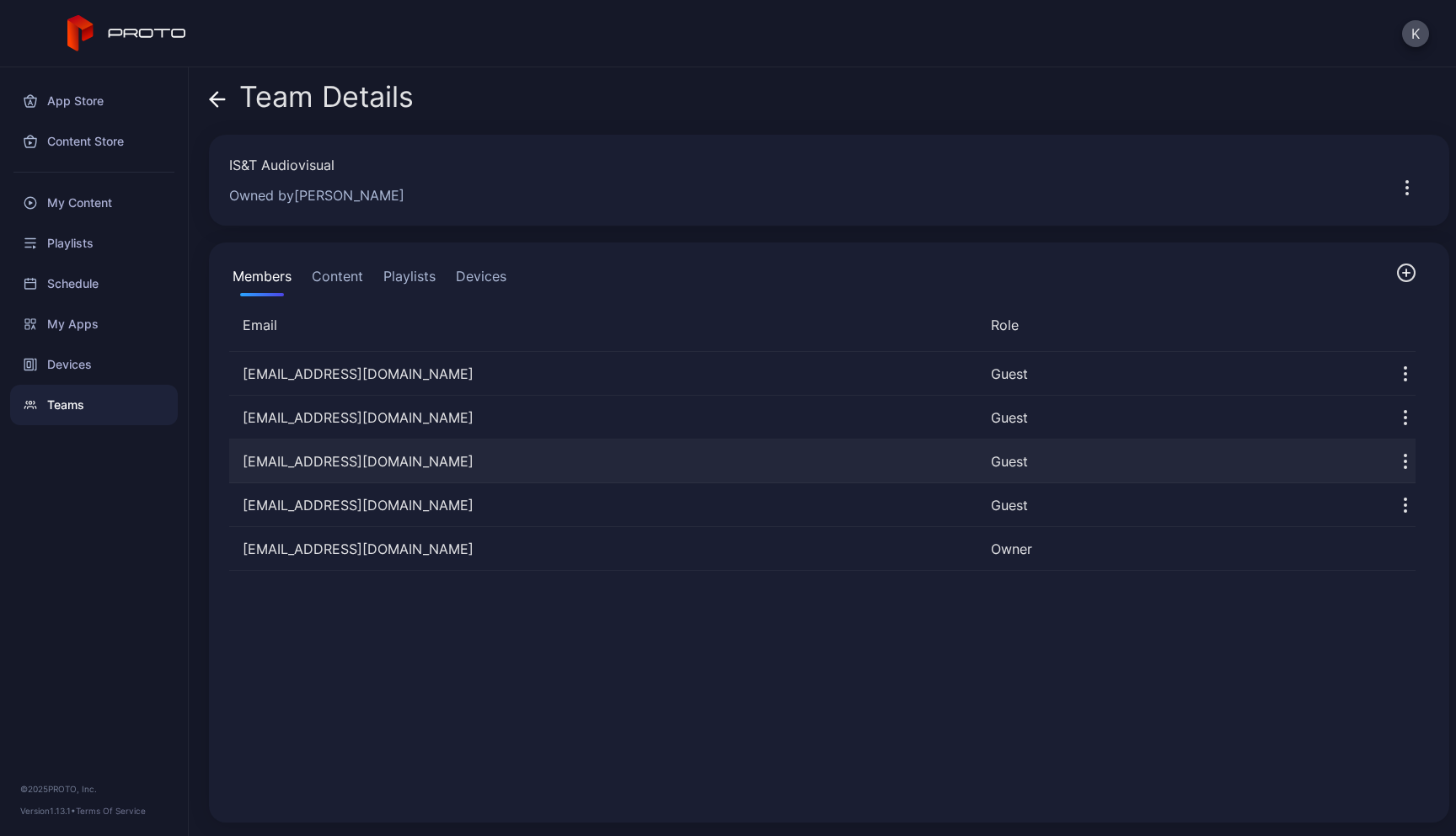
click at [1395, 457] on icon "button" at bounding box center [1405, 462] width 20 height 20
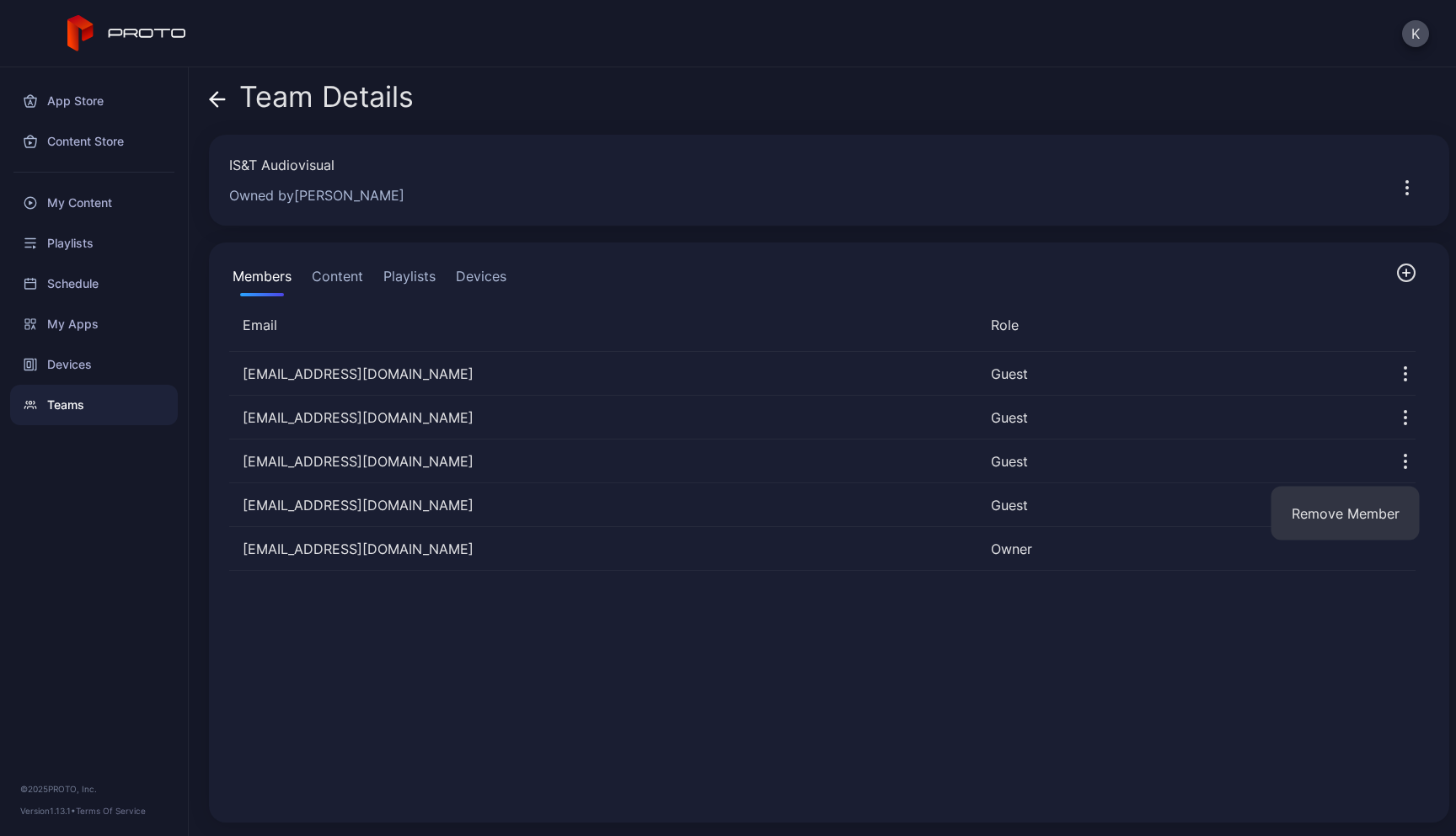
click at [1170, 598] on div "[EMAIL_ADDRESS][DOMAIN_NAME] Guest [PERSON_NAME][EMAIL_ADDRESS][DOMAIN_NAME] Gu…" at bounding box center [821, 577] width 1213 height 478
click at [516, 200] on div "Owned by [PERSON_NAME]" at bounding box center [796, 196] width 1135 height 20
click at [1397, 192] on icon "button" at bounding box center [1407, 188] width 20 height 20
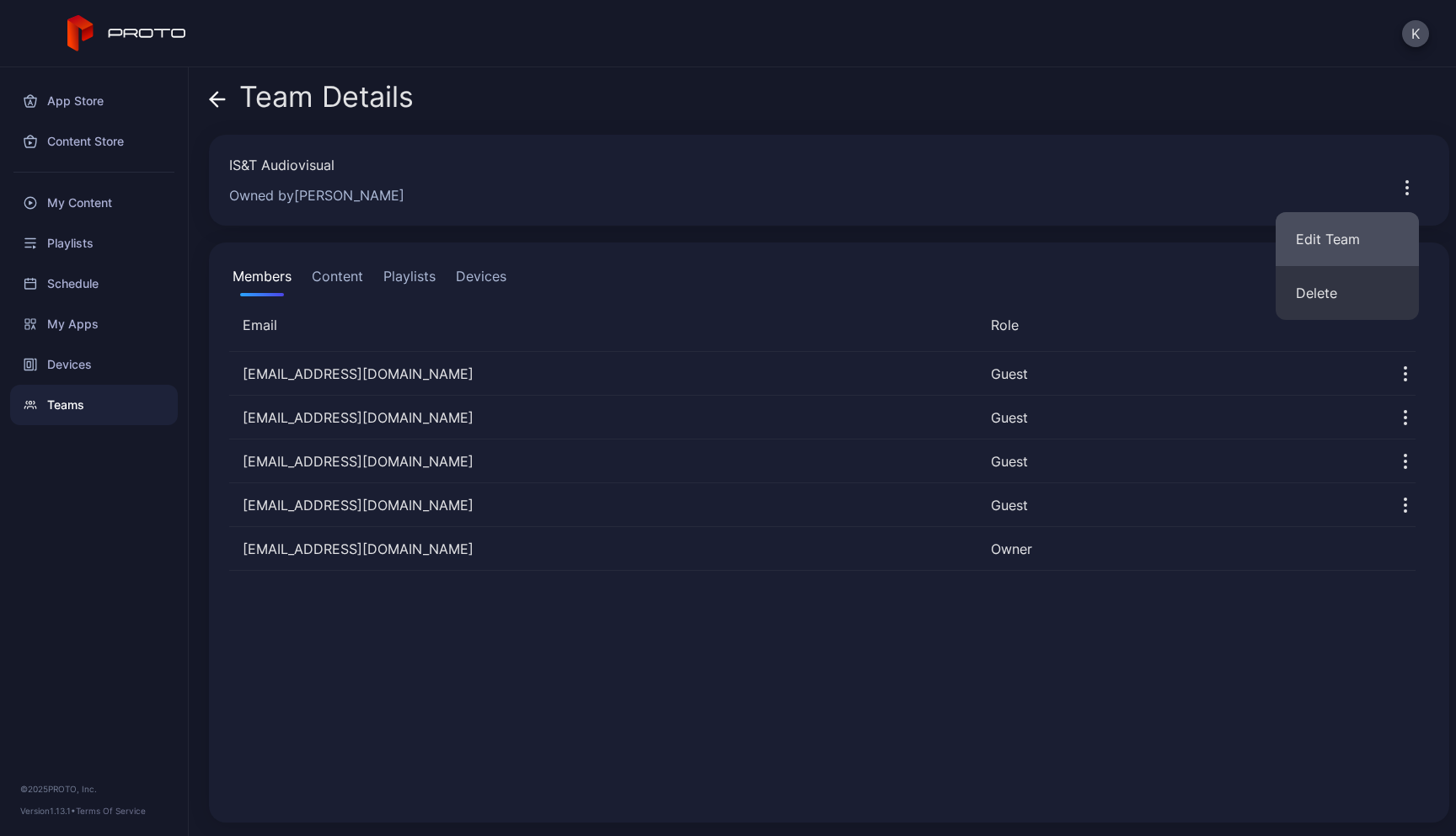
click at [1319, 252] on button "Edit Team" at bounding box center [1346, 239] width 143 height 54
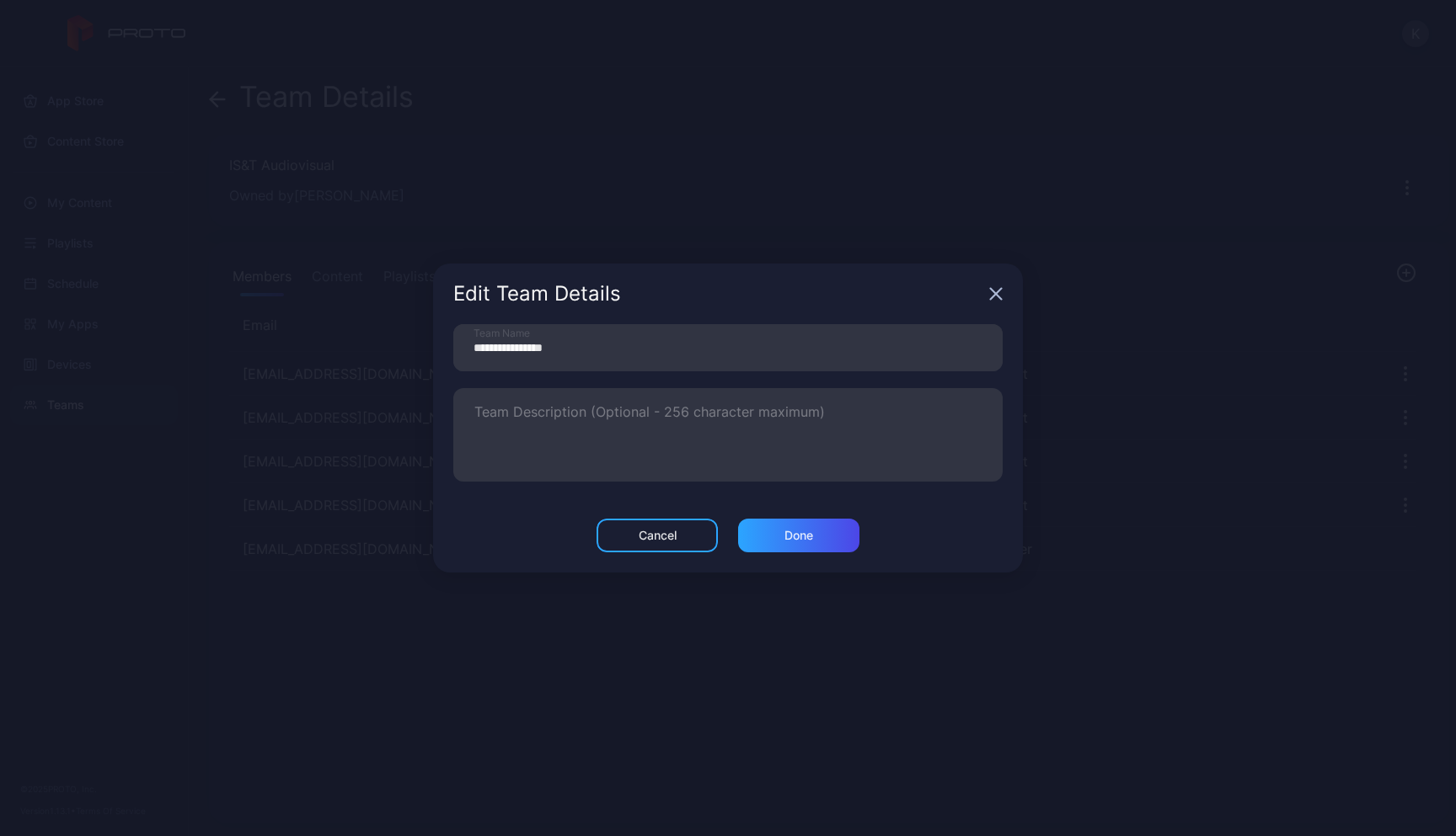
click at [999, 294] on icon "button" at bounding box center [995, 294] width 14 height 14
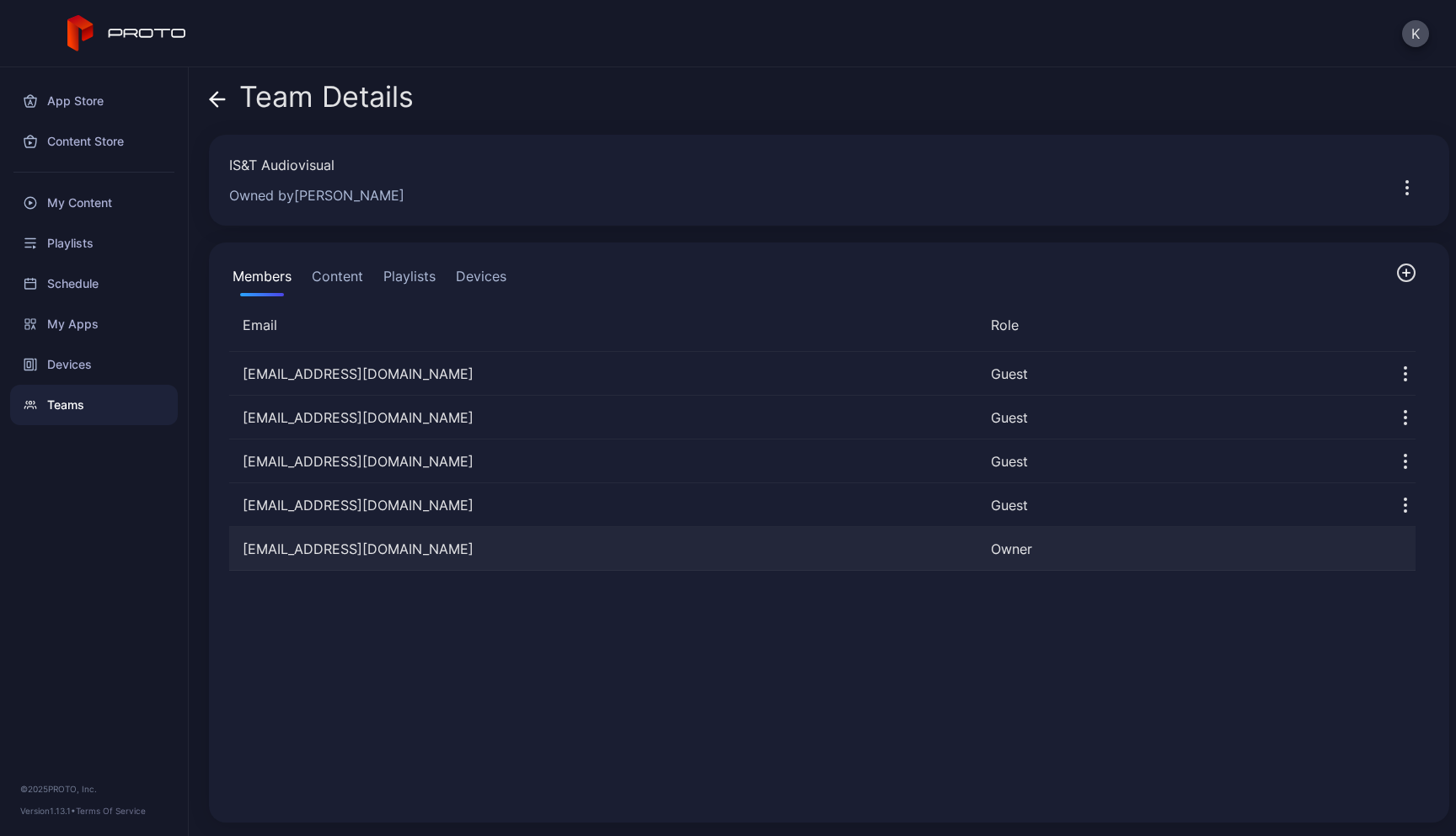
click at [372, 542] on div "[EMAIL_ADDRESS][DOMAIN_NAME]" at bounding box center [603, 550] width 748 height 20
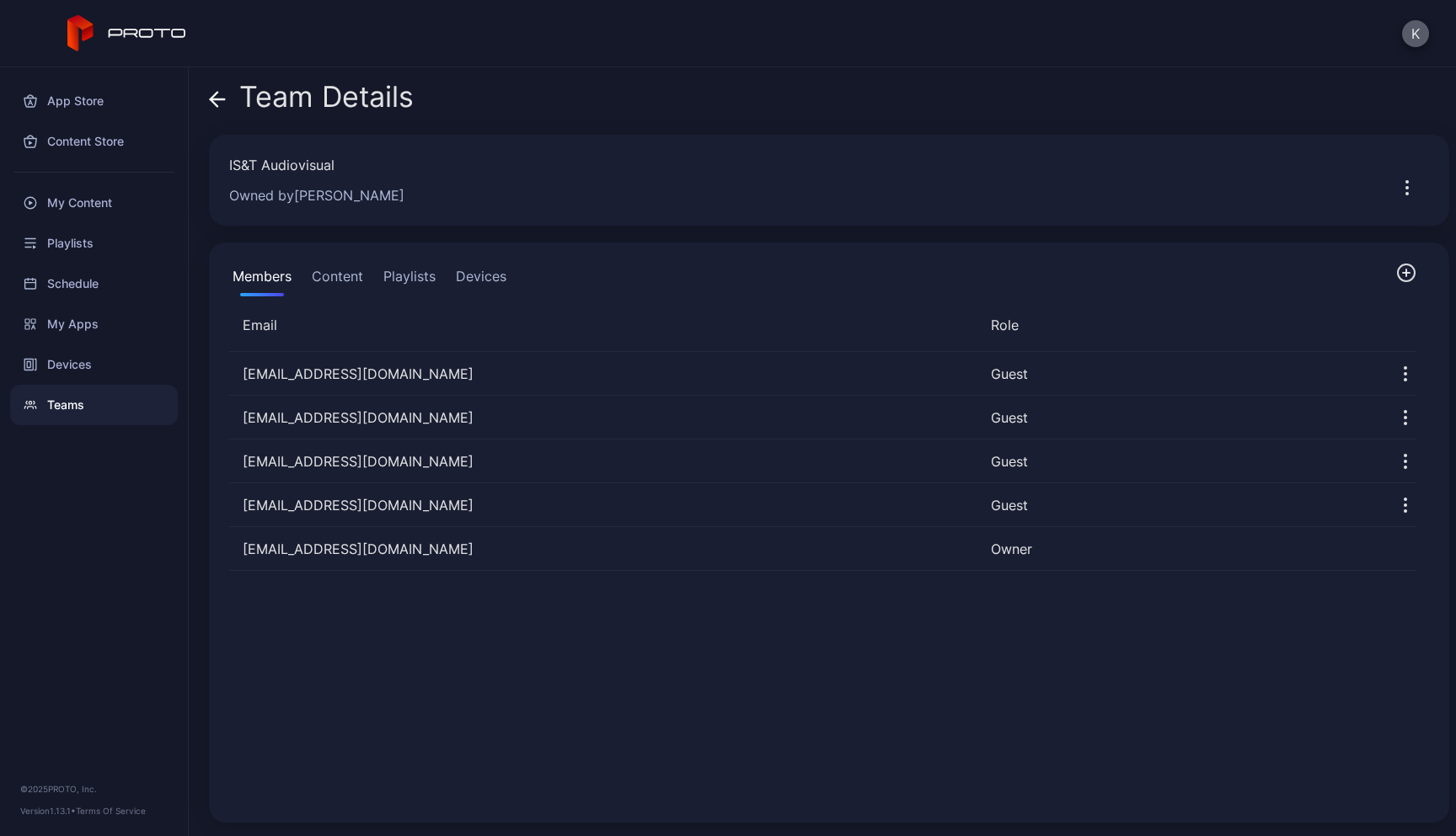
click at [1409, 31] on button "K" at bounding box center [1414, 33] width 27 height 27
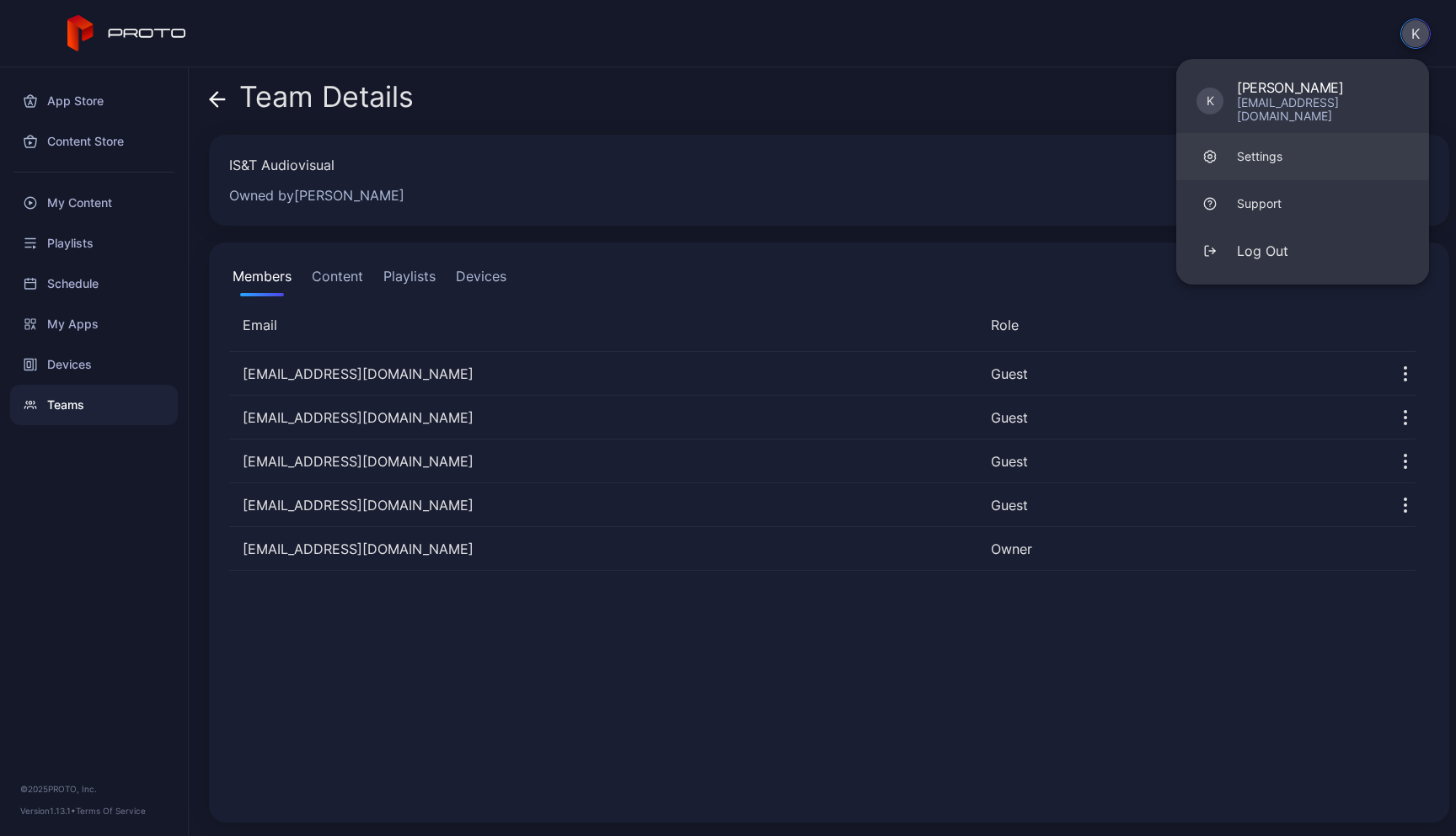
click at [1271, 133] on link "Settings" at bounding box center [1303, 156] width 253 height 47
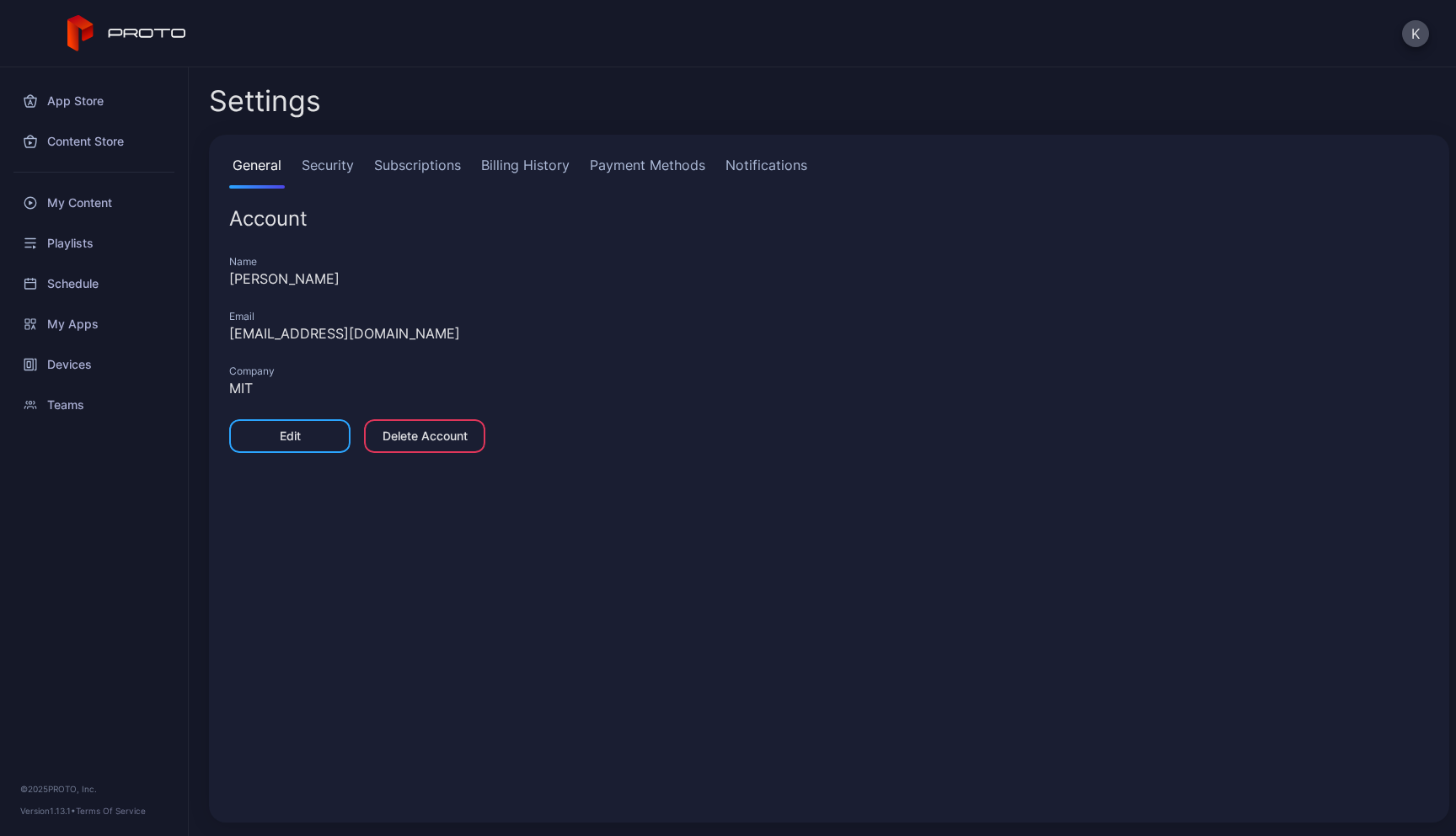
click at [309, 446] on div "Edit" at bounding box center [289, 436] width 121 height 33
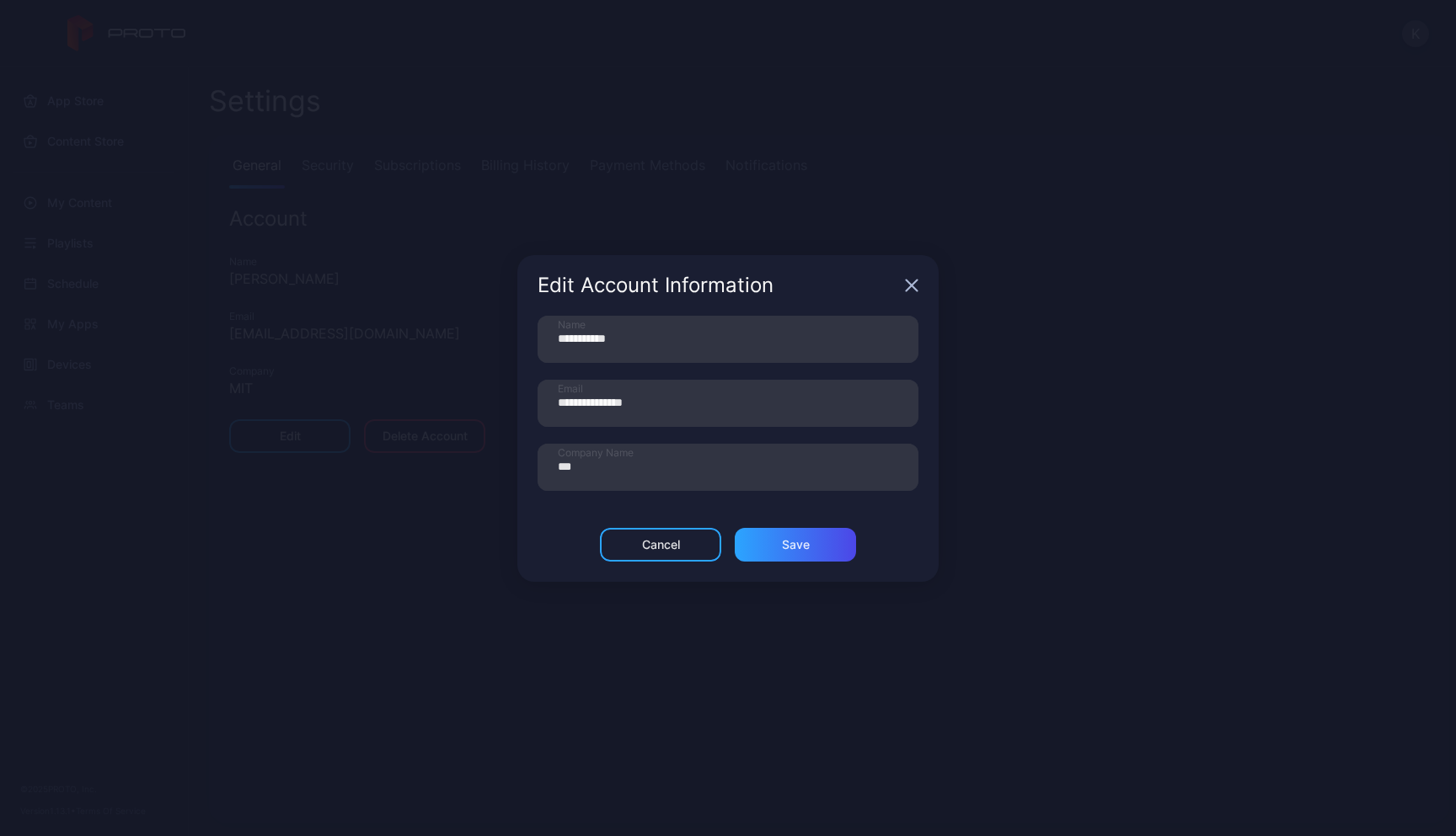
click at [909, 286] on icon "button" at bounding box center [912, 285] width 11 height 11
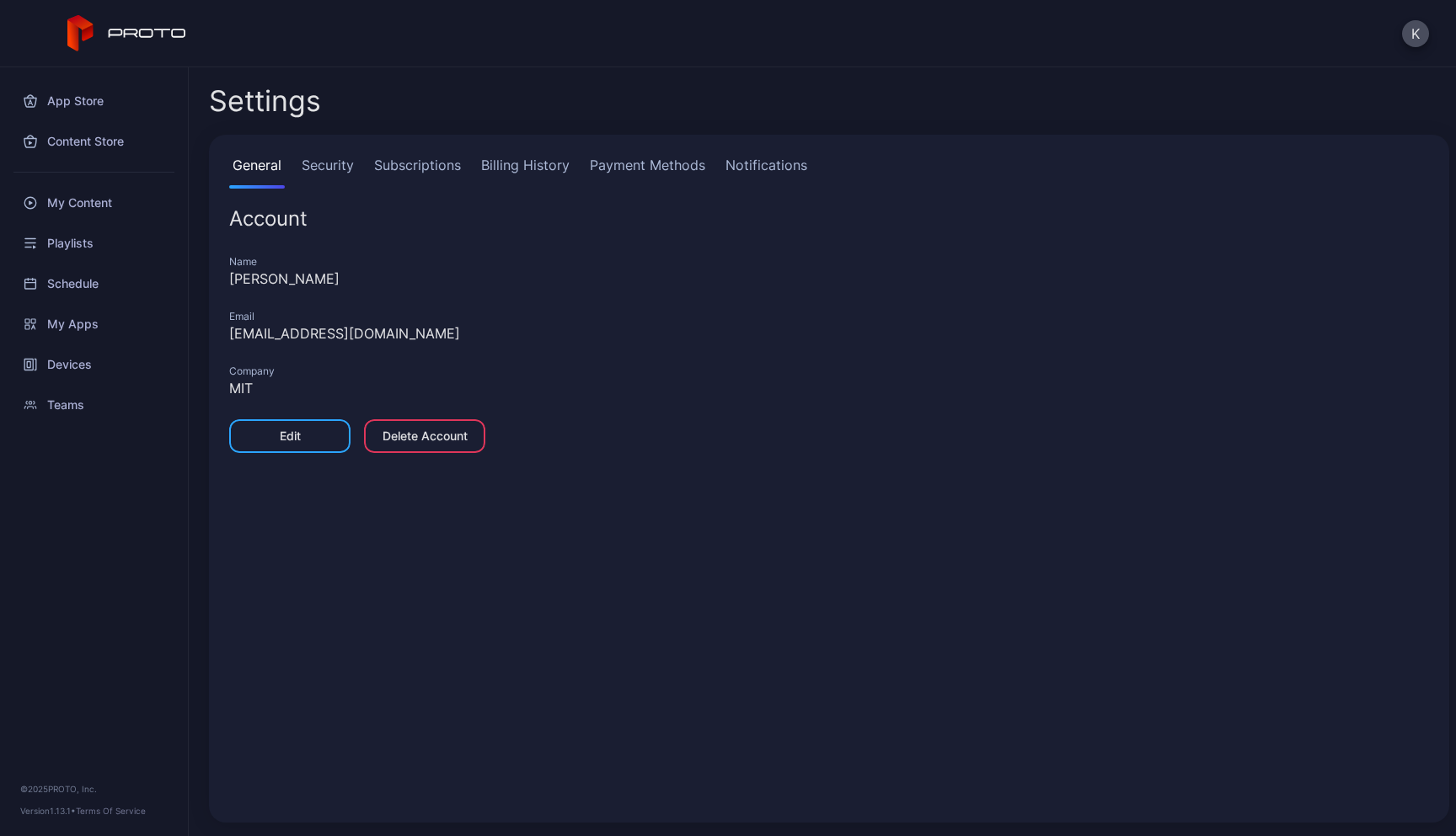
click at [283, 442] on div "Edit" at bounding box center [290, 436] width 21 height 14
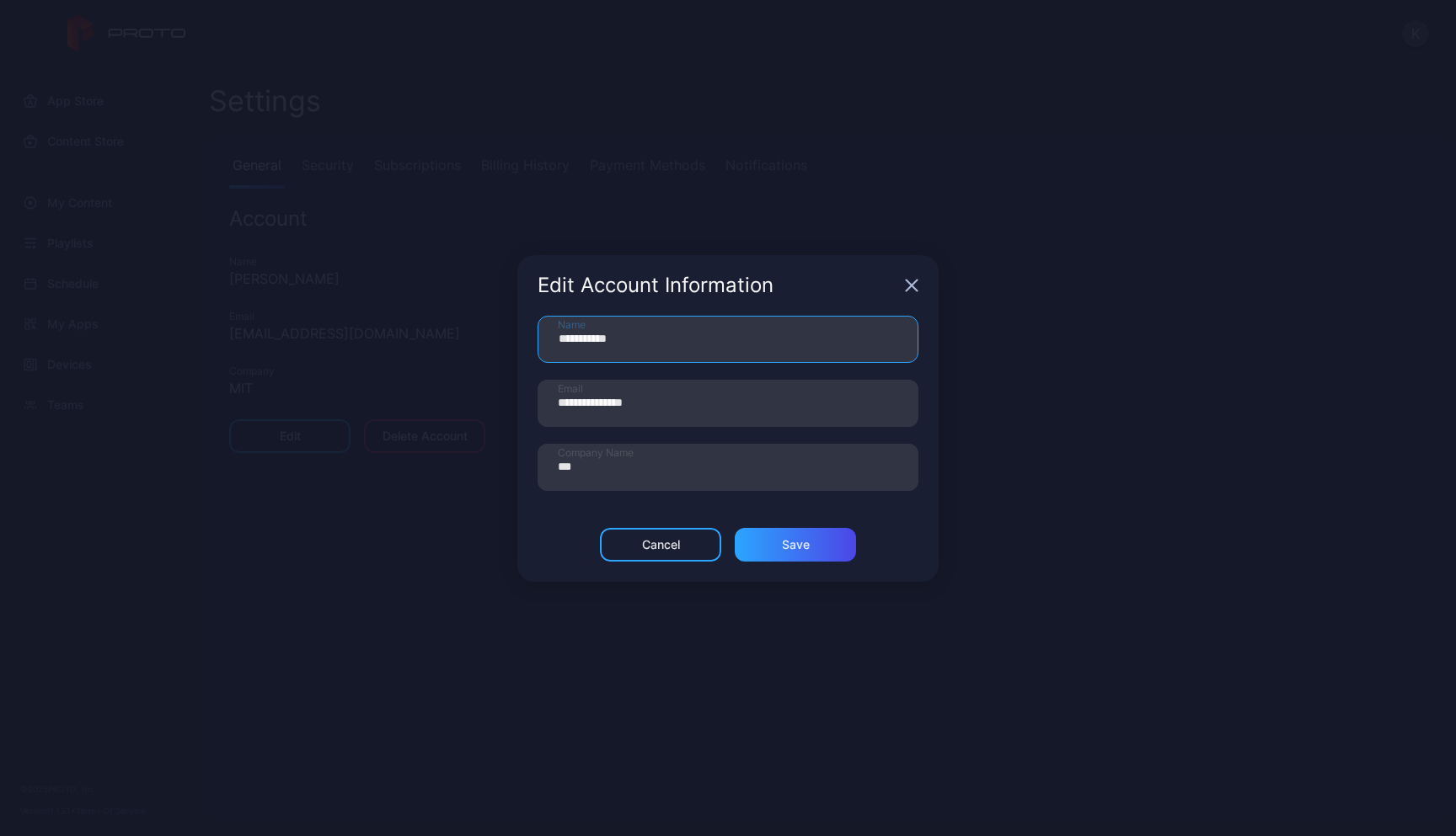
drag, startPoint x: 663, startPoint y: 333, endPoint x: 447, endPoint y: 333, distance: 216.0
type input "**********"
click at [785, 549] on div "Save" at bounding box center [795, 545] width 28 height 14
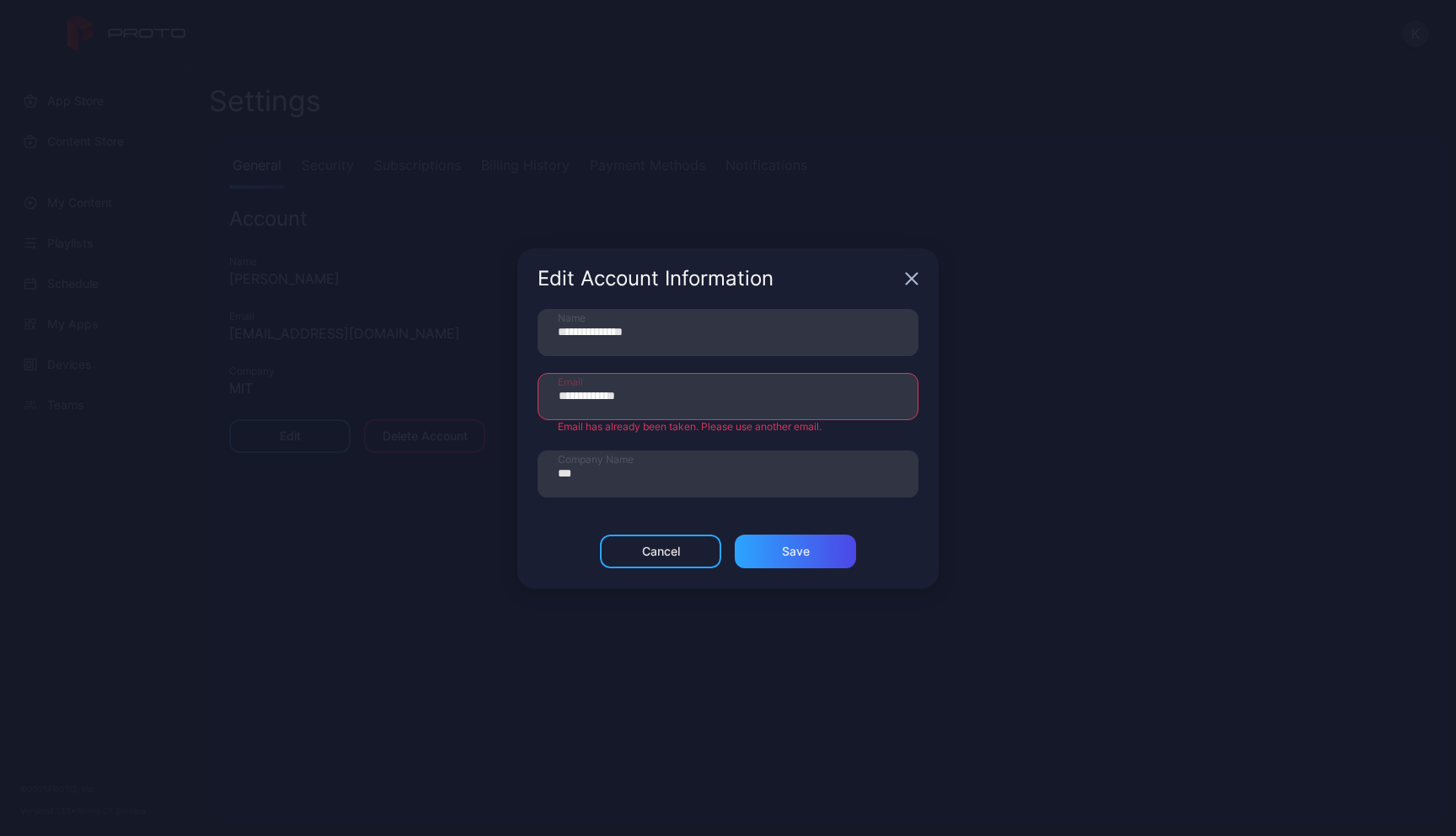
click at [911, 281] on icon "button" at bounding box center [912, 278] width 11 height 11
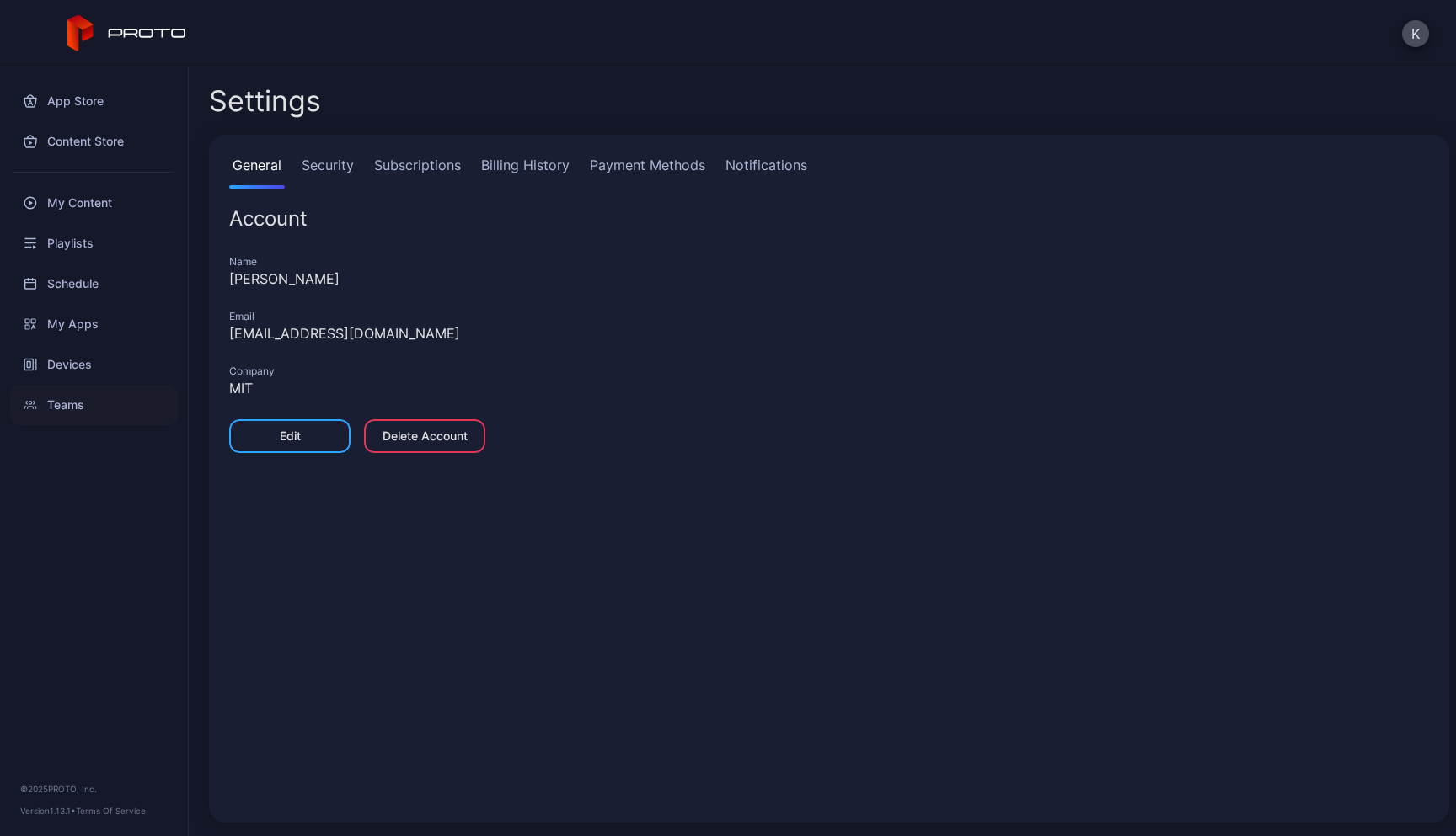
click at [97, 415] on div "Teams" at bounding box center [93, 406] width 167 height 41
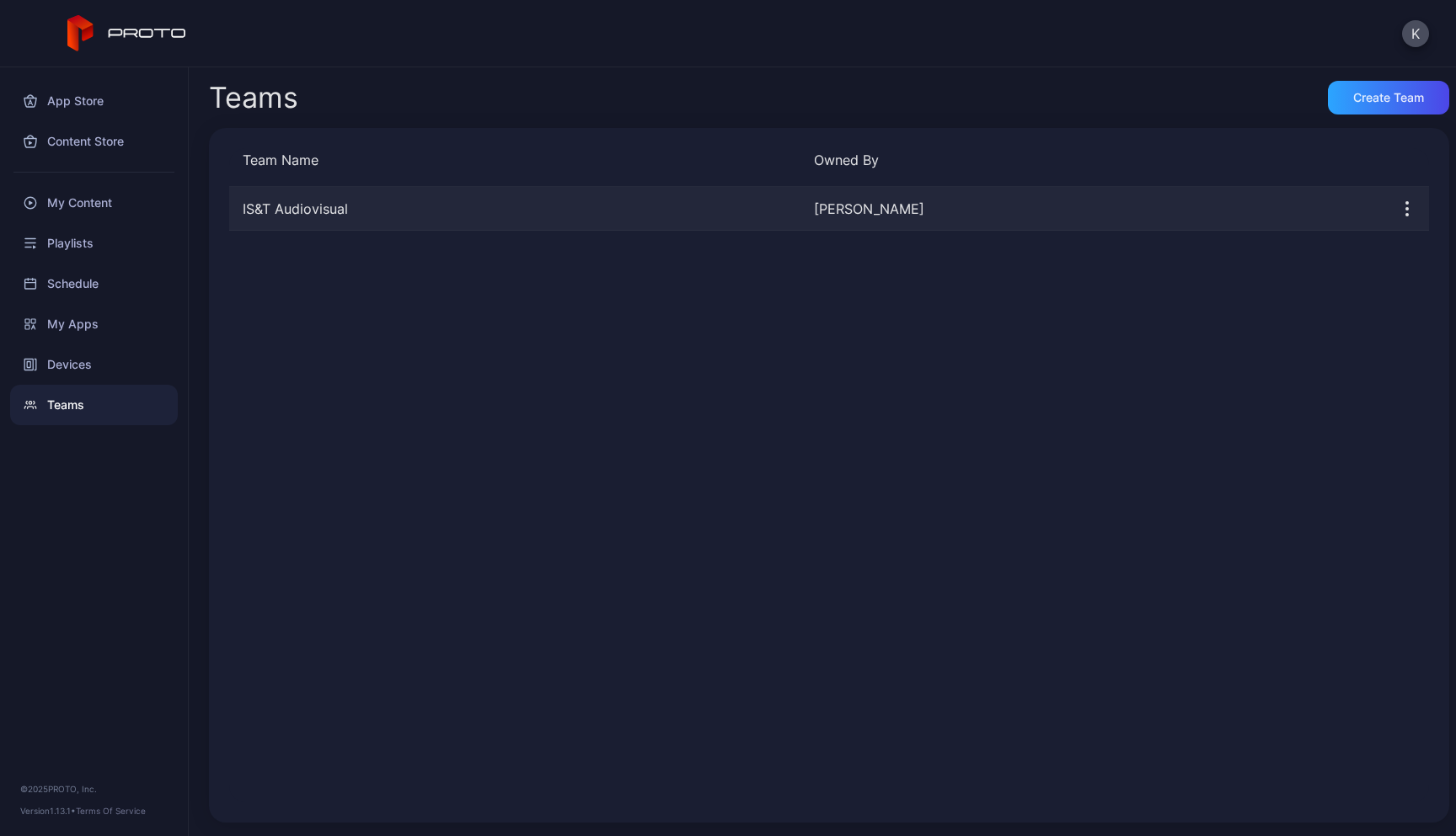
click at [1397, 207] on icon "button" at bounding box center [1407, 209] width 20 height 20
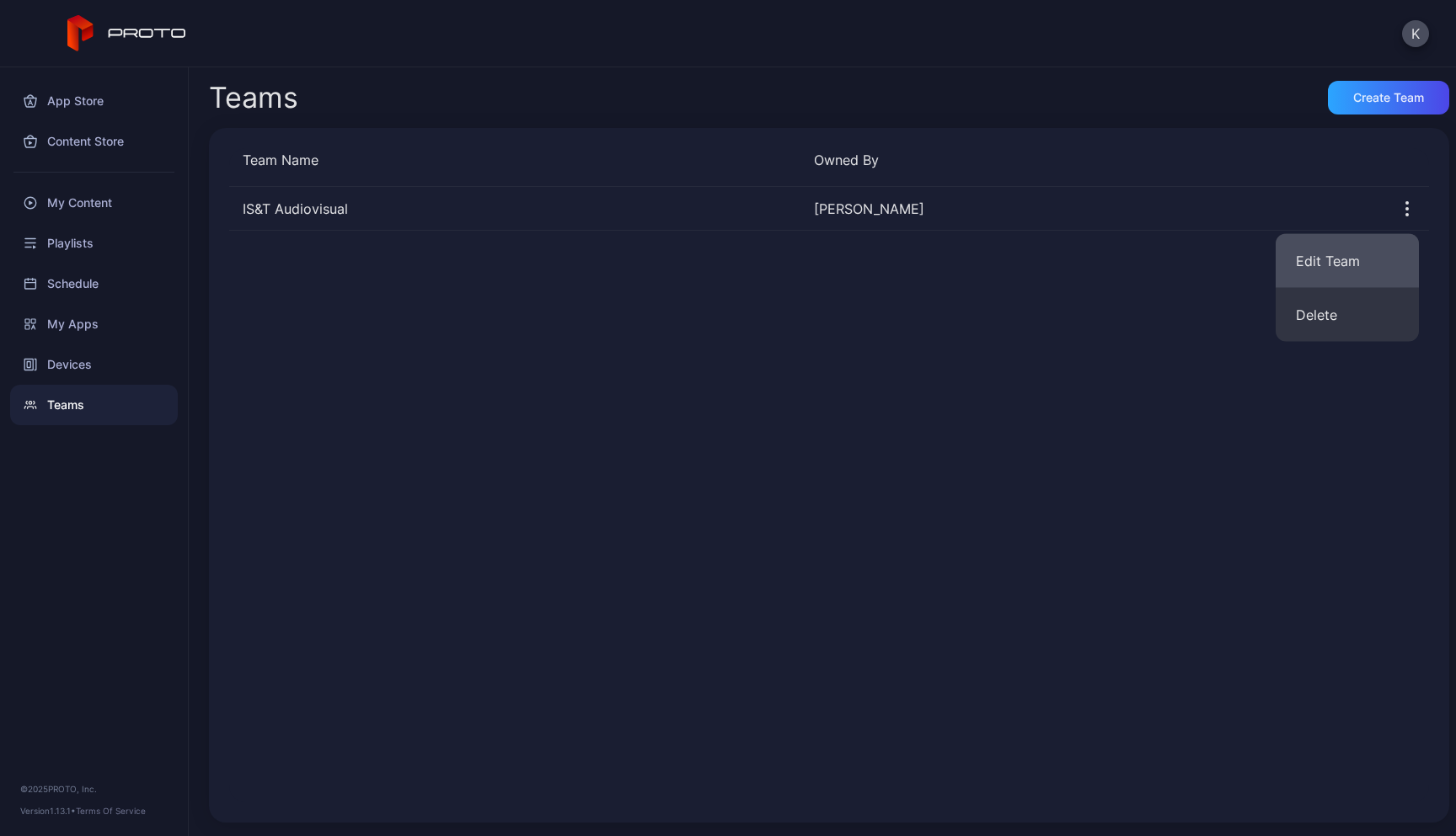
click at [1347, 253] on button "Edit Team" at bounding box center [1346, 260] width 143 height 54
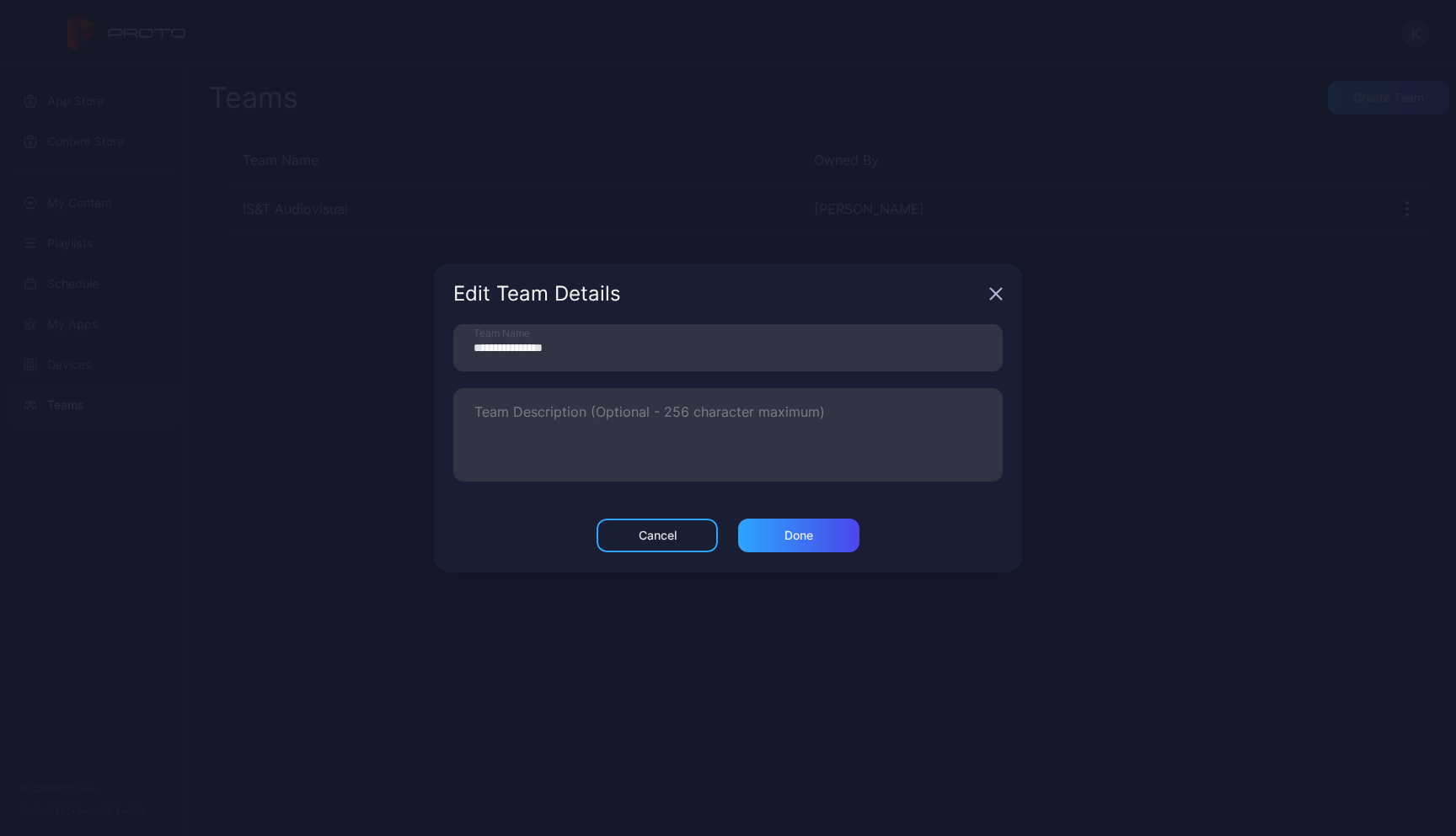
click at [1007, 298] on div "Edit Team Details" at bounding box center [728, 294] width 589 height 61
click at [996, 294] on icon "button" at bounding box center [996, 295] width 11 height 11
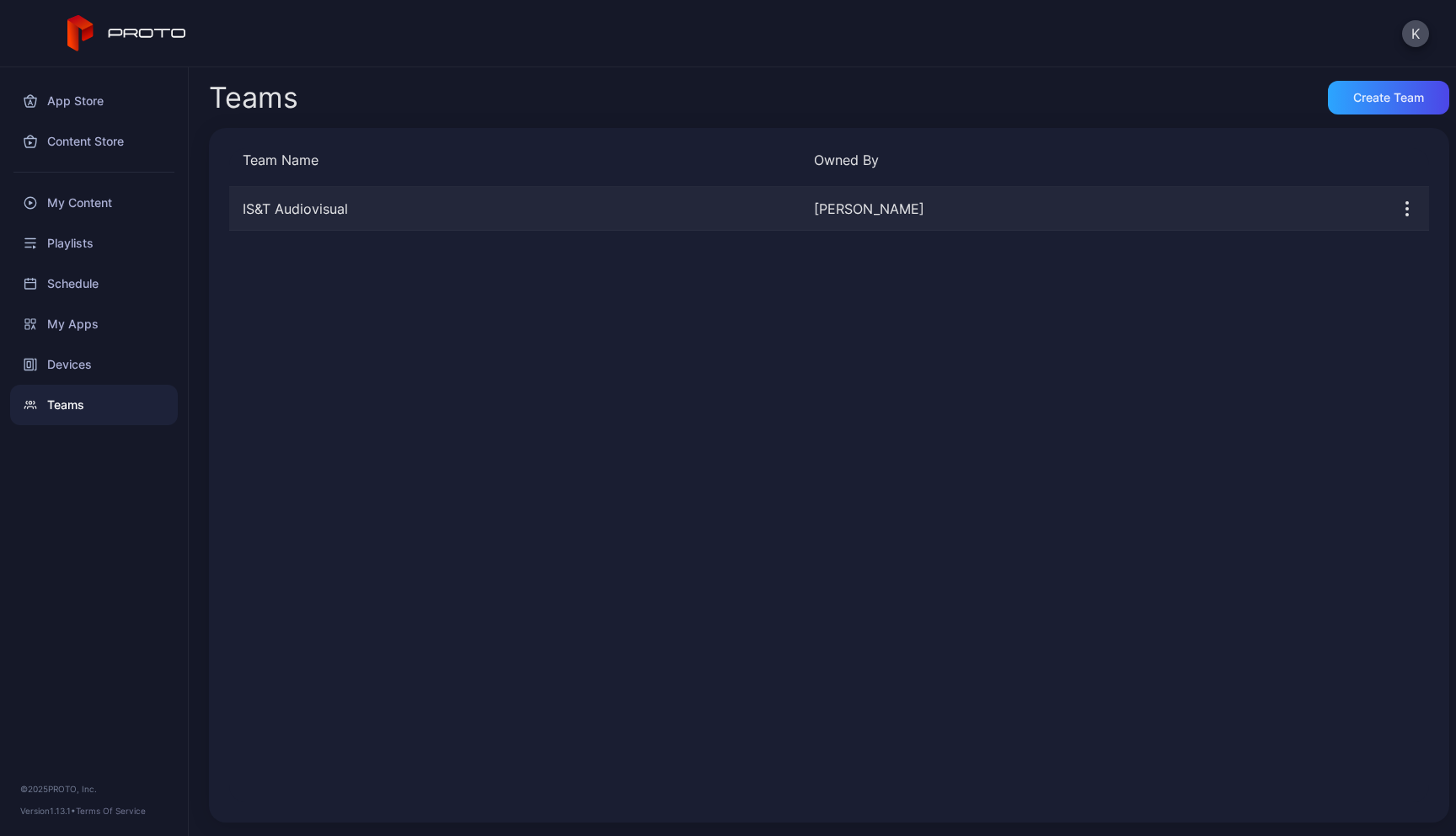
click at [868, 227] on div "IS&T Audiovisual [PERSON_NAME]" at bounding box center [829, 208] width 1199 height 43
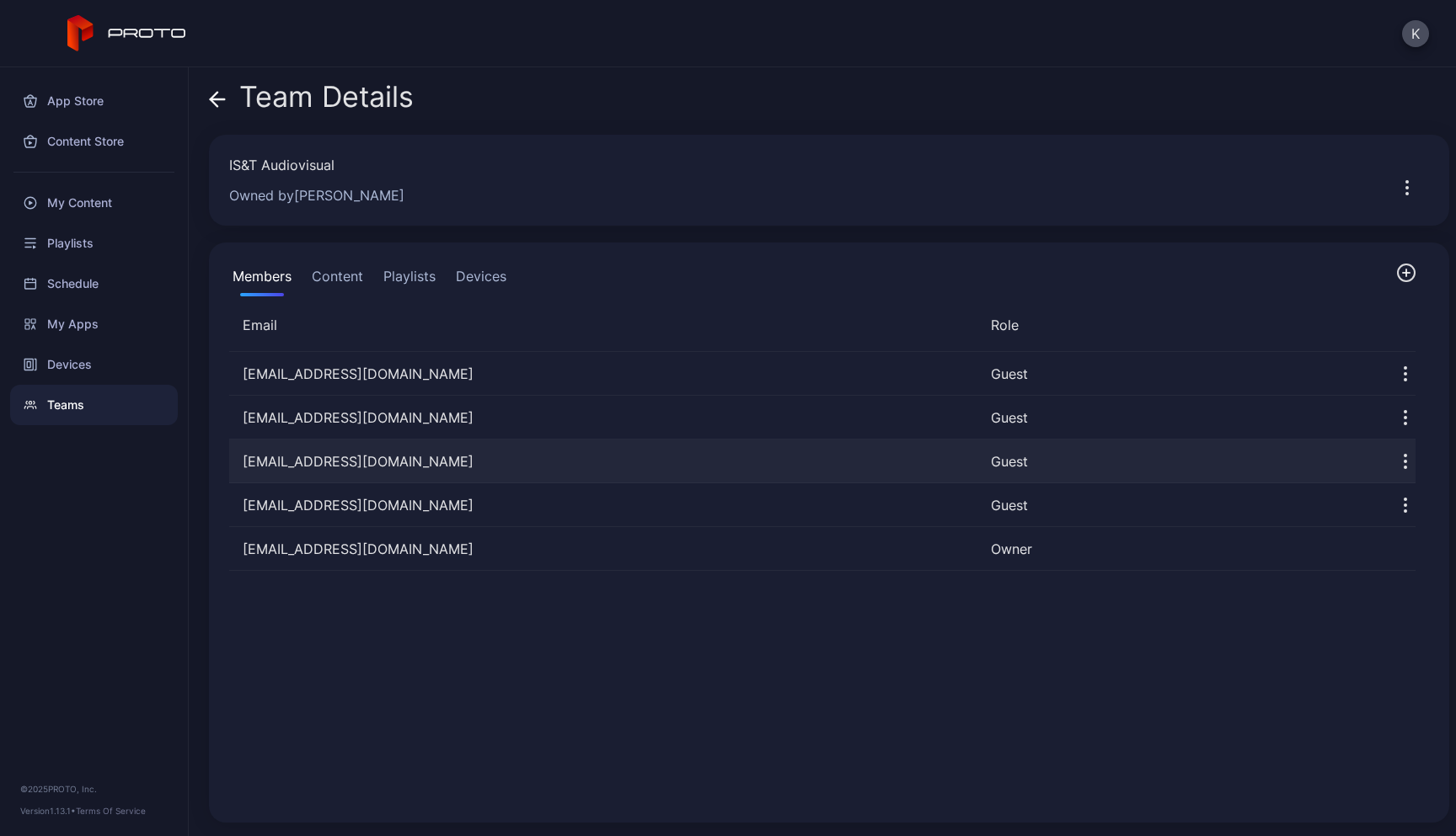
click at [1395, 462] on icon "button" at bounding box center [1405, 462] width 20 height 20
click at [918, 731] on div "[EMAIL_ADDRESS][DOMAIN_NAME] Guest [PERSON_NAME][EMAIL_ADDRESS][DOMAIN_NAME] Gu…" at bounding box center [821, 577] width 1213 height 478
click at [1395, 469] on icon "button" at bounding box center [1405, 462] width 20 height 20
